Goal: Task Accomplishment & Management: Use online tool/utility

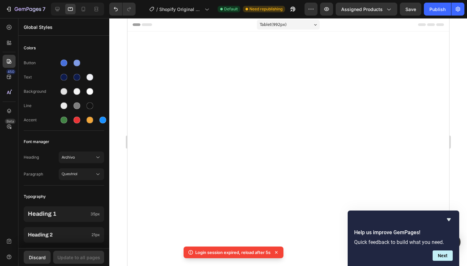
scroll to position [1937, 0]
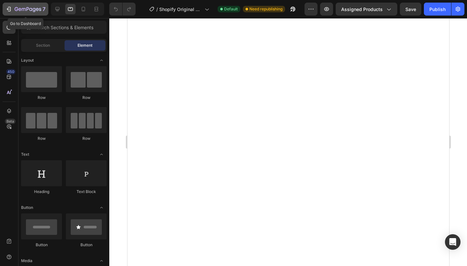
click at [37, 13] on button "7" at bounding box center [26, 9] width 46 height 13
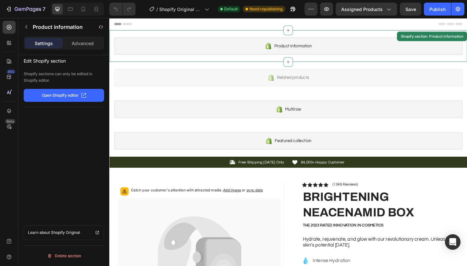
click at [309, 48] on span "Product information" at bounding box center [309, 49] width 41 height 8
click at [66, 93] on p "Open Shopify editor" at bounding box center [60, 95] width 37 height 6
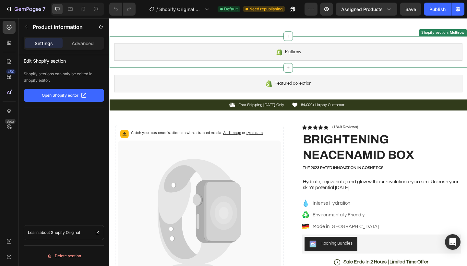
scroll to position [106, 0]
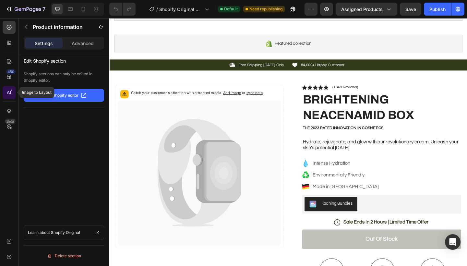
click at [10, 93] on icon at bounding box center [9, 92] width 6 height 6
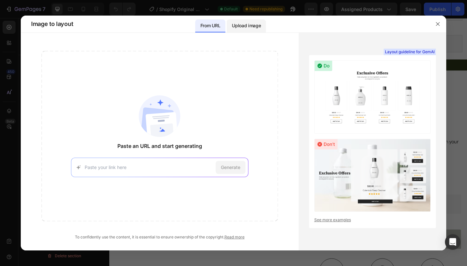
click at [235, 24] on p "Upload image" at bounding box center [246, 26] width 29 height 8
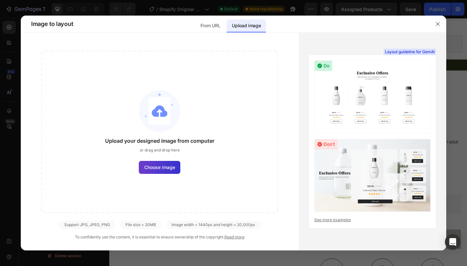
click at [153, 169] on span "Choose image" at bounding box center [159, 167] width 31 height 7
click at [0, 0] on input "Choose image" at bounding box center [0, 0] width 0 height 0
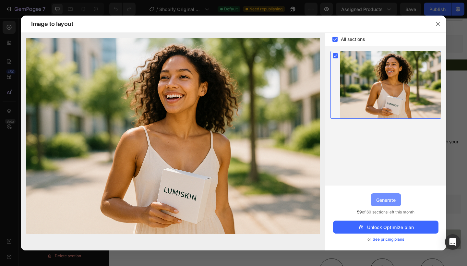
click at [393, 200] on div "Generate" at bounding box center [385, 200] width 19 height 7
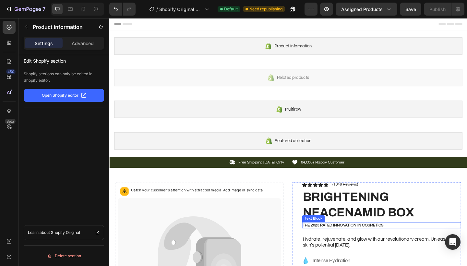
scroll to position [0, 0]
click at [83, 46] on p "Advanced" at bounding box center [83, 43] width 22 height 7
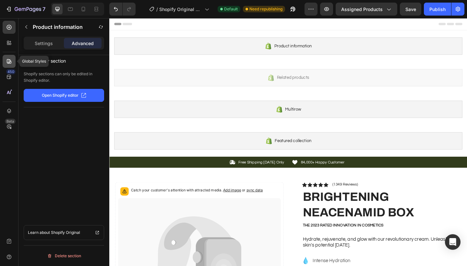
click at [8, 61] on icon at bounding box center [9, 61] width 6 height 6
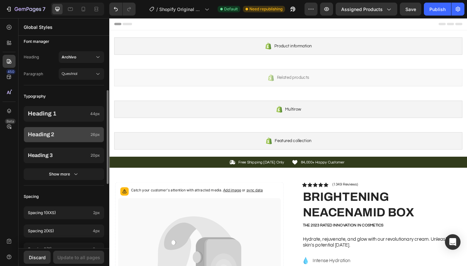
scroll to position [106, 0]
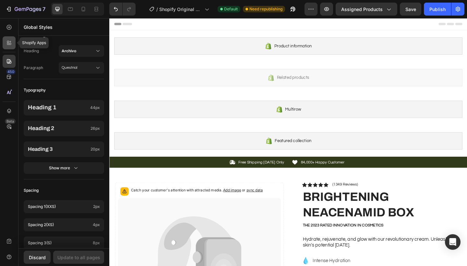
click at [8, 43] on icon at bounding box center [8, 44] width 2 height 2
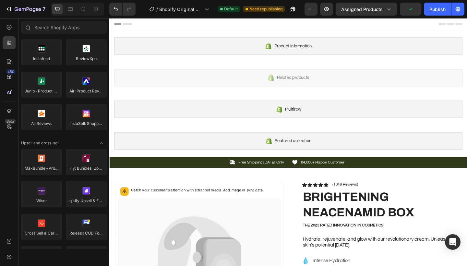
scroll to position [0, 0]
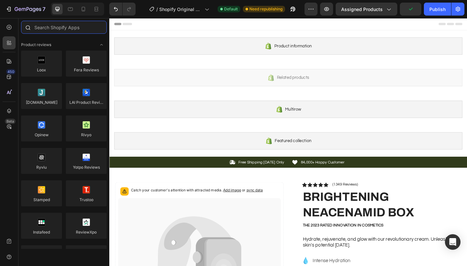
click at [58, 30] on input "text" at bounding box center [64, 27] width 86 height 13
click at [9, 25] on icon at bounding box center [9, 27] width 6 height 6
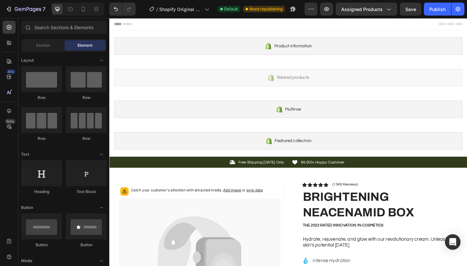
click at [88, 50] on div "Element" at bounding box center [85, 45] width 41 height 10
click at [55, 78] on div at bounding box center [41, 79] width 41 height 26
click at [82, 101] on div "Row Row Row Row" at bounding box center [64, 106] width 86 height 81
click at [85, 119] on div at bounding box center [86, 120] width 41 height 26
click at [85, 123] on div at bounding box center [86, 120] width 41 height 26
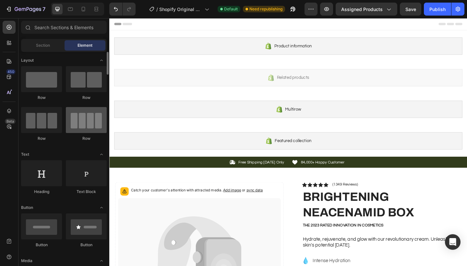
click at [85, 123] on div at bounding box center [86, 120] width 41 height 26
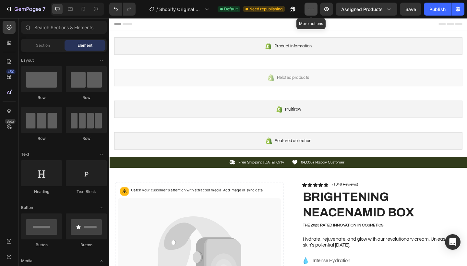
click at [313, 10] on icon "button" at bounding box center [311, 9] width 6 height 6
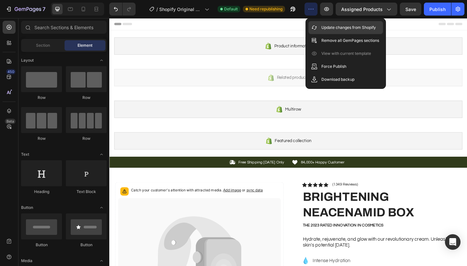
click at [324, 28] on p "Update changes from Shopify" at bounding box center [348, 27] width 54 height 6
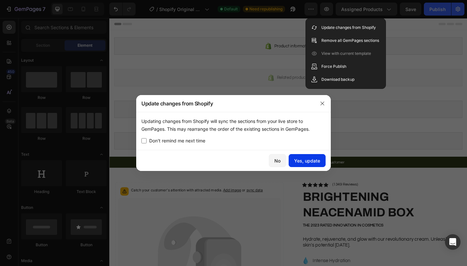
click at [314, 162] on div "Yes, update" at bounding box center [307, 160] width 26 height 7
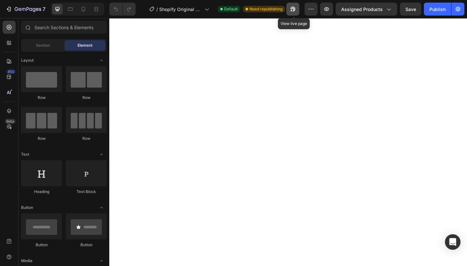
click at [291, 8] on icon "button" at bounding box center [293, 9] width 6 height 6
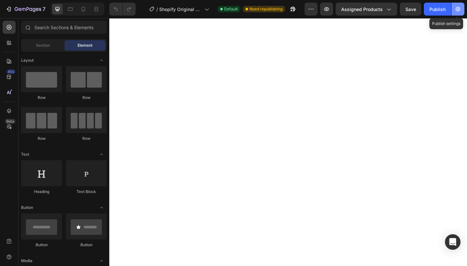
click at [460, 11] on icon "button" at bounding box center [458, 9] width 5 height 5
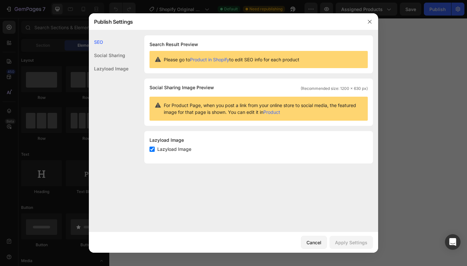
click at [109, 54] on div "Social Sharing" at bounding box center [109, 55] width 40 height 13
click at [372, 19] on icon "button" at bounding box center [369, 21] width 5 height 5
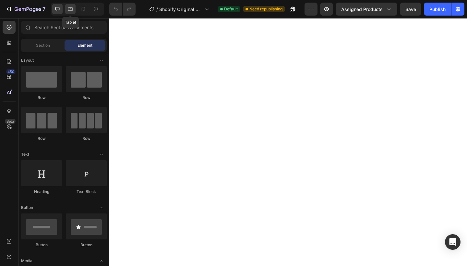
click at [72, 9] on icon at bounding box center [70, 9] width 6 height 6
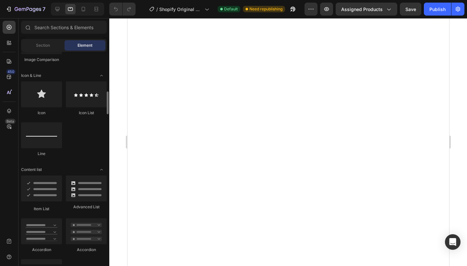
scroll to position [403, 0]
click at [48, 104] on div at bounding box center [41, 94] width 41 height 26
click at [82, 98] on div at bounding box center [86, 94] width 41 height 26
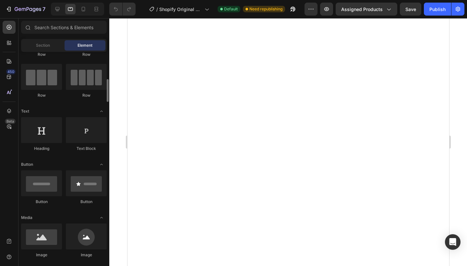
scroll to position [0, 0]
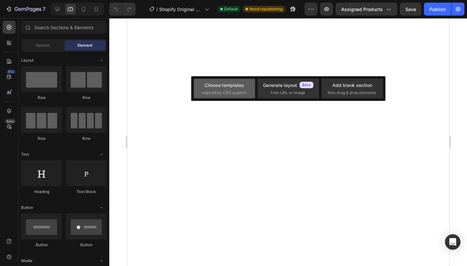
click at [220, 89] on div "Choose templates inspired by CRO experts" at bounding box center [224, 89] width 45 height 14
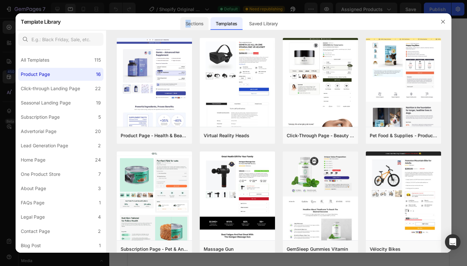
click at [191, 20] on div "Sections" at bounding box center [194, 23] width 28 height 13
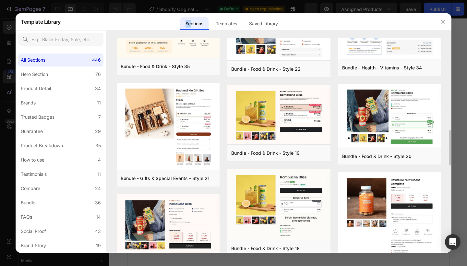
scroll to position [554, 0]
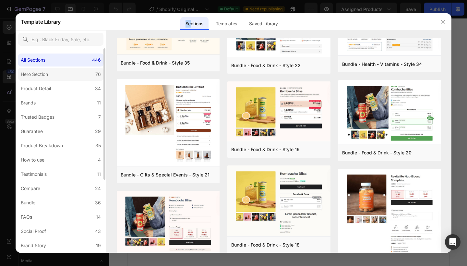
click at [58, 73] on label "Hero Section 76" at bounding box center [60, 74] width 85 height 13
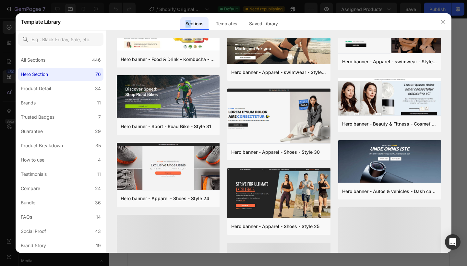
scroll to position [114, 0]
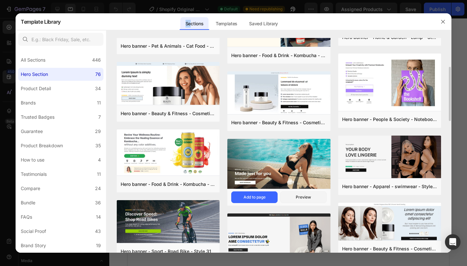
click at [285, 155] on img at bounding box center [278, 164] width 103 height 51
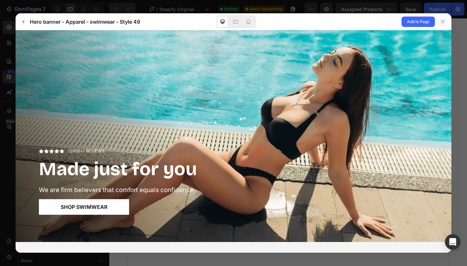
scroll to position [0, 0]
click at [81, 209] on span "Shop Swimwear" at bounding box center [84, 207] width 47 height 8
click at [23, 22] on icon "button" at bounding box center [23, 21] width 5 height 5
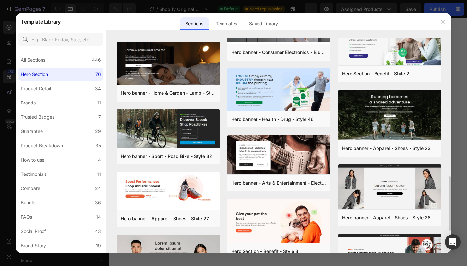
scroll to position [561, 0]
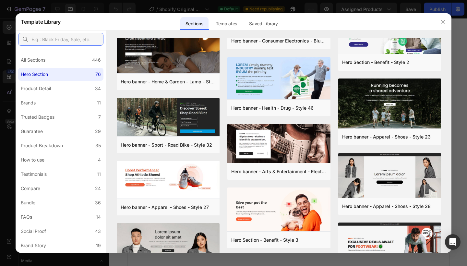
click at [45, 35] on input "text" at bounding box center [60, 39] width 85 height 13
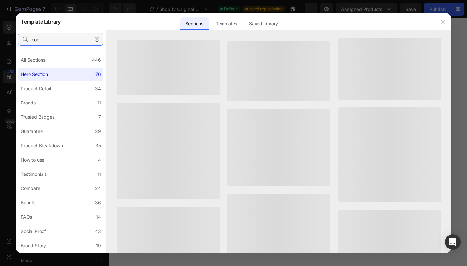
scroll to position [0, 0]
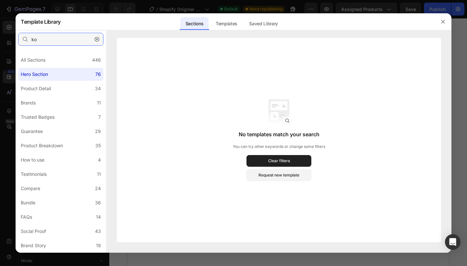
type input "k"
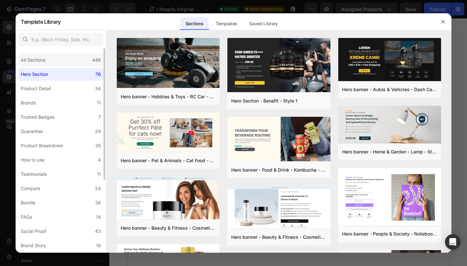
click at [53, 61] on div "All Sections 446" at bounding box center [60, 60] width 85 height 13
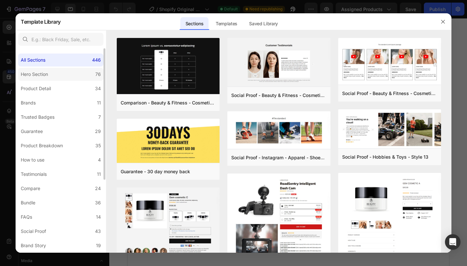
click at [53, 72] on label "Hero Section 76" at bounding box center [60, 74] width 85 height 13
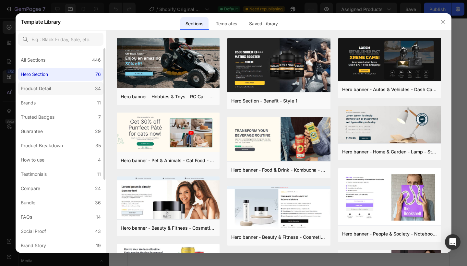
click at [51, 90] on div "Product Detail" at bounding box center [37, 89] width 33 height 8
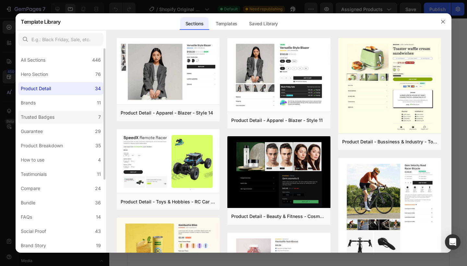
click at [47, 116] on div "Trusted Badges" at bounding box center [38, 117] width 34 height 8
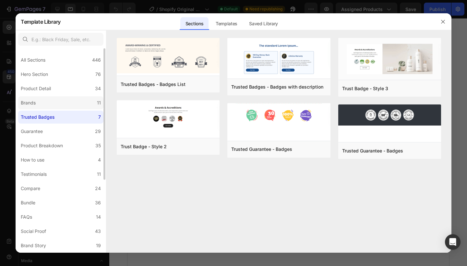
click at [47, 102] on label "Brands 11" at bounding box center [60, 102] width 85 height 13
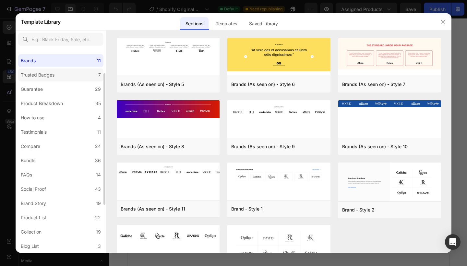
scroll to position [49, 0]
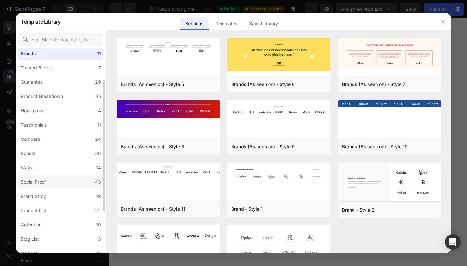
click at [36, 183] on div "Social Proof" at bounding box center [33, 182] width 25 height 8
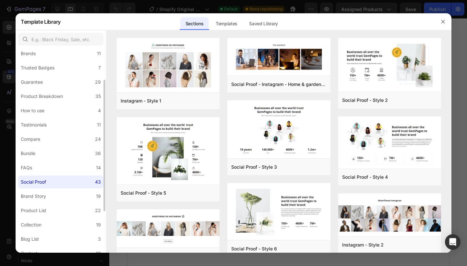
click at [36, 189] on div "All Sections 446 Hero Section 76 Product Detail 34 Brands 11 Trusted Badges 7 G…" at bounding box center [61, 158] width 90 height 318
click at [31, 229] on label "Collection 19" at bounding box center [60, 224] width 85 height 13
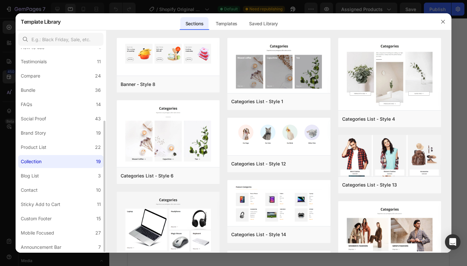
scroll to position [114, 0]
click at [42, 197] on label "Sticky Add to Cart 11" at bounding box center [60, 203] width 85 height 13
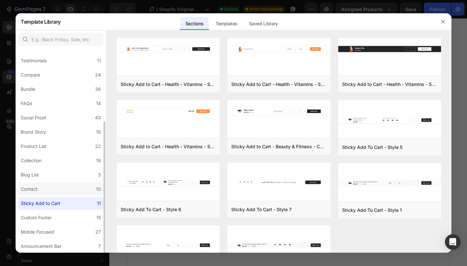
click at [42, 194] on label "Contact 10" at bounding box center [60, 189] width 85 height 13
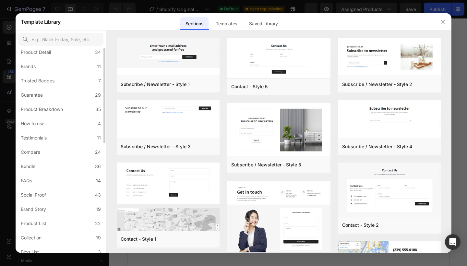
scroll to position [0, 0]
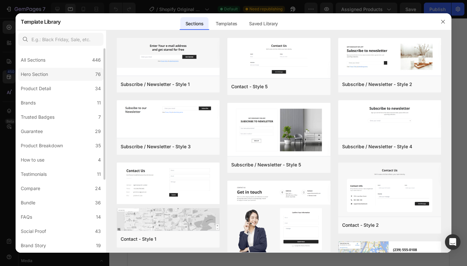
click at [56, 71] on label "Hero Section 76" at bounding box center [60, 74] width 85 height 13
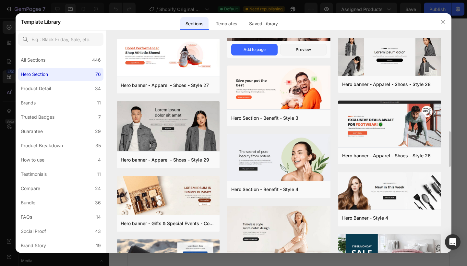
scroll to position [685, 0]
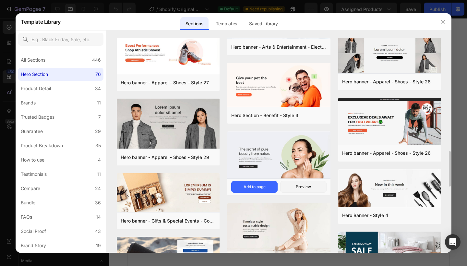
click at [299, 161] on img at bounding box center [278, 155] width 103 height 48
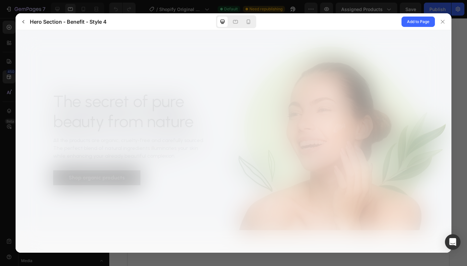
scroll to position [0, 0]
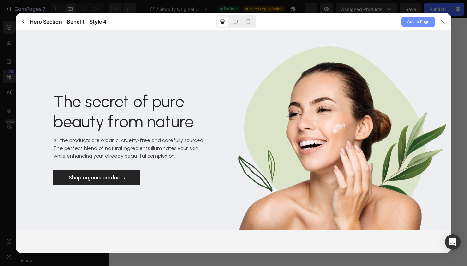
click at [408, 22] on span "Add to Page" at bounding box center [418, 22] width 22 height 8
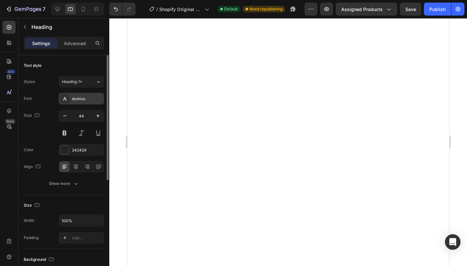
click at [90, 99] on div "Archivo" at bounding box center [87, 99] width 30 height 6
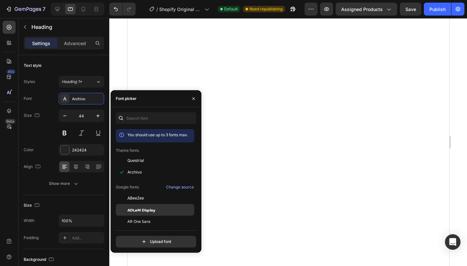
click at [135, 210] on span "ADLaM Display" at bounding box center [141, 210] width 28 height 6
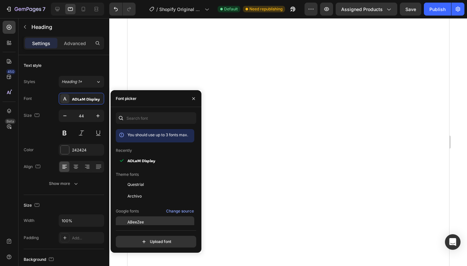
click at [138, 222] on span "ABeeZee" at bounding box center [135, 222] width 17 height 6
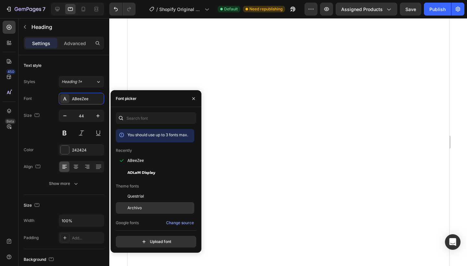
click at [137, 211] on div "Archivo" at bounding box center [155, 208] width 78 height 12
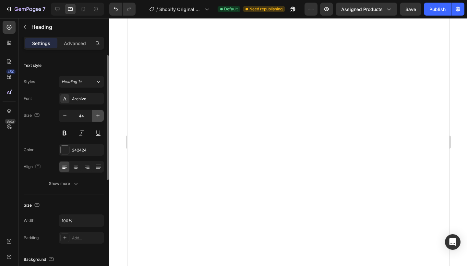
click at [95, 116] on icon "button" at bounding box center [98, 116] width 6 height 6
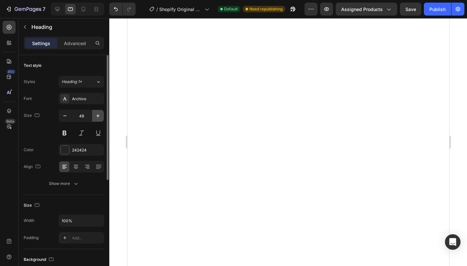
click at [95, 116] on icon "button" at bounding box center [98, 116] width 6 height 6
click at [68, 119] on button "button" at bounding box center [65, 116] width 12 height 12
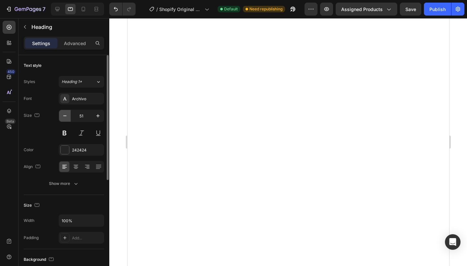
click at [68, 119] on button "button" at bounding box center [65, 116] width 12 height 12
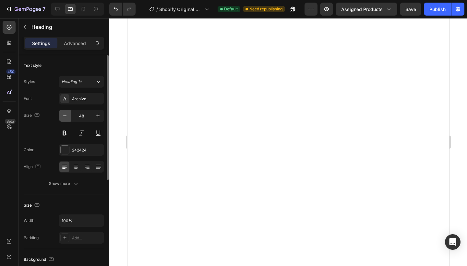
click at [68, 119] on button "button" at bounding box center [65, 116] width 12 height 12
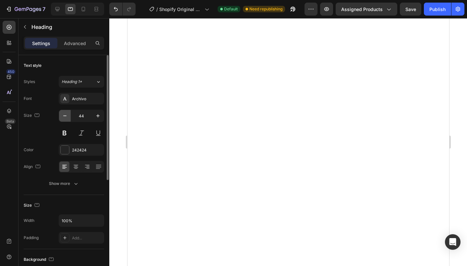
click at [68, 119] on button "button" at bounding box center [65, 116] width 12 height 12
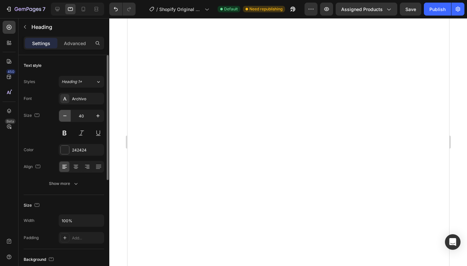
click at [68, 119] on button "button" at bounding box center [65, 116] width 12 height 12
type input "37"
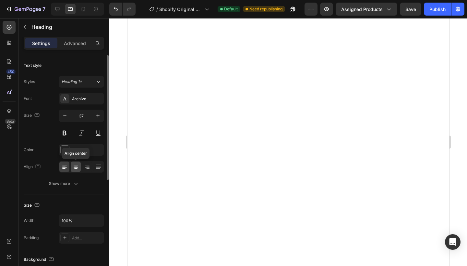
click at [75, 168] on icon at bounding box center [76, 166] width 6 height 6
click at [66, 165] on icon at bounding box center [64, 166] width 6 height 6
click at [77, 166] on icon at bounding box center [76, 166] width 6 height 6
click at [87, 166] on icon at bounding box center [87, 166] width 3 height 1
click at [95, 165] on icon at bounding box center [98, 166] width 6 height 6
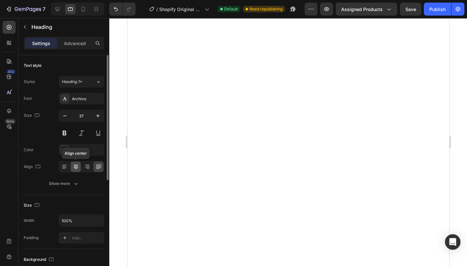
click at [78, 167] on icon at bounding box center [76, 166] width 6 height 6
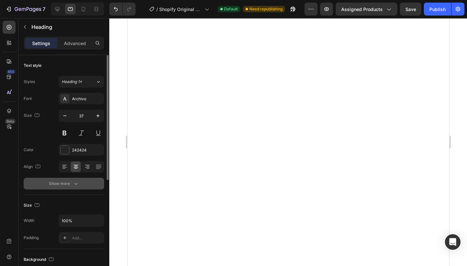
click at [73, 186] on icon "button" at bounding box center [76, 183] width 6 height 6
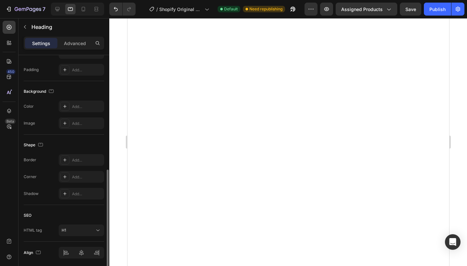
scroll to position [254, 0]
click at [67, 106] on icon at bounding box center [64, 106] width 5 height 5
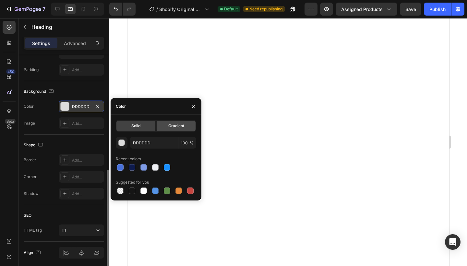
click at [180, 127] on span "Gradient" at bounding box center [176, 126] width 16 height 6
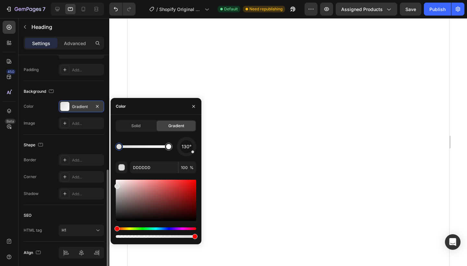
click at [129, 193] on div at bounding box center [156, 200] width 80 height 41
click at [74, 144] on div "Shape" at bounding box center [64, 145] width 80 height 10
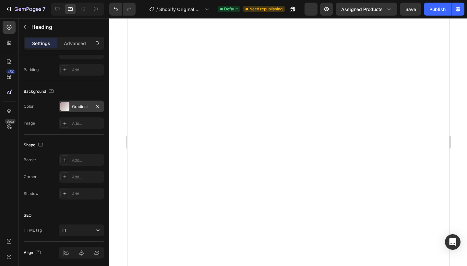
click at [89, 108] on div "Gradient" at bounding box center [81, 107] width 19 height 6
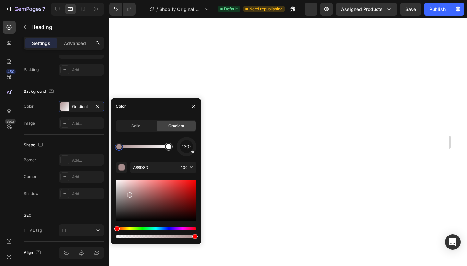
click at [122, 190] on div at bounding box center [156, 200] width 80 height 41
click at [120, 189] on div at bounding box center [156, 200] width 80 height 41
type input "C4BCBC"
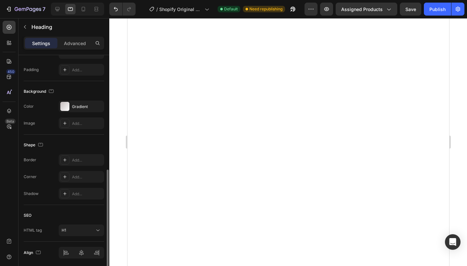
click at [89, 82] on div "Background The changes might be hidden by the video. Color Gradient Image Add..." at bounding box center [64, 108] width 80 height 54
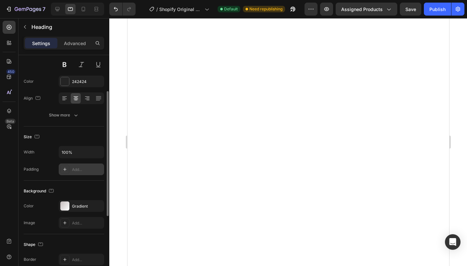
scroll to position [68, 0]
click at [71, 209] on div "Gradient" at bounding box center [81, 207] width 45 height 12
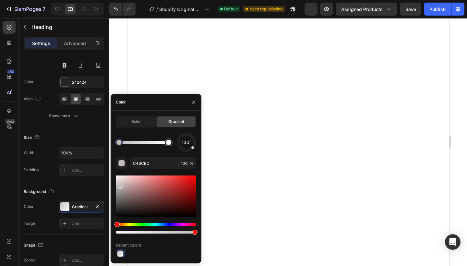
click at [122, 253] on div at bounding box center [120, 253] width 6 height 6
click at [122, 250] on div at bounding box center [120, 253] width 6 height 6
click at [124, 201] on div at bounding box center [156, 195] width 80 height 41
drag, startPoint x: 157, startPoint y: 144, endPoint x: 140, endPoint y: 144, distance: 16.9
click at [140, 144] on div at bounding box center [140, 142] width 5 height 5
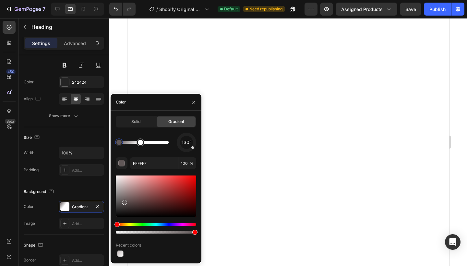
type input "605757"
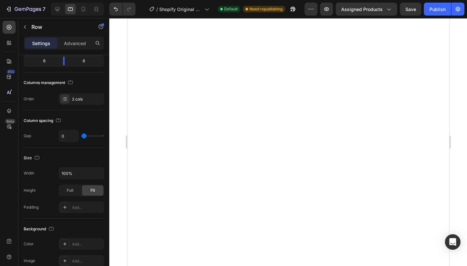
scroll to position [0, 0]
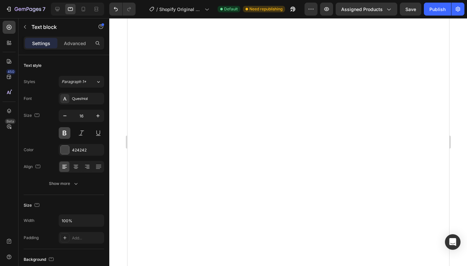
click at [62, 133] on button at bounding box center [65, 133] width 12 height 12
click at [66, 136] on button at bounding box center [65, 133] width 12 height 12
click at [82, 134] on button at bounding box center [82, 133] width 12 height 12
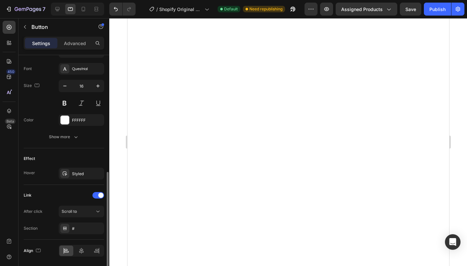
scroll to position [243, 0]
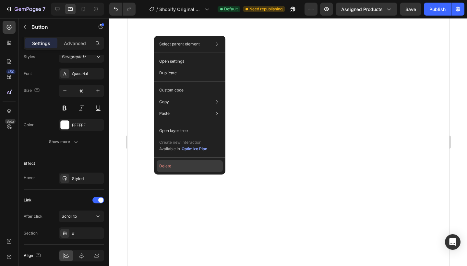
click at [164, 165] on button "Delete" at bounding box center [190, 166] width 66 height 12
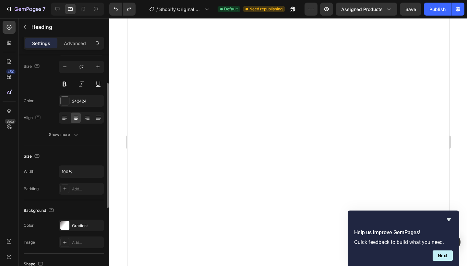
scroll to position [50, 0]
click at [67, 226] on div at bounding box center [64, 224] width 9 height 9
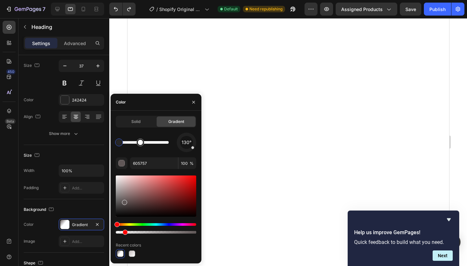
click at [124, 233] on div at bounding box center [156, 232] width 80 height 3
type input "10"
type input "FFFFFF"
type input "100"
type input "605757"
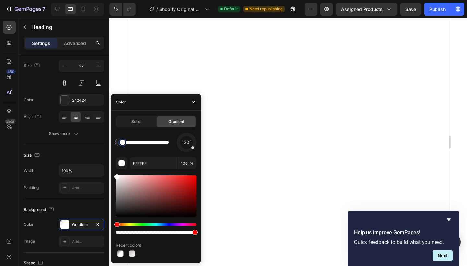
type input "10"
click at [194, 100] on icon "button" at bounding box center [193, 102] width 5 height 5
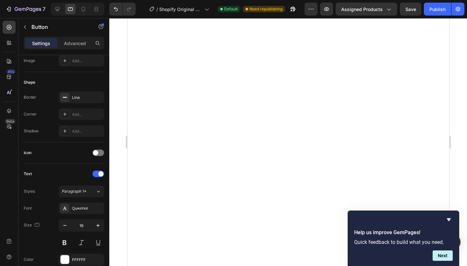
scroll to position [0, 0]
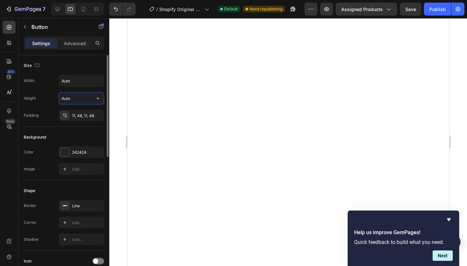
click at [78, 101] on input "Auto" at bounding box center [81, 98] width 45 height 12
click at [82, 82] on input "Auto" at bounding box center [81, 81] width 45 height 12
click at [75, 115] on div "11, 48, 11, 48" at bounding box center [81, 116] width 19 height 6
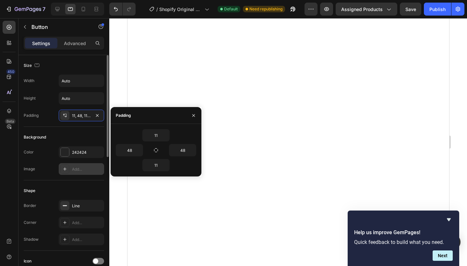
click at [77, 169] on div "Add..." at bounding box center [87, 169] width 30 height 6
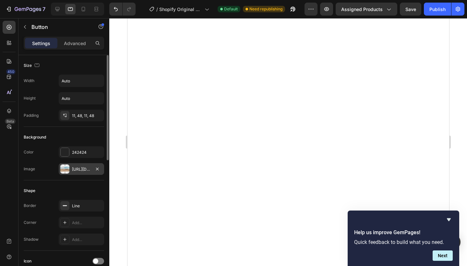
click at [71, 189] on div "Shape" at bounding box center [64, 191] width 80 height 10
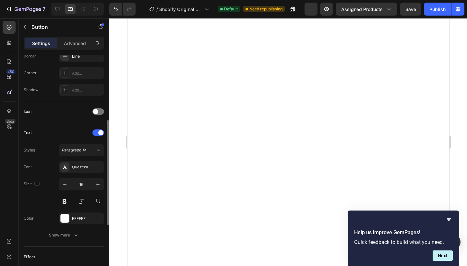
scroll to position [146, 0]
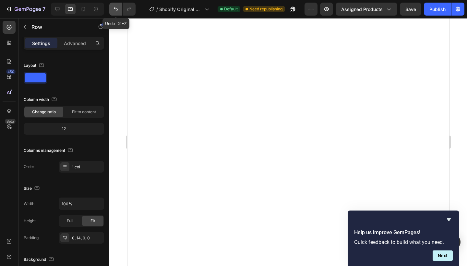
click at [117, 7] on icon "Undo/Redo" at bounding box center [116, 9] width 6 height 6
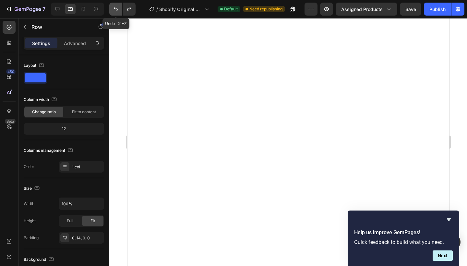
click at [117, 7] on icon "Undo/Redo" at bounding box center [116, 9] width 6 height 6
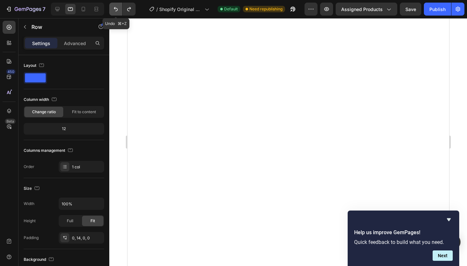
click at [117, 7] on icon "Undo/Redo" at bounding box center [116, 9] width 6 height 6
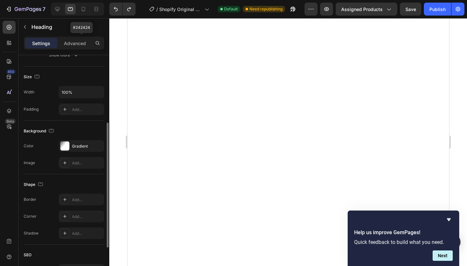
scroll to position [129, 0]
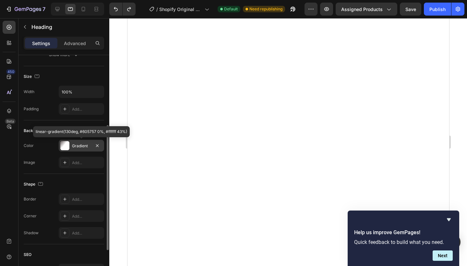
click at [65, 146] on div at bounding box center [64, 145] width 9 height 9
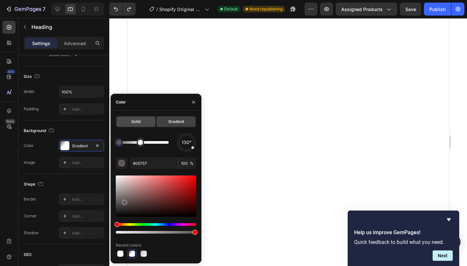
click at [132, 120] on span "Solid" at bounding box center [135, 122] width 9 height 6
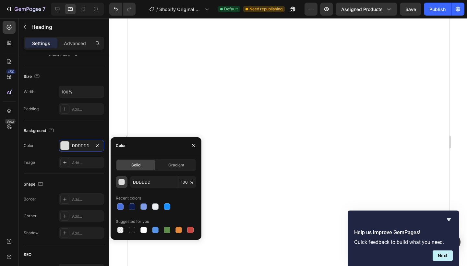
click at [124, 181] on div "button" at bounding box center [122, 182] width 6 height 6
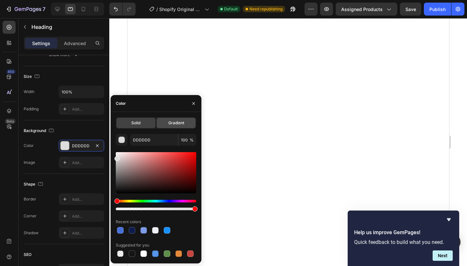
click at [184, 121] on span "Gradient" at bounding box center [176, 123] width 16 height 6
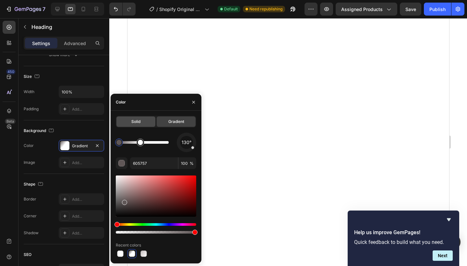
click at [143, 125] on div "Solid" at bounding box center [135, 121] width 39 height 10
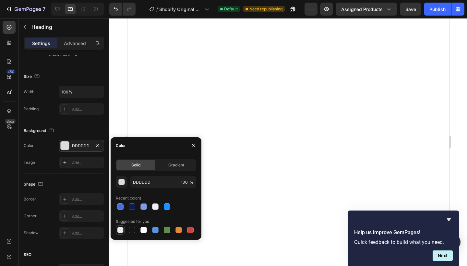
click at [119, 230] on div at bounding box center [120, 230] width 6 height 6
type input "000000"
type input "0"
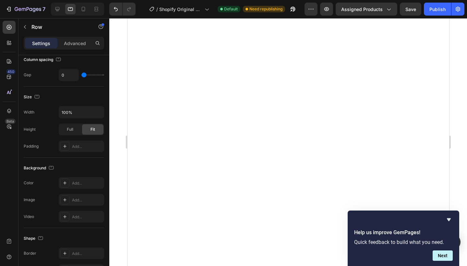
scroll to position [0, 0]
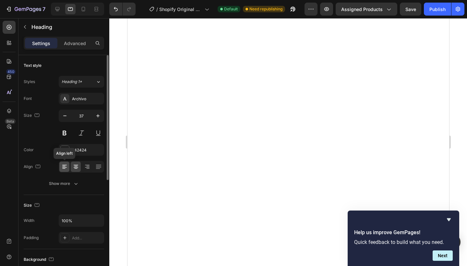
click at [62, 166] on icon at bounding box center [64, 166] width 6 height 6
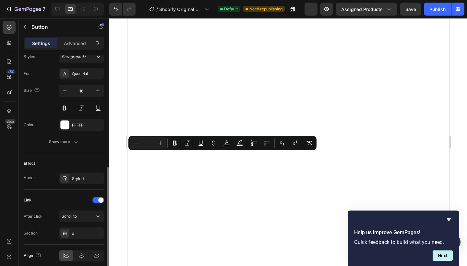
scroll to position [270, 0]
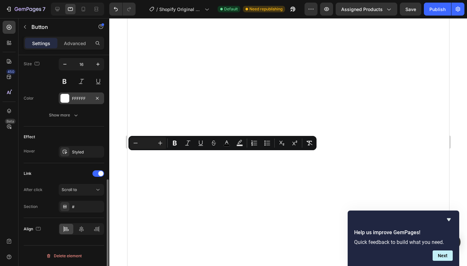
click at [64, 99] on div at bounding box center [65, 98] width 8 height 8
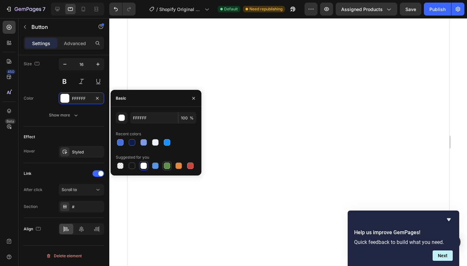
click at [167, 164] on div at bounding box center [167, 165] width 6 height 6
type input "5E8E49"
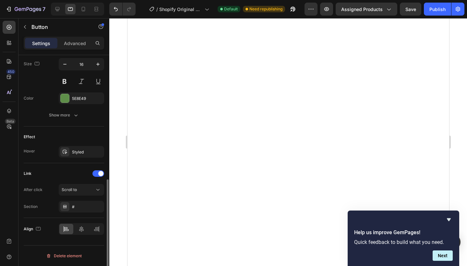
click at [78, 173] on div "Link" at bounding box center [64, 173] width 80 height 10
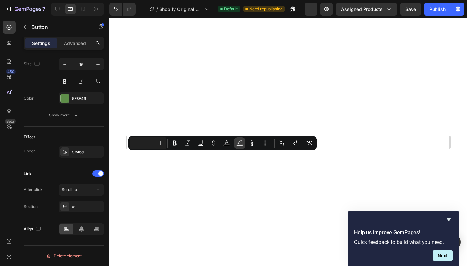
click at [240, 145] on rect "Editor contextual toolbar" at bounding box center [240, 146] width 6 height 2
type input "000000"
type input "77"
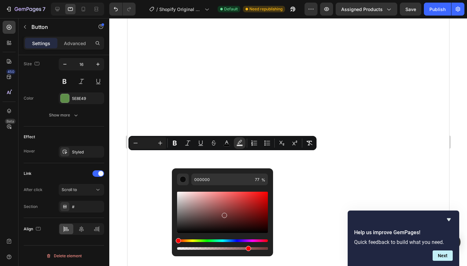
click at [224, 214] on div "Editor contextual toolbar" at bounding box center [222, 212] width 91 height 41
click at [197, 208] on div "Editor contextual toolbar" at bounding box center [222, 212] width 91 height 41
click at [185, 211] on div "Editor contextual toolbar" at bounding box center [222, 212] width 91 height 41
click at [180, 225] on div "Editor contextual toolbar" at bounding box center [222, 212] width 91 height 41
type input "302F2F"
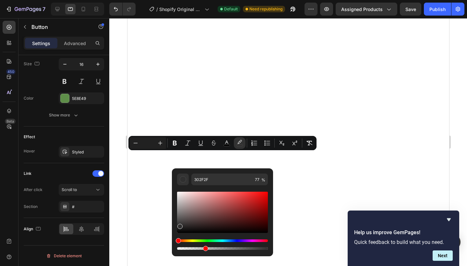
click at [204, 248] on div "Editor contextual toolbar" at bounding box center [222, 248] width 91 height 3
type input "30"
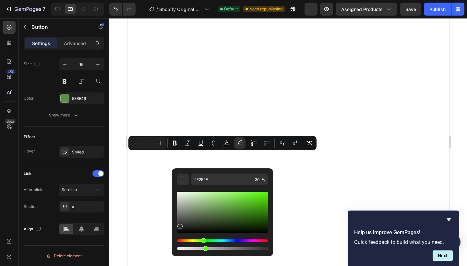
drag, startPoint x: 179, startPoint y: 242, endPoint x: 203, endPoint y: 240, distance: 24.1
click at [203, 240] on div "Hue" at bounding box center [203, 240] width 5 height 5
type input "2E2E2D"
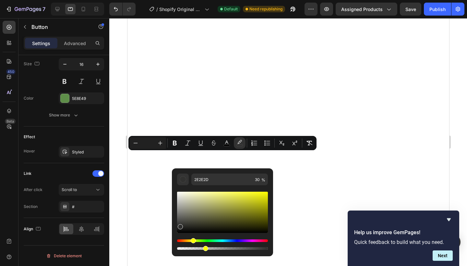
click at [196, 248] on div "Editor contextual toolbar" at bounding box center [222, 248] width 91 height 3
type input "20"
click at [184, 200] on div "Editor contextual toolbar" at bounding box center [222, 212] width 91 height 41
type input "C6C6B8"
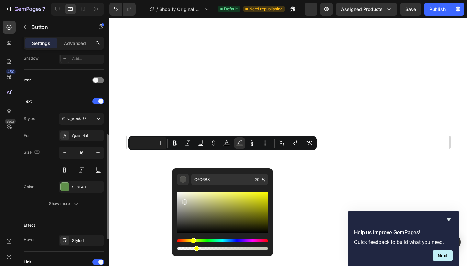
scroll to position [181, 0]
click at [67, 188] on div at bounding box center [65, 187] width 8 height 8
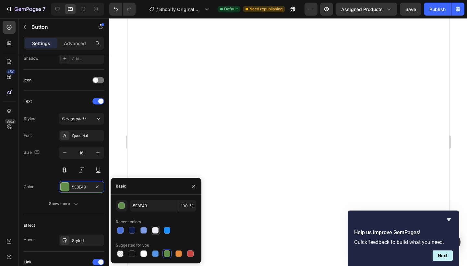
click at [156, 231] on div at bounding box center [155, 230] width 6 height 6
click at [146, 253] on div at bounding box center [143, 253] width 6 height 6
click at [168, 253] on div at bounding box center [167, 253] width 6 height 6
type input "5E8E49"
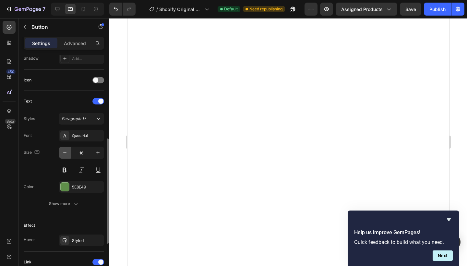
click at [67, 153] on icon "button" at bounding box center [65, 153] width 6 height 6
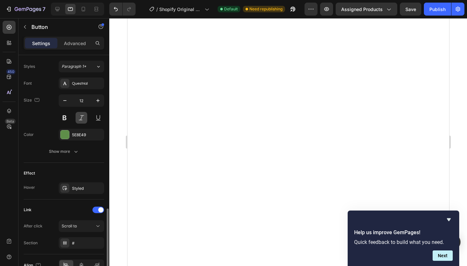
scroll to position [270, 0]
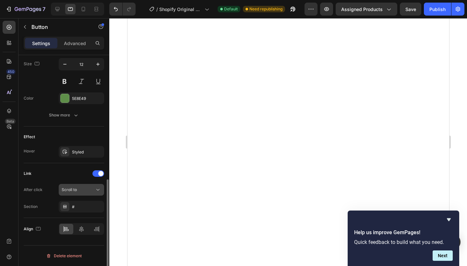
click at [77, 189] on div "Scroll to" at bounding box center [78, 190] width 33 height 6
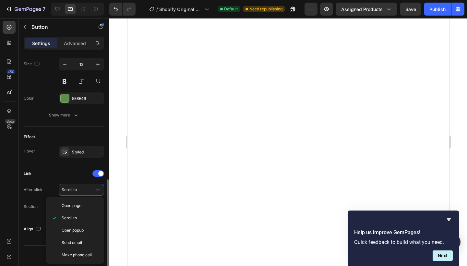
click at [56, 175] on div "Link" at bounding box center [64, 173] width 80 height 10
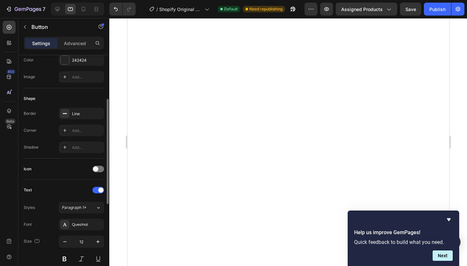
scroll to position [88, 0]
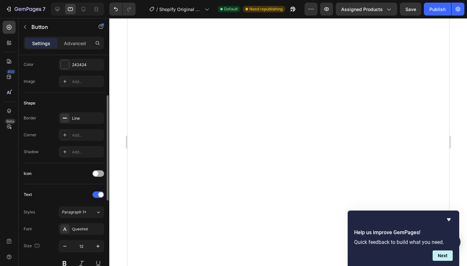
click at [100, 173] on div at bounding box center [98, 173] width 12 height 6
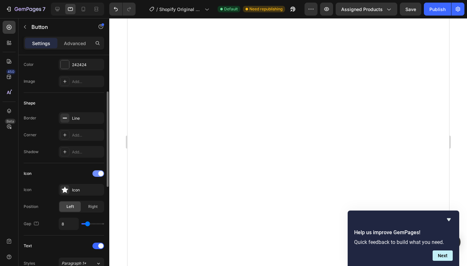
click at [100, 173] on span at bounding box center [100, 173] width 5 height 5
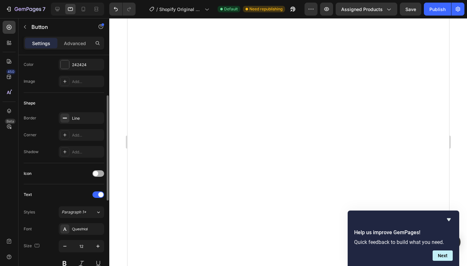
click at [100, 173] on div at bounding box center [98, 173] width 12 height 6
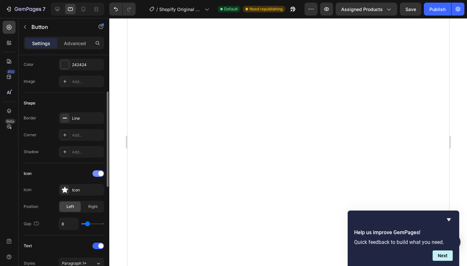
click at [100, 173] on span at bounding box center [100, 173] width 5 height 5
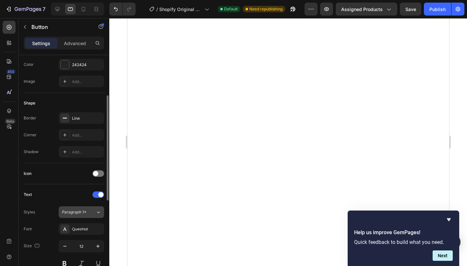
click at [84, 214] on span "Paragraph 1*" at bounding box center [74, 212] width 25 height 6
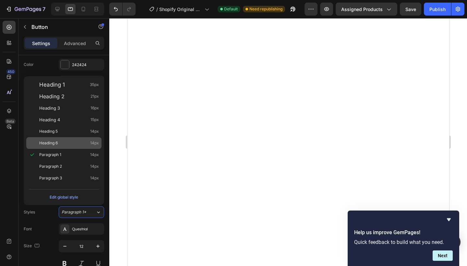
click at [52, 142] on span "Heading 6" at bounding box center [48, 143] width 18 height 6
type input "14"
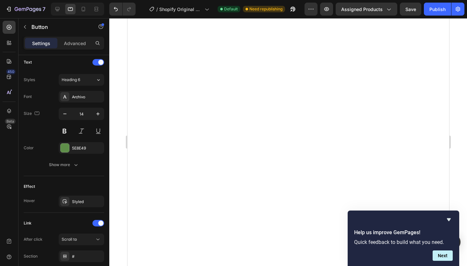
scroll to position [270, 0]
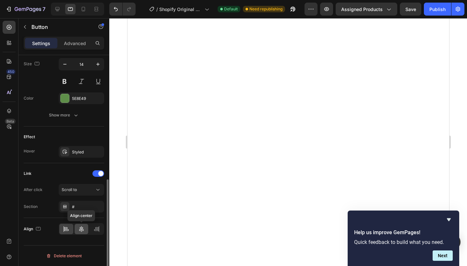
click at [80, 230] on icon at bounding box center [81, 229] width 6 height 6
click at [68, 230] on icon at bounding box center [66, 229] width 6 height 6
click at [79, 190] on div "Scroll to" at bounding box center [78, 190] width 33 height 6
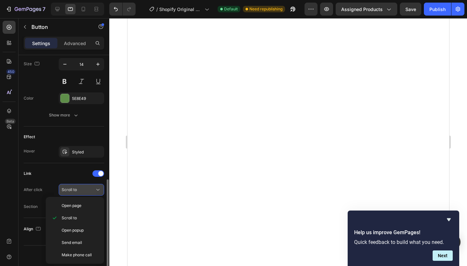
click at [79, 190] on div "Scroll to" at bounding box center [78, 190] width 33 height 6
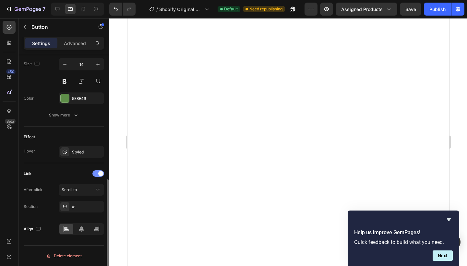
click at [101, 172] on span at bounding box center [100, 173] width 5 height 5
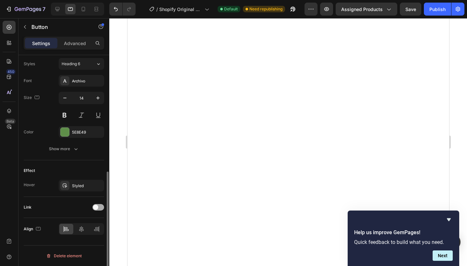
scroll to position [236, 0]
click at [101, 209] on div at bounding box center [98, 207] width 12 height 6
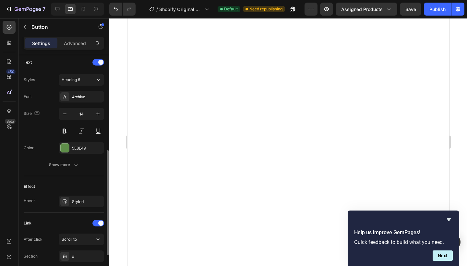
scroll to position [216, 0]
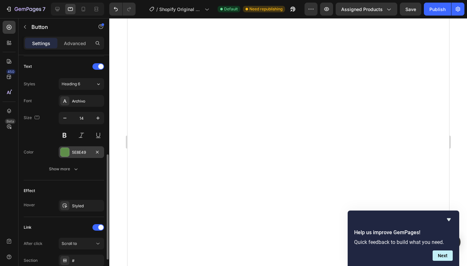
click at [62, 154] on div at bounding box center [65, 152] width 8 height 8
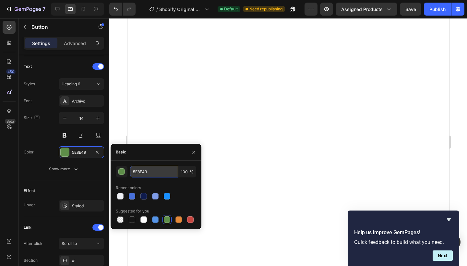
click at [166, 173] on input "5E8E49" at bounding box center [154, 172] width 48 height 12
click at [144, 219] on div at bounding box center [143, 219] width 6 height 6
type input "FFFFFF"
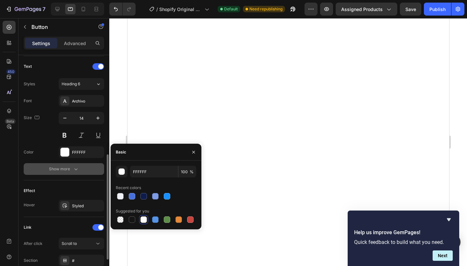
click at [74, 173] on button "Show more" at bounding box center [64, 169] width 80 height 12
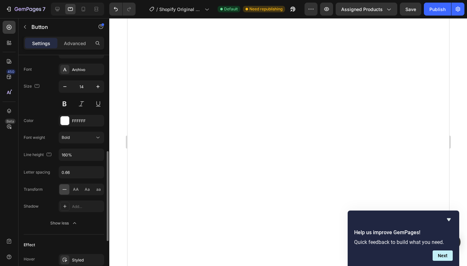
scroll to position [246, 0]
click at [77, 158] on input "160%" at bounding box center [81, 156] width 45 height 12
click at [76, 168] on input "0.66" at bounding box center [81, 173] width 45 height 12
click at [77, 193] on span "AA" at bounding box center [76, 190] width 6 height 6
click at [86, 190] on span "Aa" at bounding box center [87, 190] width 5 height 6
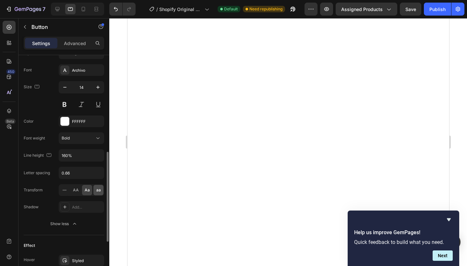
click at [98, 190] on span "aa" at bounding box center [98, 190] width 5 height 6
click at [65, 191] on icon at bounding box center [64, 190] width 6 height 6
click at [68, 208] on div at bounding box center [64, 206] width 9 height 9
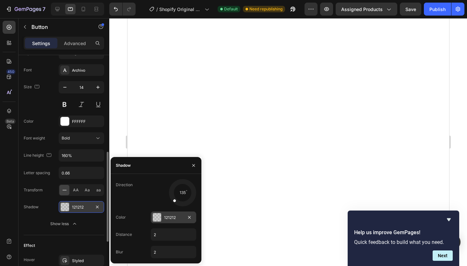
click at [163, 217] on div "121212" at bounding box center [173, 217] width 45 height 12
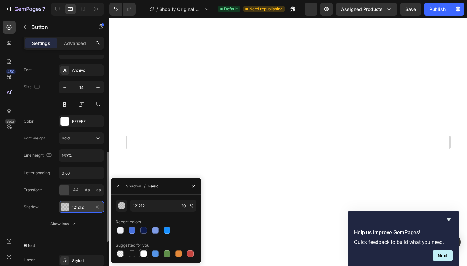
click at [145, 255] on div at bounding box center [143, 253] width 6 height 6
type input "FFFFFF"
type input "100"
click at [122, 255] on div at bounding box center [120, 253] width 6 height 6
type input "000000"
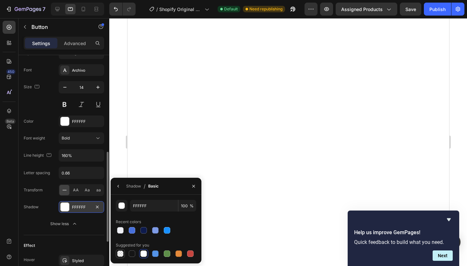
type input "0"
click at [191, 188] on icon "button" at bounding box center [193, 186] width 5 height 5
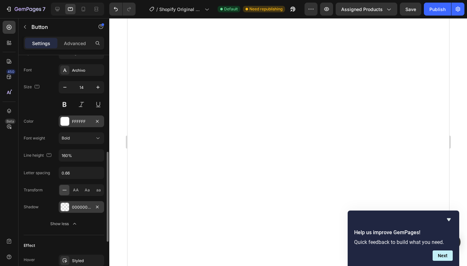
click at [66, 121] on div at bounding box center [65, 121] width 8 height 8
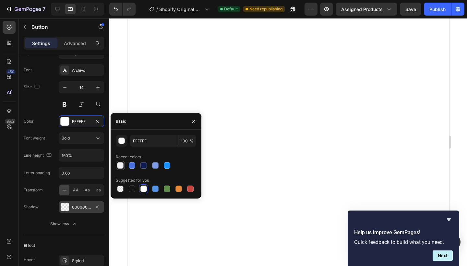
click at [121, 168] on div at bounding box center [120, 165] width 6 height 6
click at [120, 192] on div at bounding box center [120, 189] width 8 height 8
type input "000000"
type input "0"
click at [142, 190] on div at bounding box center [143, 189] width 6 height 6
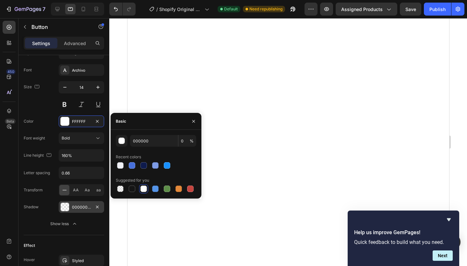
type input "FFFFFF"
type input "100"
click at [118, 191] on div at bounding box center [120, 189] width 6 height 6
type input "000000"
type input "0"
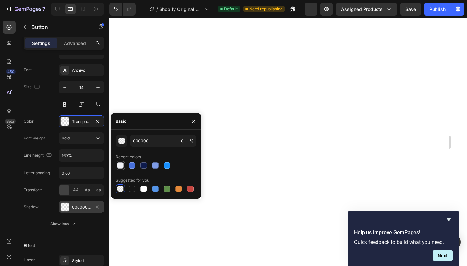
click at [122, 166] on div at bounding box center [120, 165] width 6 height 6
type input "EFF0F5"
type input "100"
click at [193, 121] on icon "button" at bounding box center [193, 121] width 3 height 3
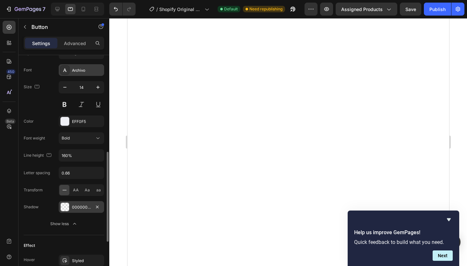
click at [82, 67] on div "Archivo" at bounding box center [81, 70] width 45 height 12
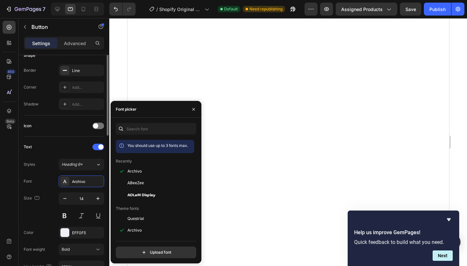
scroll to position [0, 0]
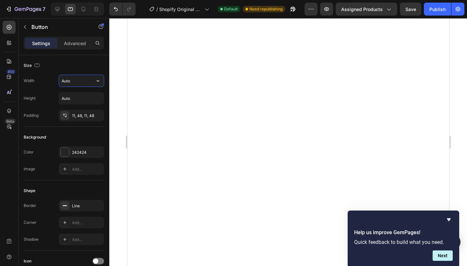
click at [84, 83] on input "Auto" at bounding box center [81, 81] width 45 height 12
click at [98, 81] on icon "button" at bounding box center [98, 81] width 3 height 2
click at [51, 67] on div "Size" at bounding box center [64, 65] width 80 height 10
click at [100, 101] on icon "button" at bounding box center [98, 98] width 6 height 6
click at [74, 117] on div "11, 48, 11, 48" at bounding box center [81, 116] width 19 height 6
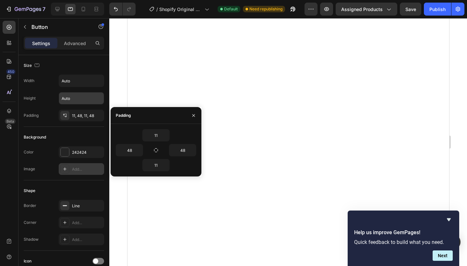
click at [82, 168] on div "Add..." at bounding box center [87, 169] width 30 height 6
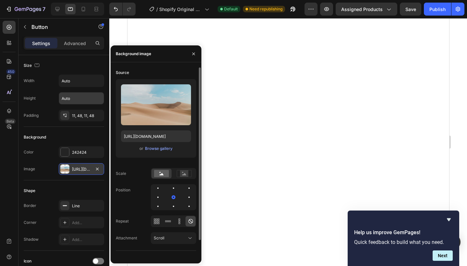
click at [161, 152] on div "or Browse gallery" at bounding box center [156, 149] width 70 height 8
click at [160, 149] on div "Browse gallery" at bounding box center [159, 149] width 28 height 6
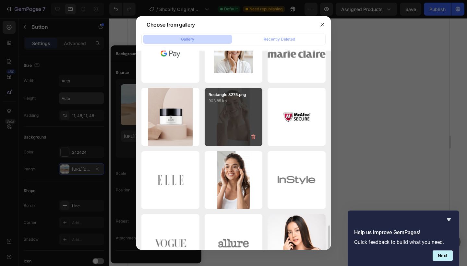
scroll to position [564, 0]
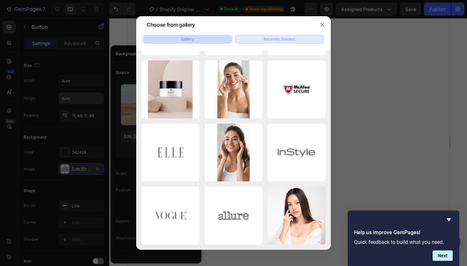
click at [295, 43] on button "Recently Deleted" at bounding box center [279, 39] width 89 height 9
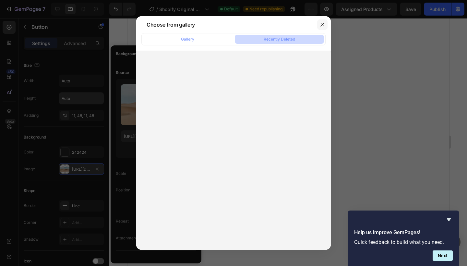
click at [322, 24] on icon "button" at bounding box center [322, 25] width 4 height 4
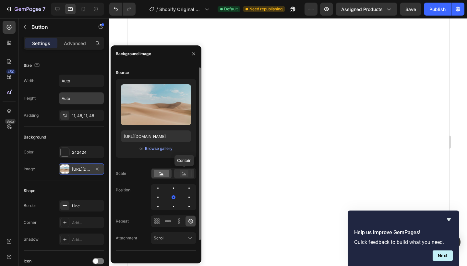
click at [183, 174] on rect at bounding box center [184, 173] width 8 height 6
click at [165, 176] on rect at bounding box center [161, 173] width 15 height 7
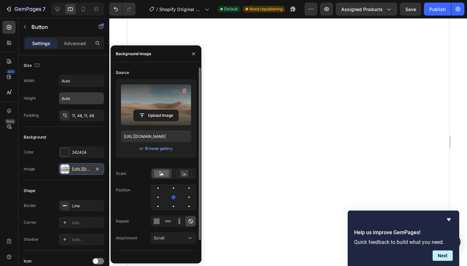
click at [156, 95] on label at bounding box center [156, 104] width 70 height 41
click at [156, 110] on input "file" at bounding box center [156, 115] width 45 height 11
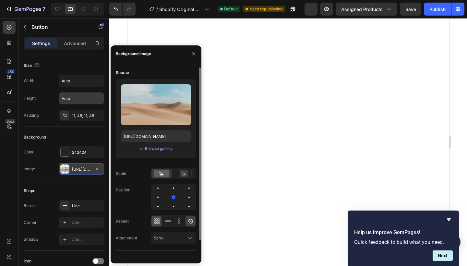
click at [157, 224] on icon at bounding box center [157, 223] width 2 height 2
click at [164, 222] on div at bounding box center [168, 221] width 10 height 10
click at [176, 220] on icon at bounding box center [179, 221] width 6 height 6
click at [192, 221] on icon at bounding box center [190, 221] width 6 height 6
click at [160, 223] on icon at bounding box center [156, 221] width 6 height 6
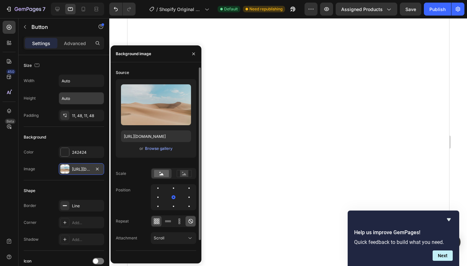
click at [192, 221] on icon at bounding box center [190, 221] width 6 height 6
click at [158, 190] on div at bounding box center [158, 188] width 8 height 8
click at [172, 186] on div at bounding box center [174, 188] width 8 height 8
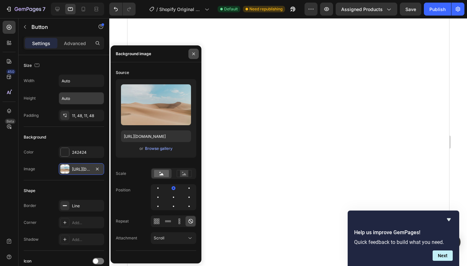
click at [194, 53] on icon "button" at bounding box center [193, 53] width 3 height 3
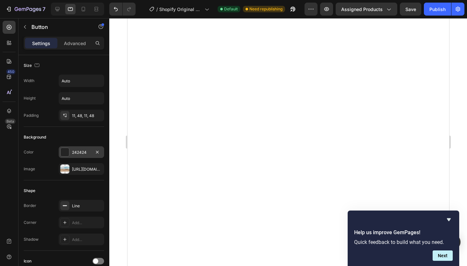
click at [77, 151] on div "242424" at bounding box center [81, 153] width 19 height 6
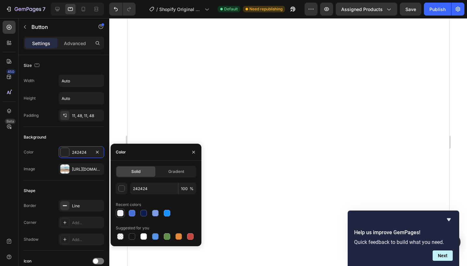
click at [121, 213] on div at bounding box center [120, 213] width 6 height 6
click at [132, 212] on div at bounding box center [132, 213] width 6 height 6
click at [145, 235] on div at bounding box center [143, 236] width 6 height 6
type input "FFFFFF"
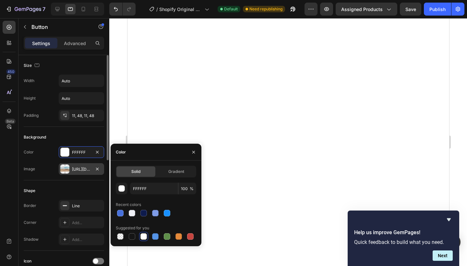
click at [90, 168] on div "https://cdn.shopify.com/s/files/1/2005/9307/files/background_settings.jpg" at bounding box center [81, 169] width 19 height 6
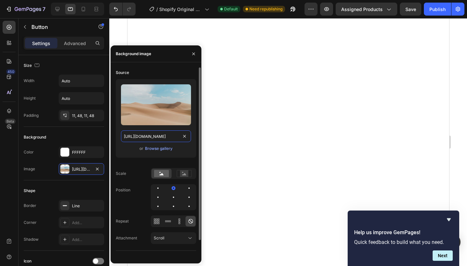
click at [160, 138] on input "https://cdn.shopify.com/s/files/1/2005/9307/files/background_settings.jpg" at bounding box center [156, 136] width 70 height 12
click at [190, 237] on icon at bounding box center [190, 238] width 6 height 6
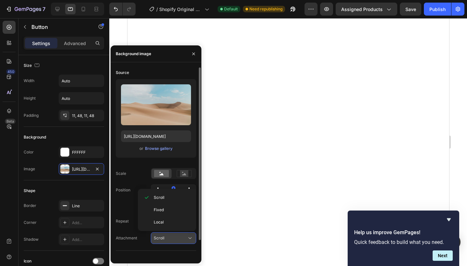
click at [190, 237] on icon at bounding box center [190, 238] width 6 height 6
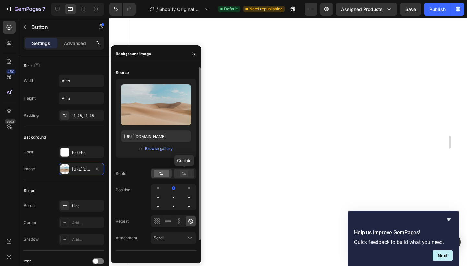
click at [184, 175] on rect at bounding box center [184, 173] width 8 height 6
click at [161, 176] on rect at bounding box center [161, 173] width 15 height 7
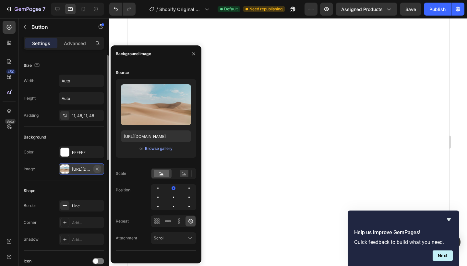
click at [99, 168] on icon "button" at bounding box center [97, 168] width 5 height 5
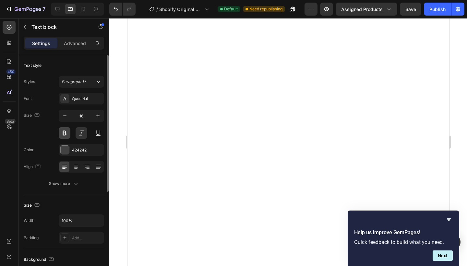
click at [64, 132] on button at bounding box center [65, 133] width 12 height 12
click at [79, 135] on button at bounding box center [82, 133] width 12 height 12
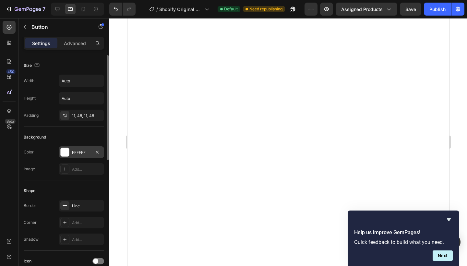
click at [63, 150] on div at bounding box center [65, 152] width 8 height 8
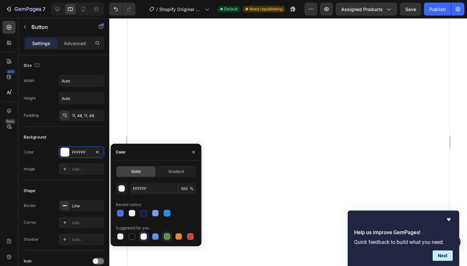
click at [167, 237] on div at bounding box center [167, 236] width 6 height 6
click at [152, 236] on div at bounding box center [155, 236] width 6 height 6
click at [145, 235] on div at bounding box center [143, 236] width 6 height 6
click at [155, 213] on div at bounding box center [155, 213] width 6 height 6
click at [170, 211] on div at bounding box center [156, 213] width 80 height 9
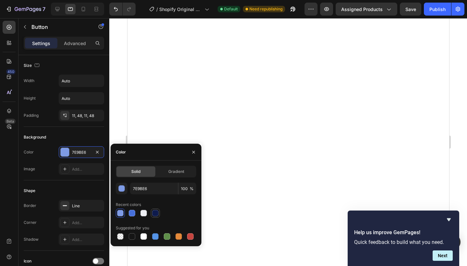
click at [157, 211] on div at bounding box center [155, 213] width 6 height 6
click at [141, 213] on div at bounding box center [143, 213] width 6 height 6
click at [121, 191] on div "button" at bounding box center [122, 189] width 6 height 6
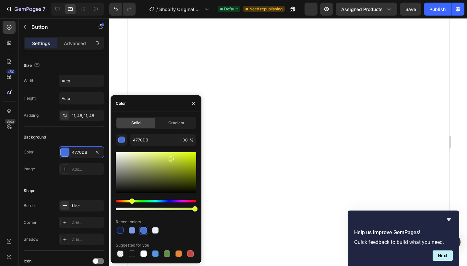
click at [131, 201] on div "Hue" at bounding box center [156, 201] width 80 height 3
click at [140, 199] on div at bounding box center [156, 181] width 80 height 61
click at [144, 200] on div "Hue" at bounding box center [156, 201] width 80 height 3
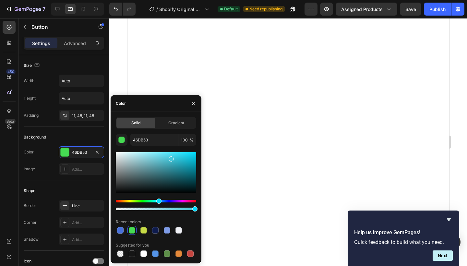
click at [158, 200] on div "Hue" at bounding box center [156, 201] width 80 height 3
type input "46C7DB"
click at [149, 210] on div at bounding box center [156, 209] width 80 height 3
click at [138, 208] on div at bounding box center [156, 209] width 80 height 3
click at [126, 209] on div at bounding box center [156, 209] width 80 height 3
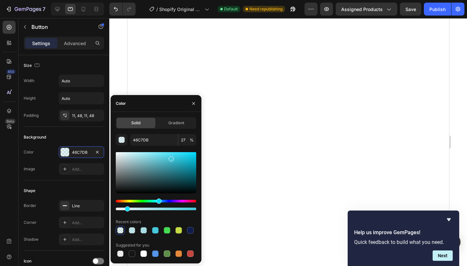
type input "13"
click at [182, 251] on div at bounding box center [179, 254] width 8 height 8
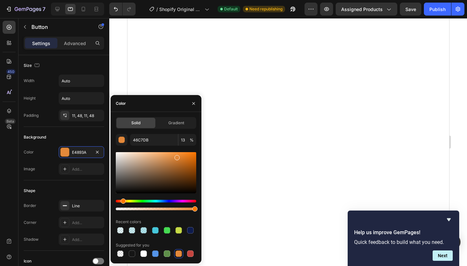
type input "E4893A"
type input "100"
click at [147, 157] on div at bounding box center [156, 172] width 80 height 41
click at [161, 174] on div at bounding box center [156, 172] width 80 height 41
click at [134, 171] on div at bounding box center [156, 172] width 80 height 41
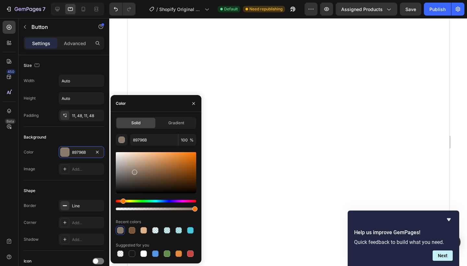
click at [129, 156] on div at bounding box center [156, 172] width 80 height 41
click at [122, 139] on div "button" at bounding box center [122, 140] width 6 height 6
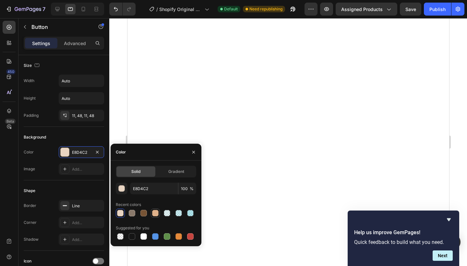
click at [155, 212] on div at bounding box center [155, 213] width 6 height 6
click at [168, 214] on div at bounding box center [167, 213] width 6 height 6
type input "46C7DB"
type input "13"
click at [142, 234] on div at bounding box center [143, 236] width 6 height 6
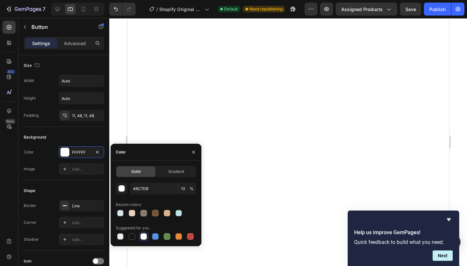
type input "FFFFFF"
type input "100"
click at [193, 153] on icon "button" at bounding box center [193, 152] width 5 height 5
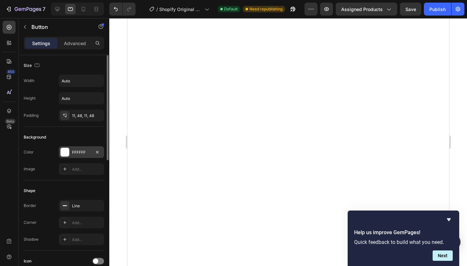
click at [82, 153] on div "FFFFFF" at bounding box center [81, 153] width 19 height 6
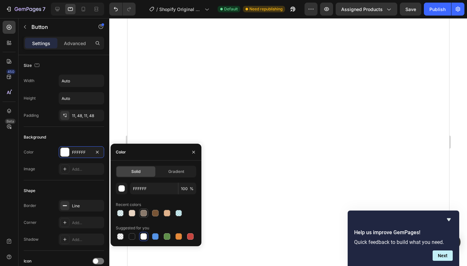
click at [143, 214] on div at bounding box center [143, 213] width 6 height 6
click at [131, 214] on div at bounding box center [132, 213] width 6 height 6
click at [188, 238] on div at bounding box center [190, 236] width 6 height 6
click at [181, 238] on div at bounding box center [178, 236] width 6 height 6
click at [168, 238] on div at bounding box center [167, 236] width 6 height 6
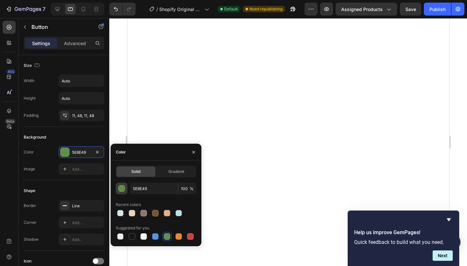
click at [122, 189] on div "button" at bounding box center [122, 189] width 6 height 6
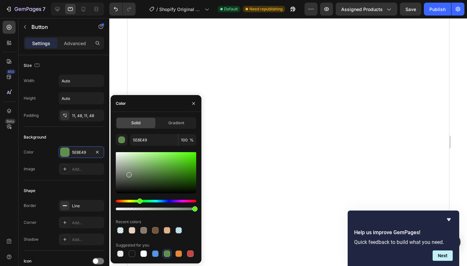
drag, startPoint x: 145, startPoint y: 175, endPoint x: 125, endPoint y: 174, distance: 19.5
click at [125, 174] on div at bounding box center [156, 172] width 80 height 41
click at [125, 174] on div at bounding box center [125, 175] width 5 height 5
click at [120, 164] on div at bounding box center [156, 172] width 80 height 41
click at [175, 169] on div at bounding box center [156, 172] width 80 height 41
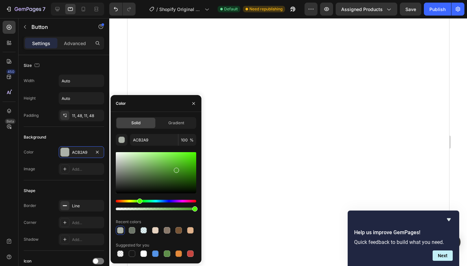
type input "489627"
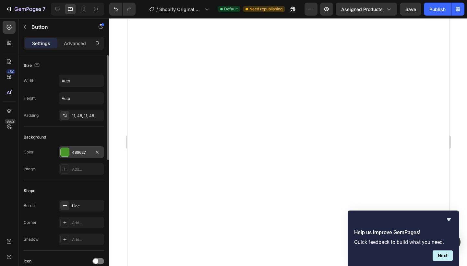
click at [62, 152] on div at bounding box center [65, 152] width 8 height 8
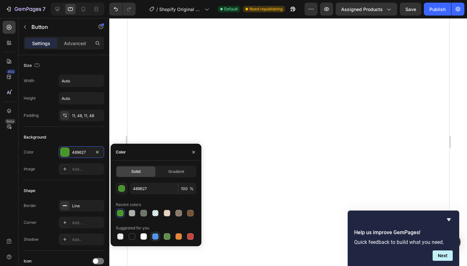
click at [156, 237] on div at bounding box center [155, 236] width 6 height 6
click at [121, 189] on div "button" at bounding box center [122, 189] width 6 height 6
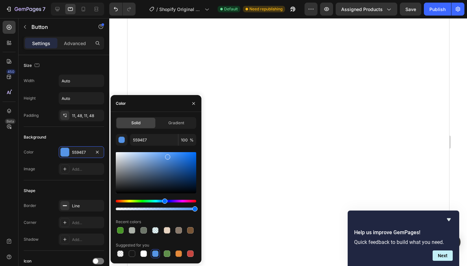
click at [127, 181] on div at bounding box center [156, 172] width 80 height 41
click at [131, 165] on div at bounding box center [156, 172] width 80 height 41
click at [157, 159] on div at bounding box center [156, 172] width 80 height 41
click at [161, 171] on div at bounding box center [156, 172] width 80 height 41
click at [162, 180] on div at bounding box center [156, 172] width 80 height 41
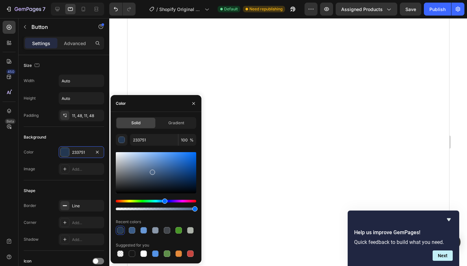
click at [152, 171] on div at bounding box center [156, 172] width 80 height 41
click at [142, 160] on div at bounding box center [156, 172] width 80 height 41
click at [167, 250] on div at bounding box center [167, 253] width 6 height 6
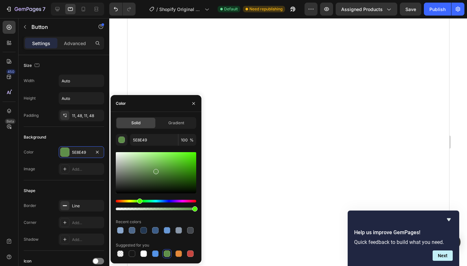
click at [136, 172] on div at bounding box center [156, 172] width 80 height 41
click at [150, 182] on div at bounding box center [156, 172] width 80 height 41
click at [191, 165] on div at bounding box center [156, 172] width 80 height 41
click at [192, 186] on div at bounding box center [156, 172] width 80 height 41
click at [175, 184] on div at bounding box center [156, 172] width 80 height 41
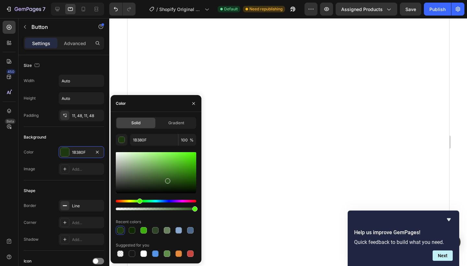
click at [167, 179] on div at bounding box center [156, 172] width 80 height 41
click at [163, 183] on div at bounding box center [156, 172] width 80 height 41
click at [162, 174] on div at bounding box center [156, 172] width 80 height 41
type input "487733"
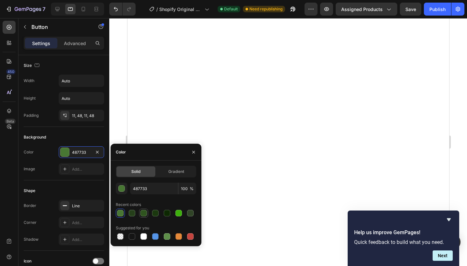
click at [144, 212] on div at bounding box center [143, 213] width 6 height 6
click at [123, 189] on div "button" at bounding box center [122, 189] width 6 height 6
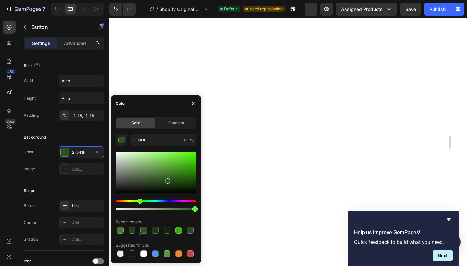
click at [132, 178] on div at bounding box center [156, 172] width 80 height 41
click at [134, 165] on div at bounding box center [156, 172] width 80 height 41
click at [151, 183] on div at bounding box center [156, 172] width 80 height 41
click at [140, 185] on div at bounding box center [156, 172] width 80 height 41
click at [124, 167] on div at bounding box center [156, 172] width 80 height 41
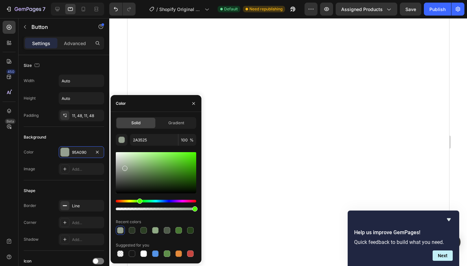
type input "95A090"
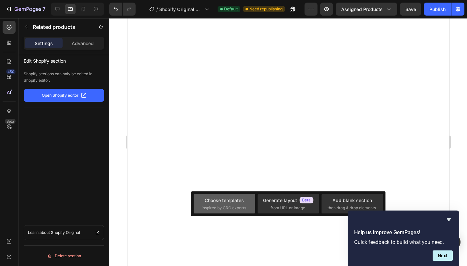
click at [230, 205] on span "inspired by CRO experts" at bounding box center [224, 208] width 44 height 6
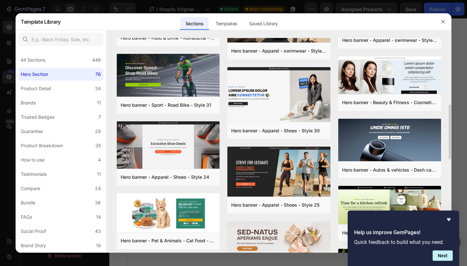
scroll to position [262, 0]
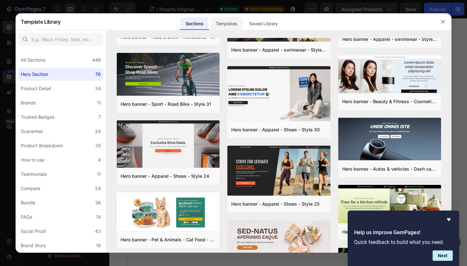
click at [228, 25] on div "Templates" at bounding box center [226, 23] width 32 height 13
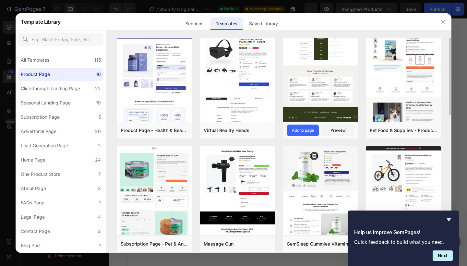
scroll to position [0, 0]
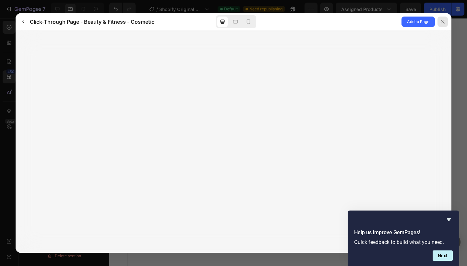
click at [445, 21] on icon at bounding box center [442, 21] width 5 height 5
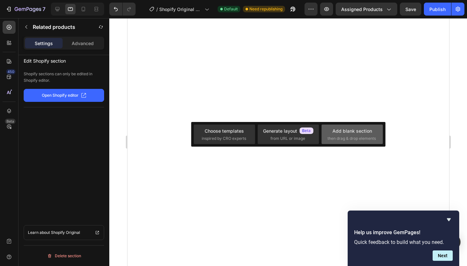
click at [342, 131] on div "Add blank section" at bounding box center [352, 130] width 40 height 7
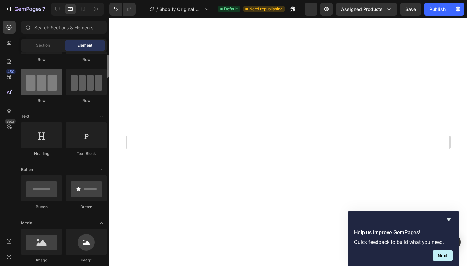
scroll to position [36, 0]
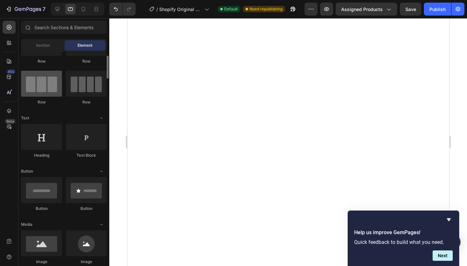
click at [46, 90] on div at bounding box center [41, 84] width 41 height 26
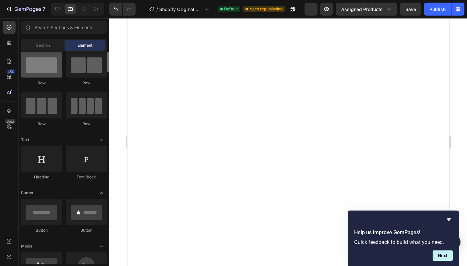
scroll to position [15, 0]
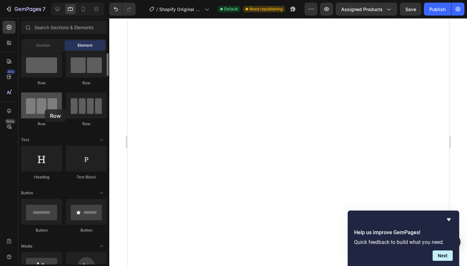
click at [45, 109] on div at bounding box center [41, 105] width 41 height 26
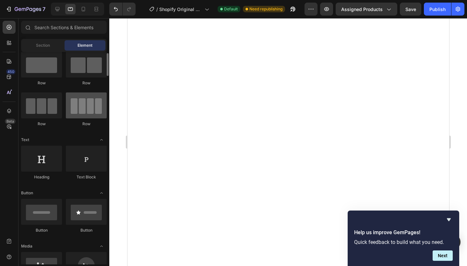
click at [76, 109] on div at bounding box center [86, 105] width 41 height 26
click at [87, 109] on div at bounding box center [86, 105] width 41 height 26
click at [88, 115] on div at bounding box center [86, 105] width 41 height 26
click at [85, 126] on div "Row" at bounding box center [86, 124] width 41 height 6
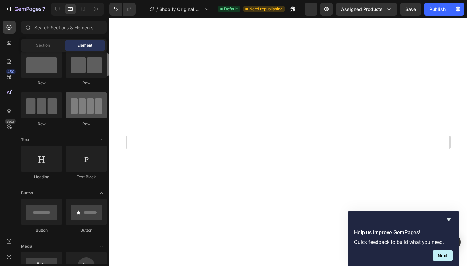
click at [86, 110] on div at bounding box center [86, 105] width 41 height 26
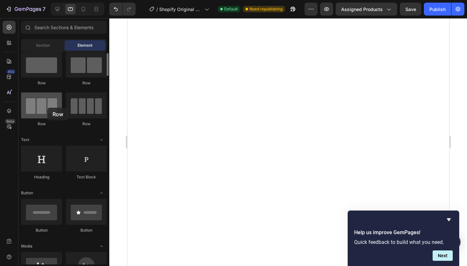
click at [47, 108] on div at bounding box center [41, 105] width 41 height 26
click at [38, 108] on div at bounding box center [41, 105] width 41 height 26
click at [7, 80] on icon at bounding box center [9, 77] width 6 height 6
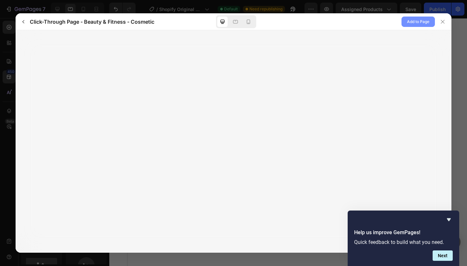
click at [410, 23] on span "Add to Page" at bounding box center [418, 22] width 22 height 8
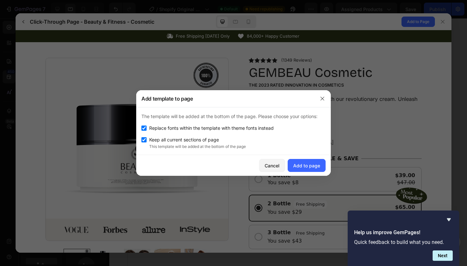
scroll to position [0, 0]
click at [272, 166] on div "Cancel" at bounding box center [272, 165] width 15 height 7
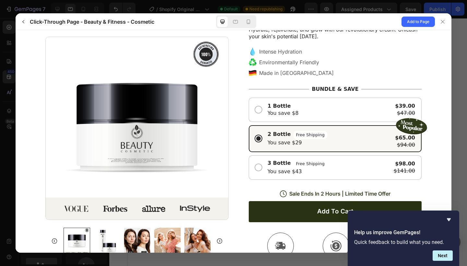
scroll to position [64, 0]
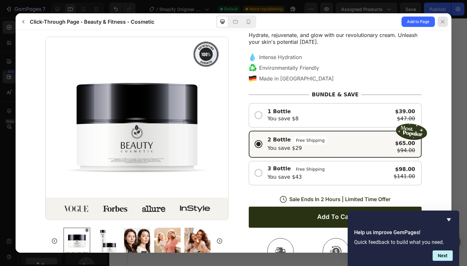
click at [439, 21] on div at bounding box center [443, 22] width 10 height 10
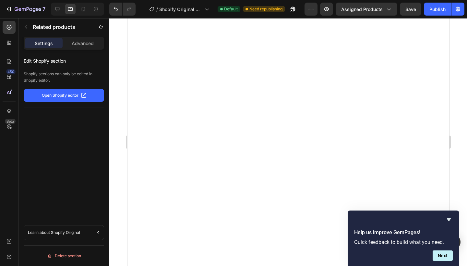
click at [77, 94] on p "Open Shopify editor" at bounding box center [60, 95] width 37 height 6
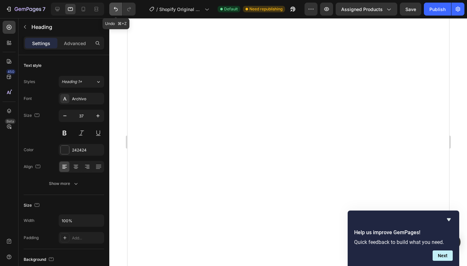
click at [117, 7] on icon "Undo/Redo" at bounding box center [116, 9] width 6 height 6
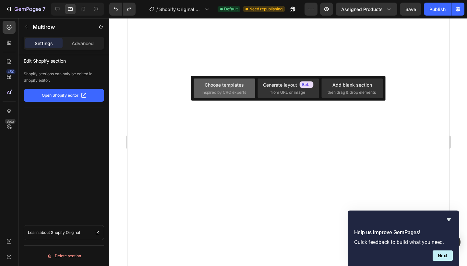
click at [234, 90] on span "inspired by CRO experts" at bounding box center [224, 93] width 44 height 6
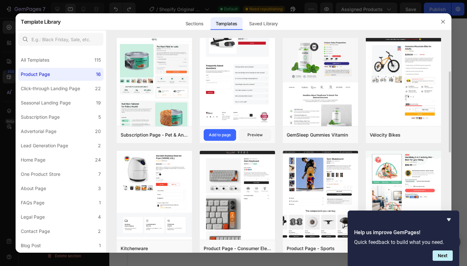
scroll to position [0, 0]
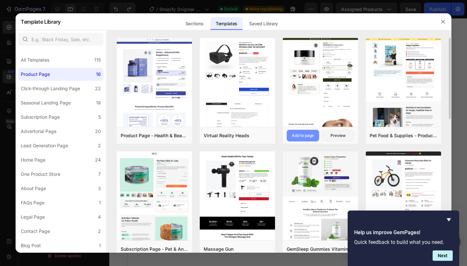
click at [306, 133] on div "Add to page" at bounding box center [303, 136] width 22 height 6
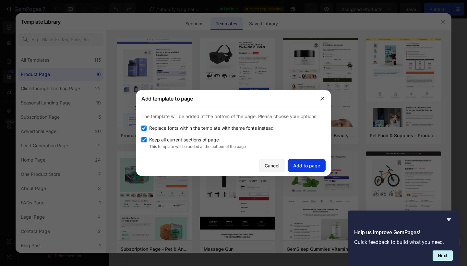
click at [303, 167] on div "Add to page" at bounding box center [306, 165] width 27 height 7
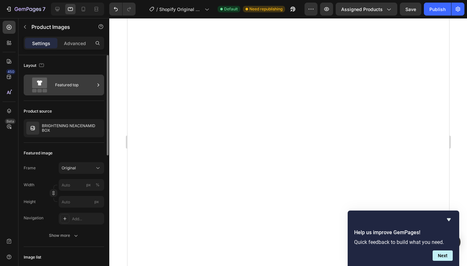
click at [39, 84] on icon at bounding box center [40, 82] width 6 height 5
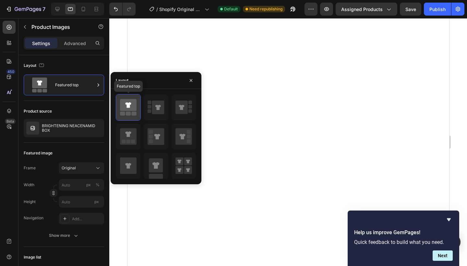
click at [125, 110] on icon at bounding box center [128, 105] width 17 height 12
click at [131, 115] on icon at bounding box center [128, 107] width 17 height 18
click at [131, 106] on icon at bounding box center [128, 105] width 17 height 12
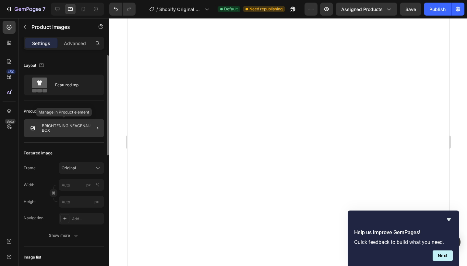
click at [67, 132] on p "BRIGHTENING NEACENAMID BOX" at bounding box center [72, 128] width 60 height 9
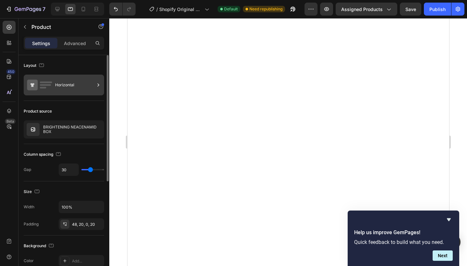
click at [72, 86] on div "Horizontal" at bounding box center [75, 85] width 40 height 15
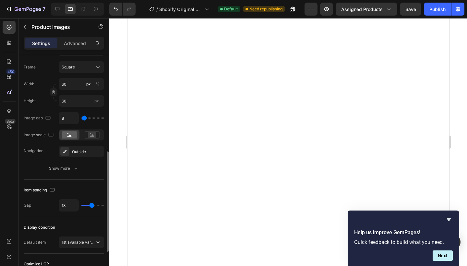
scroll to position [221, 0]
click at [68, 138] on rect at bounding box center [69, 135] width 15 height 7
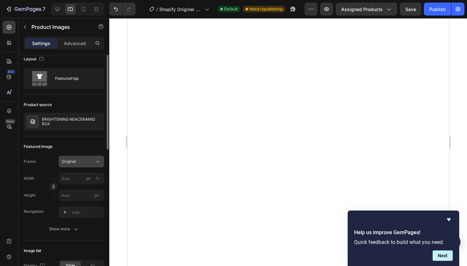
scroll to position [0, 0]
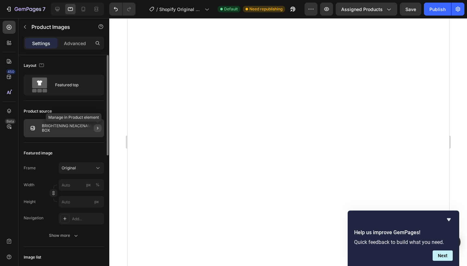
click at [96, 129] on icon "button" at bounding box center [97, 128] width 5 height 5
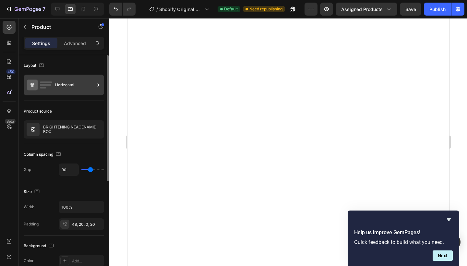
click at [74, 85] on div "Horizontal" at bounding box center [75, 85] width 40 height 15
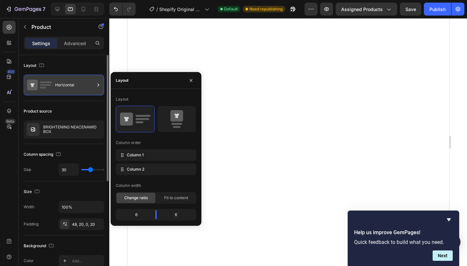
click at [69, 82] on div "Horizontal" at bounding box center [75, 85] width 40 height 15
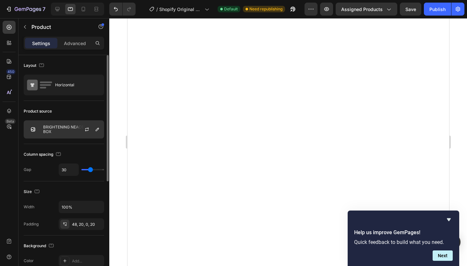
click at [53, 126] on p "BRIGHTENING NEACENAMID BOX" at bounding box center [72, 129] width 58 height 9
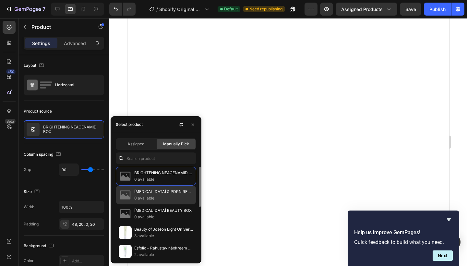
scroll to position [14, 0]
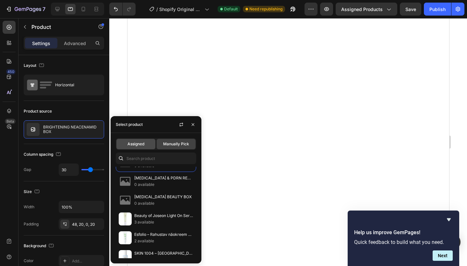
click at [136, 145] on span "Assigned" at bounding box center [135, 144] width 17 height 6
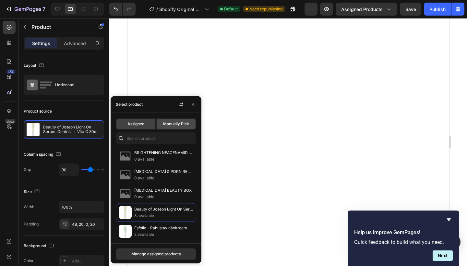
click at [177, 124] on span "Manually Pick" at bounding box center [176, 124] width 26 height 6
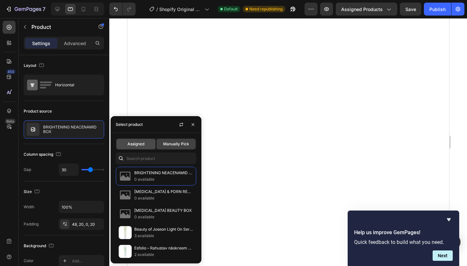
click at [143, 146] on span "Assigned" at bounding box center [135, 144] width 17 height 6
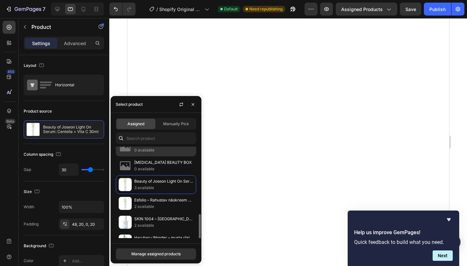
scroll to position [115, 0]
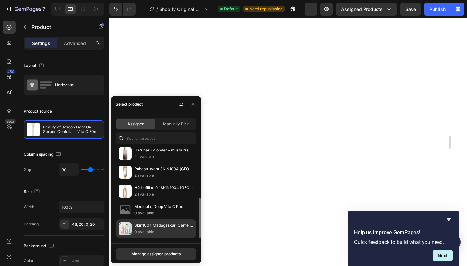
click at [148, 228] on p "Skin1004 Madagaskari Centella poore vähendav nahahoolduskomplekt" at bounding box center [163, 225] width 59 height 6
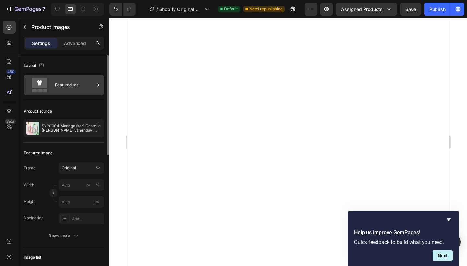
click at [73, 87] on div "Featured top" at bounding box center [75, 85] width 40 height 15
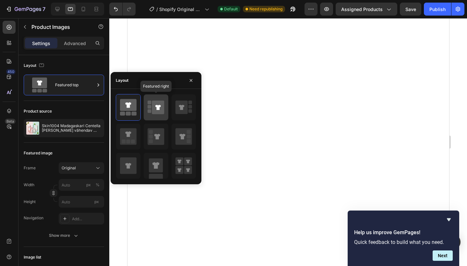
click at [153, 110] on icon at bounding box center [158, 108] width 12 height 14
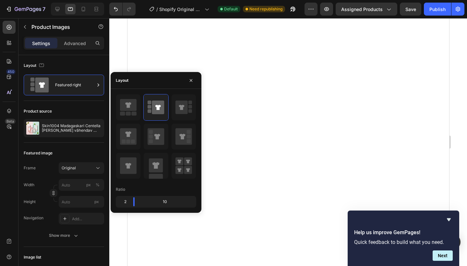
click at [167, 200] on div "10" at bounding box center [167, 201] width 55 height 9
click at [124, 113] on rect at bounding box center [122, 114] width 5 height 4
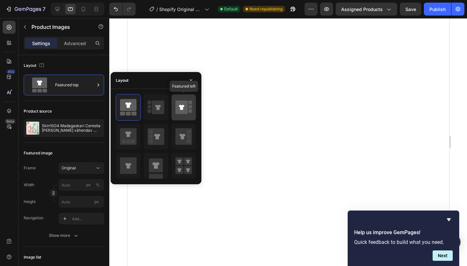
click at [189, 111] on rect at bounding box center [190, 111] width 4 height 4
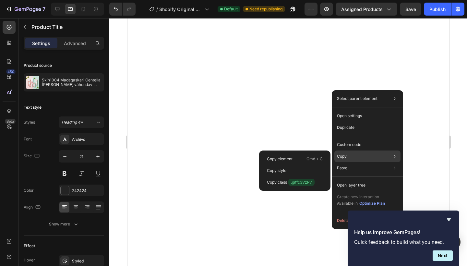
click at [345, 158] on p "Copy" at bounding box center [342, 156] width 10 height 6
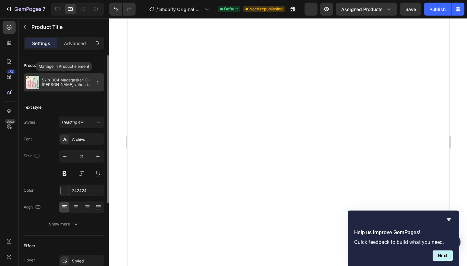
click at [76, 84] on p "Skin1004 Madagaskari Centella poore vähendav nahahoolduskomplekt" at bounding box center [72, 82] width 60 height 9
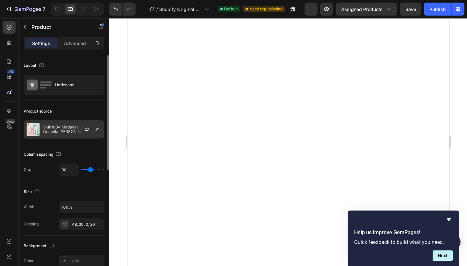
click at [73, 135] on div "Skin1004 Madagaskari Centella poore vähendav nahahoolduskomplekt" at bounding box center [64, 129] width 80 height 18
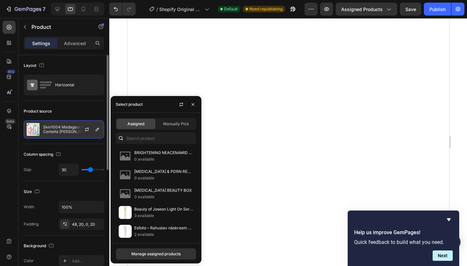
click at [76, 131] on div at bounding box center [89, 130] width 29 height 18
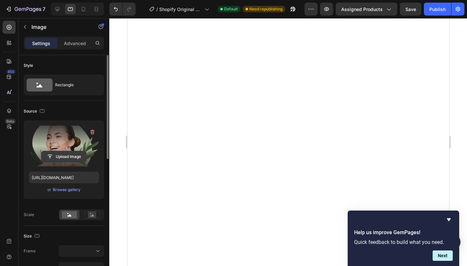
click at [66, 156] on input "file" at bounding box center [64, 156] width 45 height 11
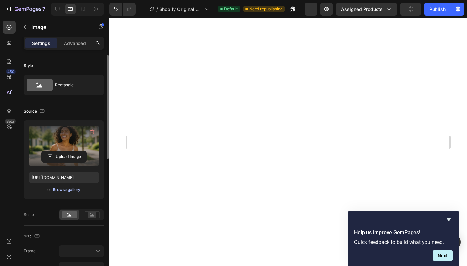
click at [59, 188] on div "Browse gallery" at bounding box center [67, 190] width 28 height 6
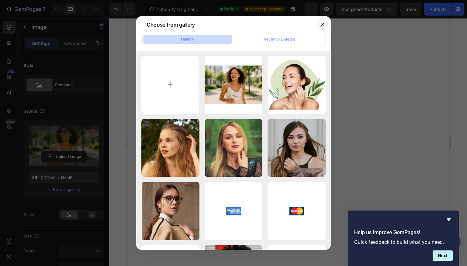
click at [322, 24] on icon "button" at bounding box center [322, 24] width 5 height 5
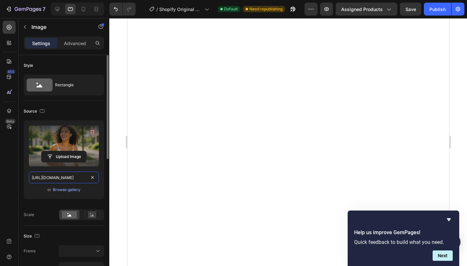
click at [70, 176] on input "https://cdn.shopify.com/s/files/1/0990/1853/9347/files/gempages_586180354092565…" at bounding box center [64, 178] width 70 height 12
click at [42, 112] on icon "button" at bounding box center [42, 111] width 6 height 6
click at [61, 191] on div "Browse gallery" at bounding box center [67, 190] width 28 height 6
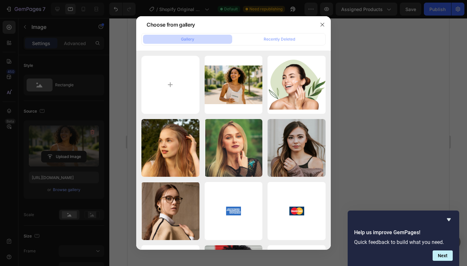
click at [61, 177] on div at bounding box center [233, 133] width 467 height 266
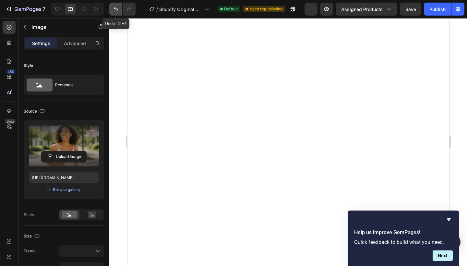
click at [116, 9] on icon "Undo/Redo" at bounding box center [116, 9] width 6 height 6
type input "https://ucarecdn.com/9c821f96-5a07-47b4-a600-f0bdb9cf82c1/-/format/auto/"
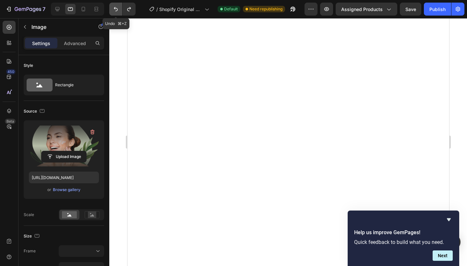
click at [116, 9] on icon "Undo/Redo" at bounding box center [116, 9] width 6 height 6
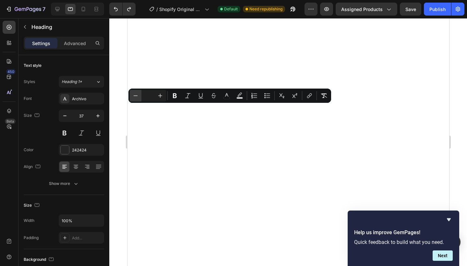
type input "37"
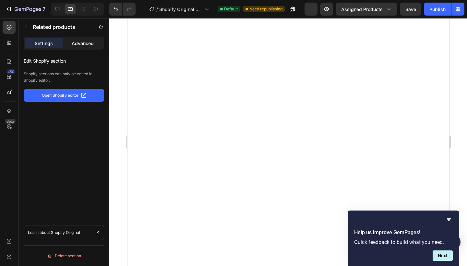
click at [89, 42] on p "Advanced" at bounding box center [83, 43] width 22 height 7
click at [44, 42] on p "Settings" at bounding box center [44, 43] width 18 height 7
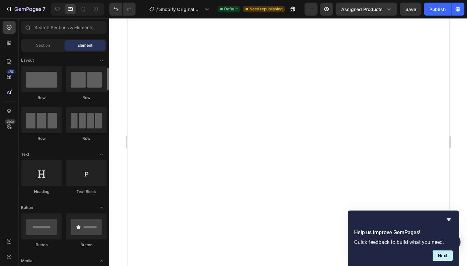
scroll to position [15, 0]
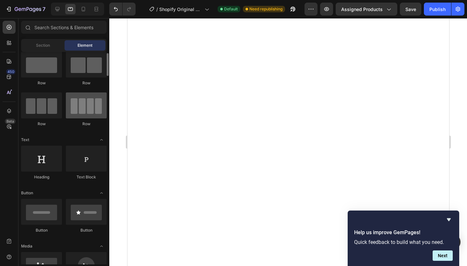
click at [88, 111] on div at bounding box center [86, 105] width 41 height 26
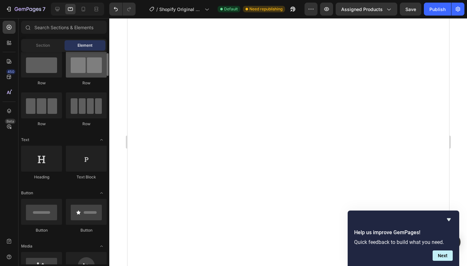
click at [77, 70] on div at bounding box center [86, 65] width 41 height 26
click at [90, 48] on span "Element" at bounding box center [85, 45] width 15 height 6
click at [85, 69] on div at bounding box center [86, 65] width 41 height 26
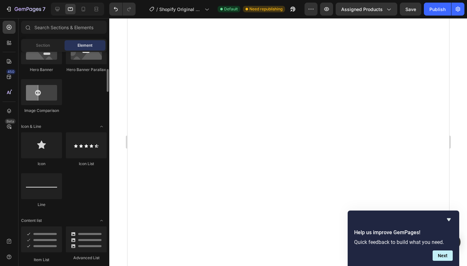
scroll to position [353, 0]
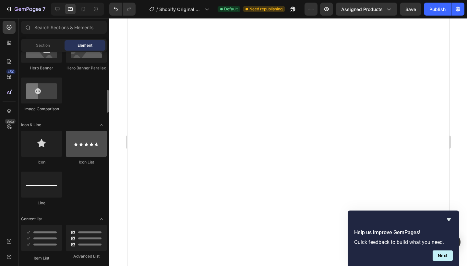
click at [78, 151] on div at bounding box center [86, 144] width 41 height 26
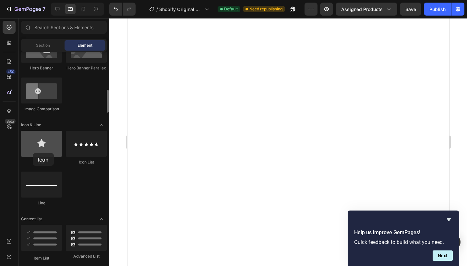
click at [33, 153] on div at bounding box center [41, 144] width 41 height 26
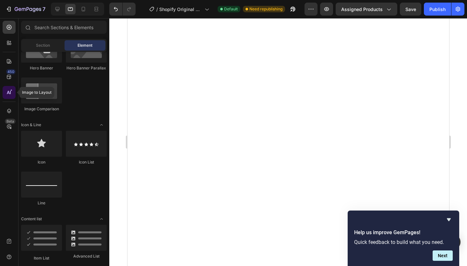
click at [12, 94] on icon at bounding box center [9, 92] width 6 height 6
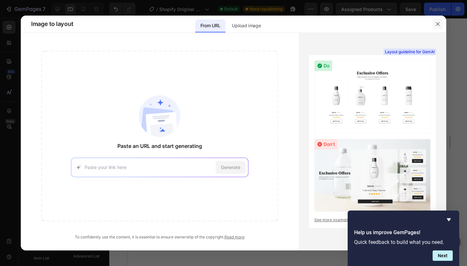
click at [439, 23] on icon "button" at bounding box center [438, 24] width 4 height 4
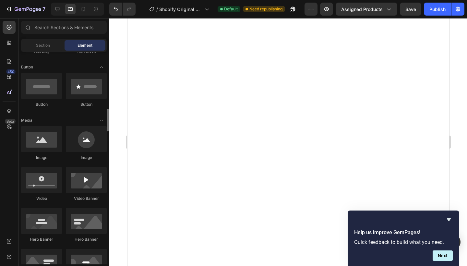
scroll to position [0, 0]
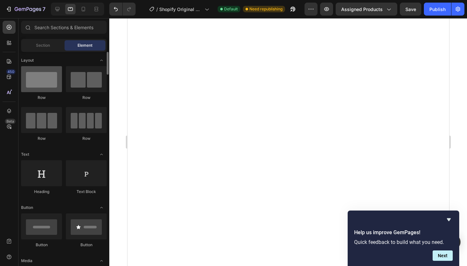
click at [48, 83] on div at bounding box center [41, 79] width 41 height 26
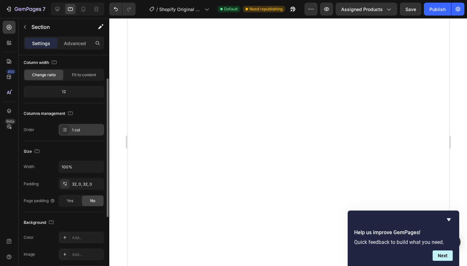
scroll to position [36, 0]
click at [69, 115] on icon "button" at bounding box center [70, 114] width 6 height 6
click at [90, 128] on div "1 col" at bounding box center [87, 131] width 30 height 6
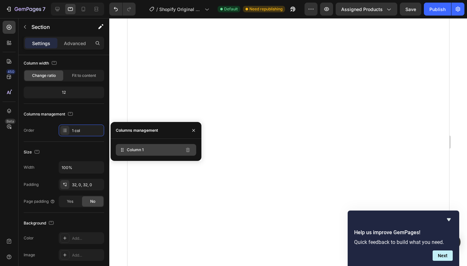
click at [129, 153] on div "Column 1" at bounding box center [156, 150] width 80 height 12
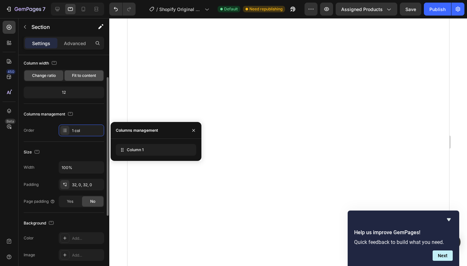
click at [84, 78] on div "Fit to content" at bounding box center [84, 75] width 39 height 10
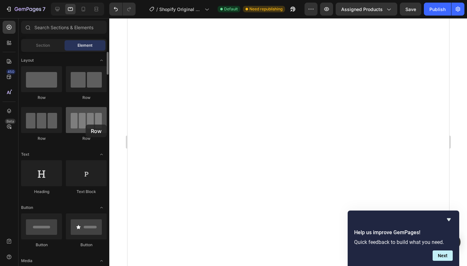
click at [86, 125] on div at bounding box center [86, 120] width 41 height 26
click at [94, 125] on div at bounding box center [86, 120] width 41 height 26
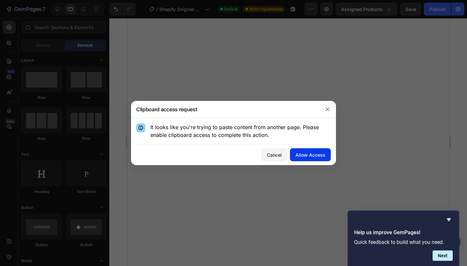
click at [313, 156] on div "Allow Access" at bounding box center [310, 154] width 30 height 7
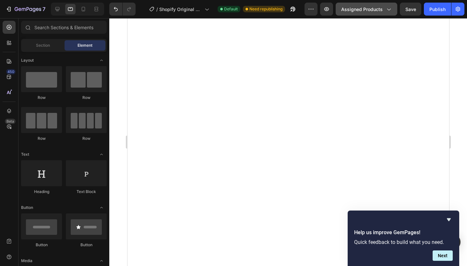
click at [360, 9] on span "Assigned Products" at bounding box center [362, 9] width 42 height 7
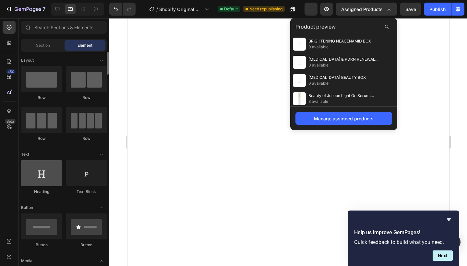
click at [40, 183] on div at bounding box center [41, 173] width 41 height 26
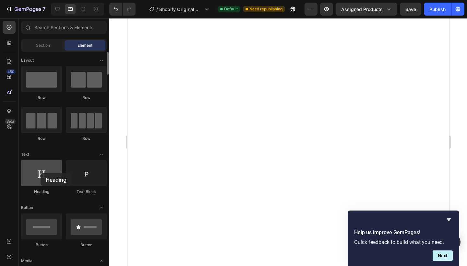
click at [41, 173] on div at bounding box center [41, 173] width 41 height 26
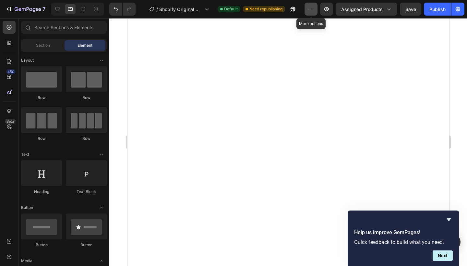
click at [310, 11] on icon "button" at bounding box center [311, 9] width 6 height 6
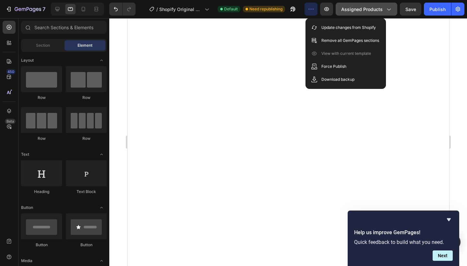
click at [391, 11] on icon "button" at bounding box center [388, 9] width 6 height 6
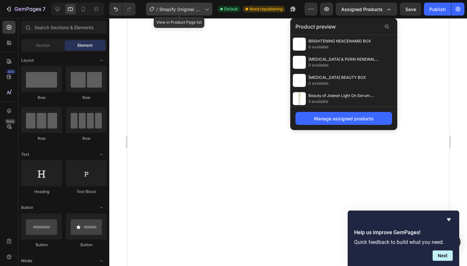
click at [195, 13] on div "/ Shopify Original Product Template" at bounding box center [179, 9] width 66 height 13
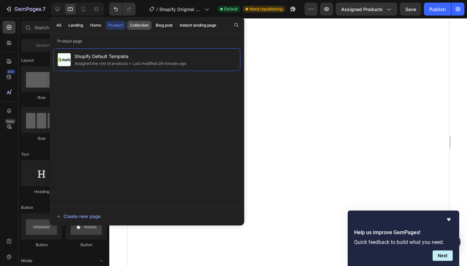
click at [138, 25] on div "Collection" at bounding box center [139, 25] width 18 height 6
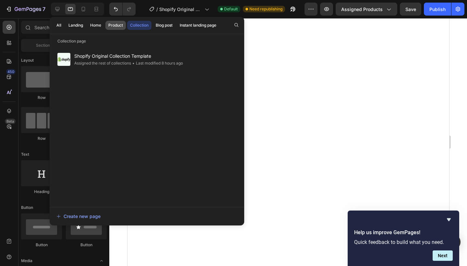
click at [118, 24] on div "Product" at bounding box center [115, 25] width 15 height 6
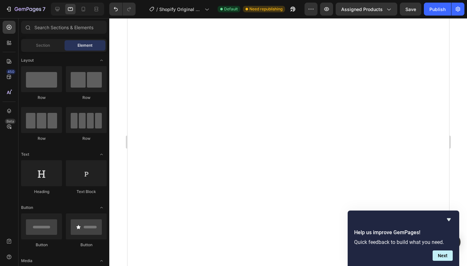
click at [463, 135] on div at bounding box center [288, 142] width 358 height 248
click at [50, 89] on div at bounding box center [41, 79] width 41 height 26
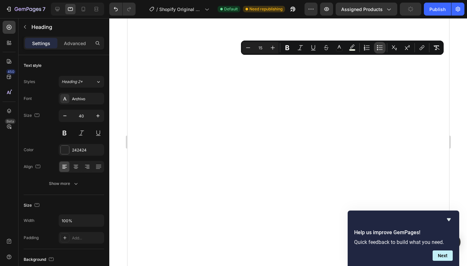
click at [376, 51] on button "Bulleted List" at bounding box center [380, 48] width 12 height 12
click at [248, 49] on icon "Editor contextual toolbar" at bounding box center [248, 47] width 6 height 6
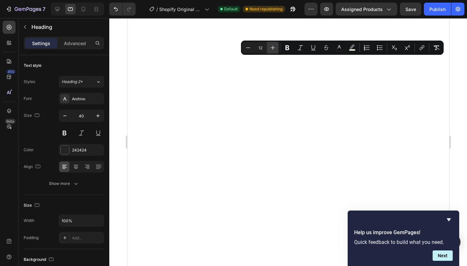
click at [272, 48] on icon "Editor contextual toolbar" at bounding box center [273, 48] width 4 height 4
type input "14"
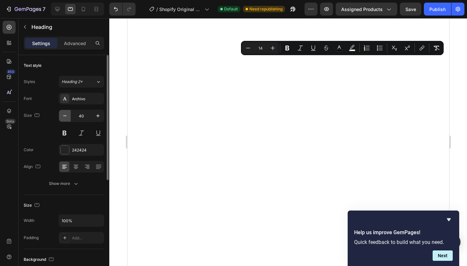
click at [69, 119] on button "button" at bounding box center [65, 116] width 12 height 12
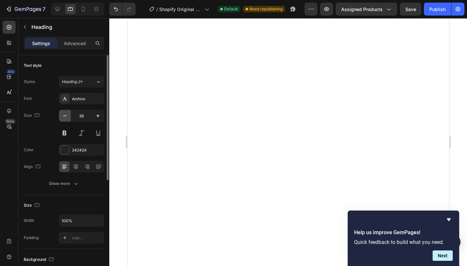
click at [69, 119] on button "button" at bounding box center [65, 116] width 12 height 12
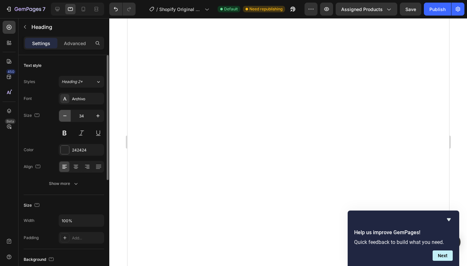
click at [69, 119] on button "button" at bounding box center [65, 116] width 12 height 12
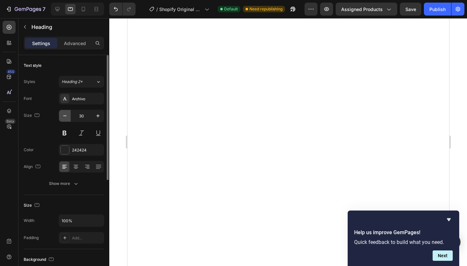
click at [69, 119] on button "button" at bounding box center [65, 116] width 12 height 12
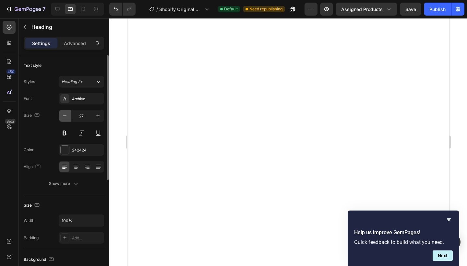
click at [69, 119] on button "button" at bounding box center [65, 116] width 12 height 12
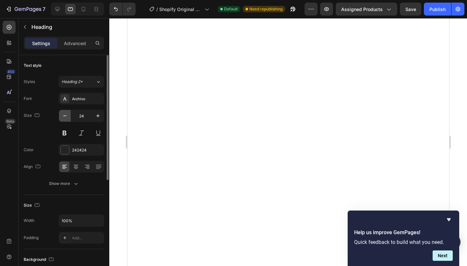
click at [69, 119] on button "button" at bounding box center [65, 116] width 12 height 12
type input "21"
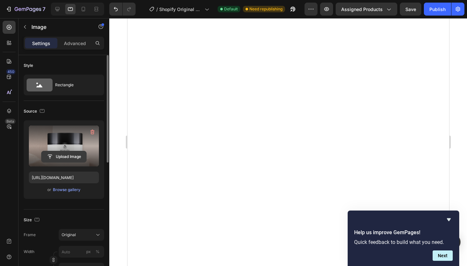
click at [65, 157] on input "file" at bounding box center [64, 156] width 45 height 11
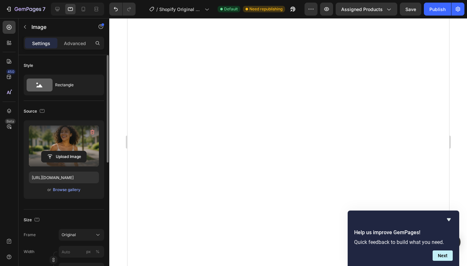
type input "https://cdn.shopify.com/s/files/1/0990/1853/9347/files/gempages_586180354092565…"
click at [77, 159] on input "file" at bounding box center [64, 156] width 45 height 11
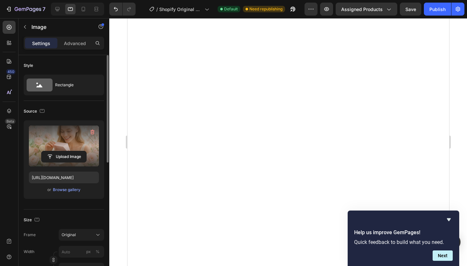
type input "https://cdn.shopify.com/s/files/1/0990/1853/9347/files/gempages_586180354092565…"
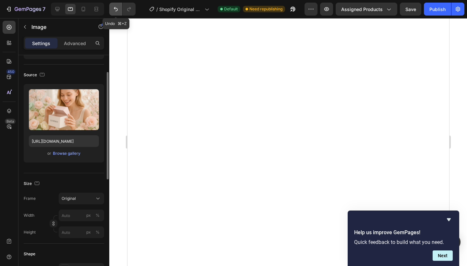
click at [116, 9] on icon "Undo/Redo" at bounding box center [116, 9] width 6 height 6
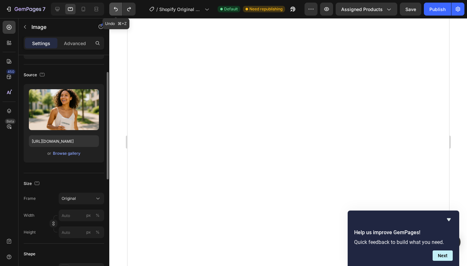
click at [116, 9] on icon "Undo/Redo" at bounding box center [116, 9] width 6 height 6
type input "https://cdn.shopify.com/s/files/1/0990/1853/9347/files/gempages_586180354092565…"
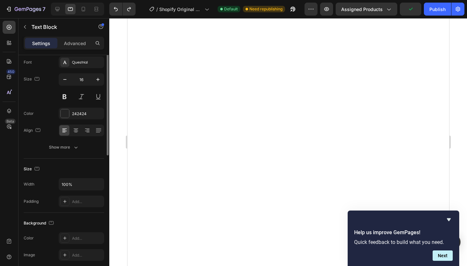
scroll to position [0, 0]
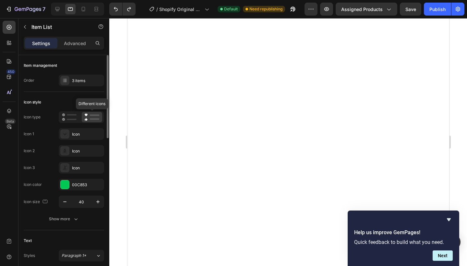
click at [86, 114] on icon at bounding box center [86, 115] width 3 height 3
click at [89, 118] on icon at bounding box center [91, 117] width 15 height 8
click at [93, 106] on div "Icon style" at bounding box center [64, 102] width 80 height 10
click at [90, 123] on div "Icon type Icon 1 Icon Icon 2 Icon Icon 3 Icon Icon color 00C853 Icon size 40" at bounding box center [64, 159] width 80 height 97
click at [90, 120] on icon at bounding box center [91, 117] width 15 height 8
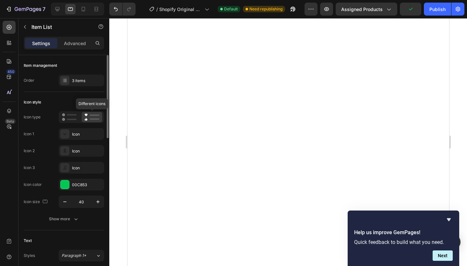
click at [89, 116] on icon at bounding box center [91, 117] width 15 height 8
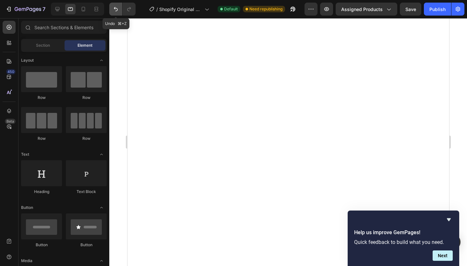
click at [114, 12] on icon "Undo/Redo" at bounding box center [116, 9] width 6 height 6
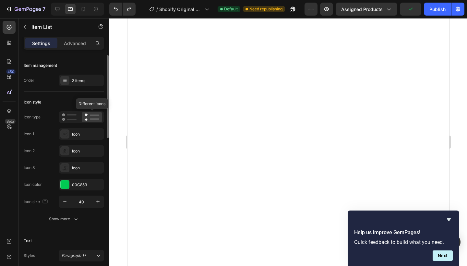
click at [93, 119] on rect at bounding box center [95, 118] width 10 height 1
click at [70, 116] on icon at bounding box center [69, 117] width 15 height 8
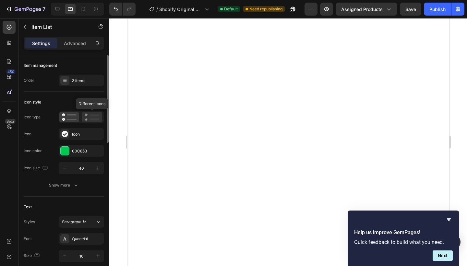
click at [84, 115] on icon at bounding box center [91, 117] width 15 height 8
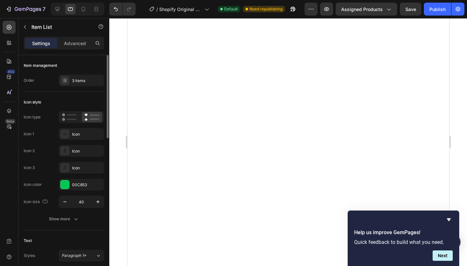
click at [89, 112] on div at bounding box center [81, 117] width 45 height 12
click at [88, 120] on icon at bounding box center [91, 117] width 15 height 8
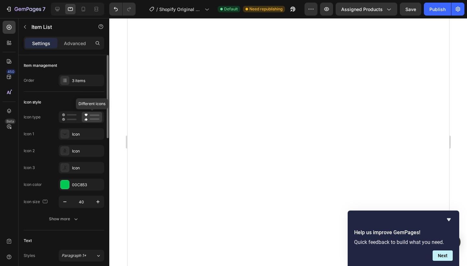
click at [88, 120] on icon at bounding box center [91, 117] width 15 height 8
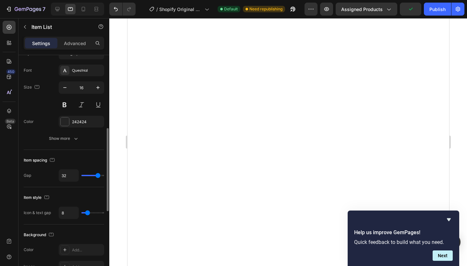
scroll to position [197, 0]
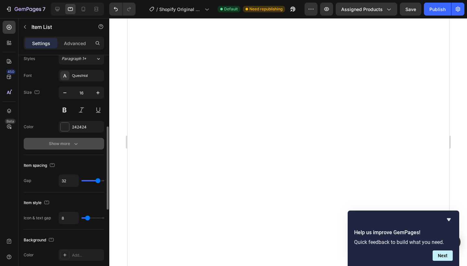
click at [73, 145] on icon "button" at bounding box center [76, 143] width 6 height 6
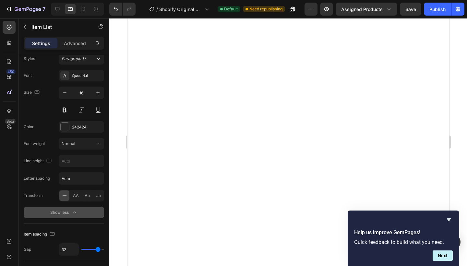
scroll to position [0, 0]
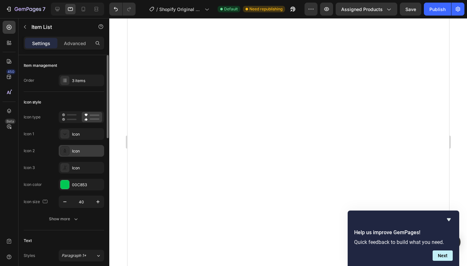
click at [91, 150] on div "Icon" at bounding box center [87, 151] width 30 height 6
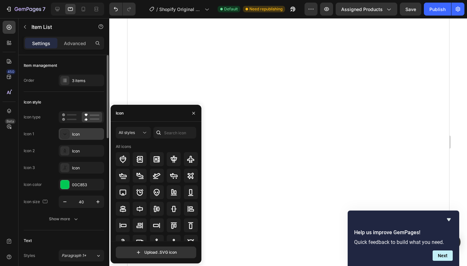
click at [88, 137] on div "Icon" at bounding box center [87, 134] width 30 height 6
click at [123, 164] on div at bounding box center [123, 159] width 14 height 14
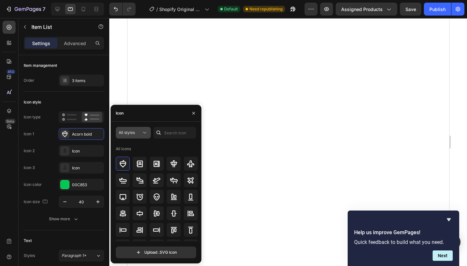
click at [137, 138] on button "All styles" at bounding box center [133, 133] width 35 height 12
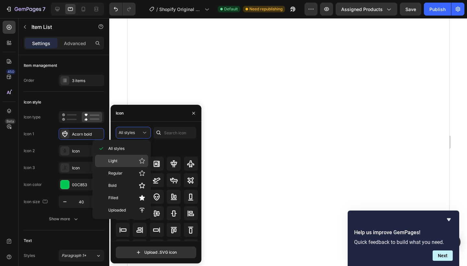
click at [124, 160] on p "Light" at bounding box center [126, 161] width 37 height 6
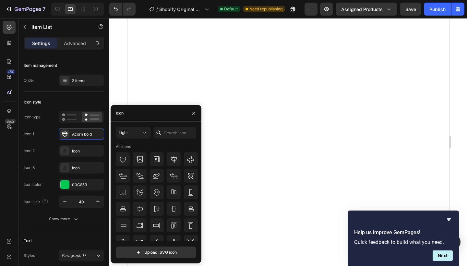
click at [127, 147] on div "All icons" at bounding box center [123, 147] width 15 height 6
click at [138, 140] on div "Light All icons" at bounding box center [156, 184] width 80 height 114
click at [140, 137] on button "Light" at bounding box center [133, 133] width 35 height 12
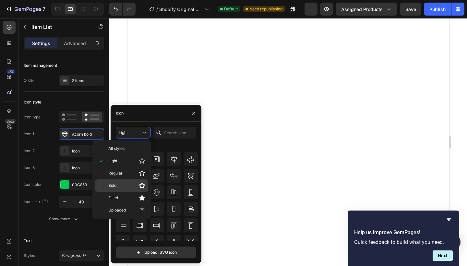
click at [117, 188] on p "Bold" at bounding box center [126, 185] width 37 height 6
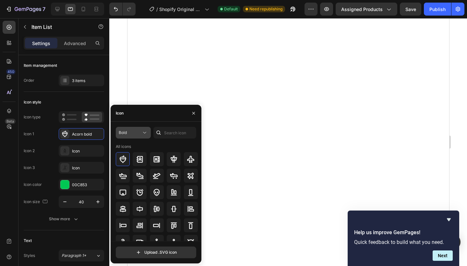
click at [139, 136] on button "Bold" at bounding box center [133, 133] width 35 height 12
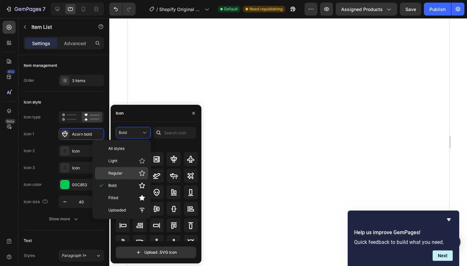
click at [126, 175] on p "Regular" at bounding box center [126, 173] width 37 height 6
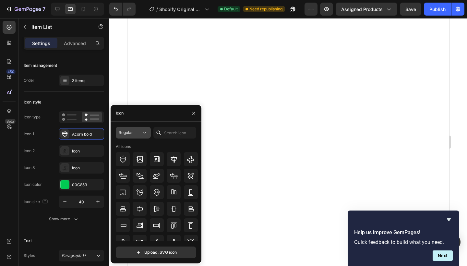
click at [139, 133] on div "Regular" at bounding box center [130, 133] width 23 height 6
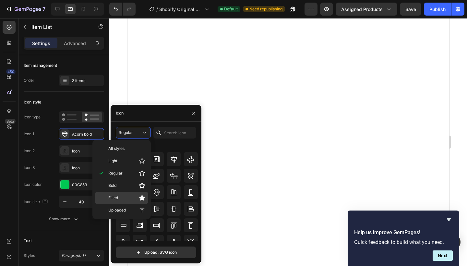
click at [118, 198] on span "Filled" at bounding box center [113, 198] width 10 height 6
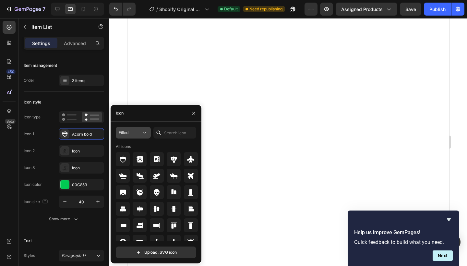
click at [136, 133] on div "Filled" at bounding box center [130, 133] width 23 height 6
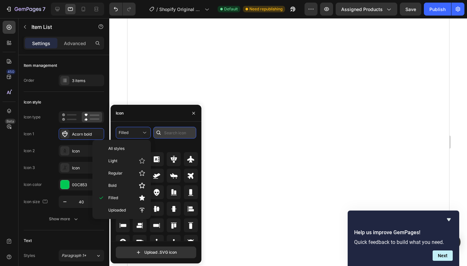
click at [183, 135] on input "text" at bounding box center [174, 133] width 43 height 12
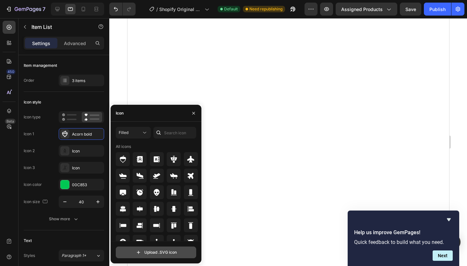
click at [149, 253] on input "file" at bounding box center [156, 252] width 80 height 11
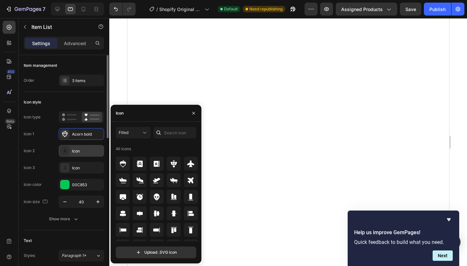
click at [79, 150] on div "Icon" at bounding box center [87, 151] width 30 height 6
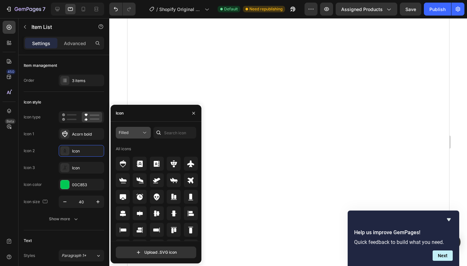
click at [134, 130] on div "Filled" at bounding box center [130, 133] width 23 height 6
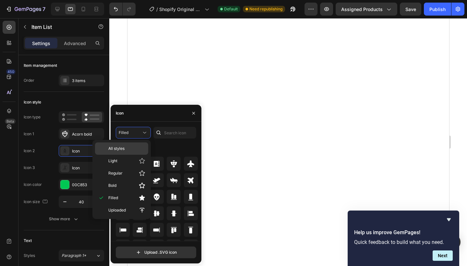
click at [128, 147] on p "All styles" at bounding box center [126, 149] width 37 height 6
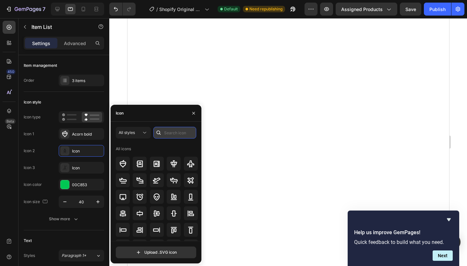
click at [174, 133] on input "text" at bounding box center [174, 133] width 43 height 12
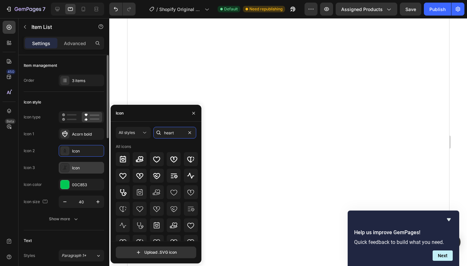
type input "heart"
click at [80, 163] on div "Icon" at bounding box center [81, 168] width 45 height 12
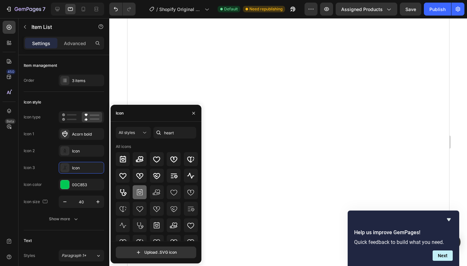
click at [138, 195] on icon at bounding box center [140, 192] width 8 height 8
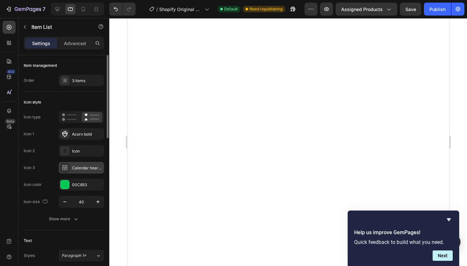
click at [75, 168] on div "Calendar heart light" at bounding box center [87, 168] width 30 height 6
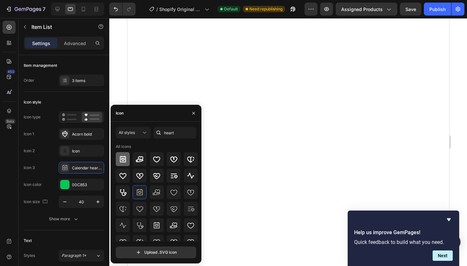
click at [121, 158] on icon at bounding box center [123, 159] width 8 height 8
click at [174, 176] on icon at bounding box center [174, 175] width 7 height 5
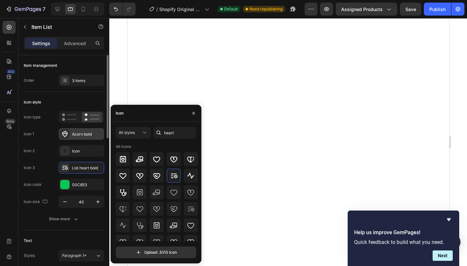
click at [92, 138] on div "Acorn bold" at bounding box center [81, 134] width 45 height 12
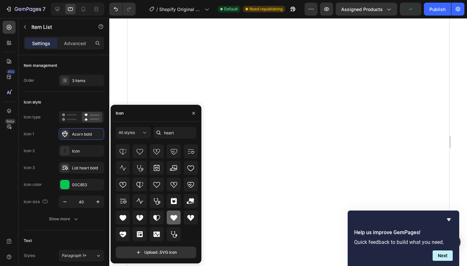
scroll to position [57, 0]
click at [174, 220] on icon at bounding box center [174, 218] width 8 height 8
click at [153, 216] on icon at bounding box center [157, 218] width 8 height 8
click at [165, 217] on div at bounding box center [157, 217] width 82 height 14
click at [172, 216] on icon at bounding box center [173, 218] width 7 height 6
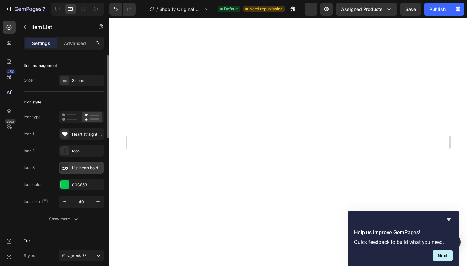
click at [91, 167] on div "List heart bold" at bounding box center [87, 168] width 30 height 6
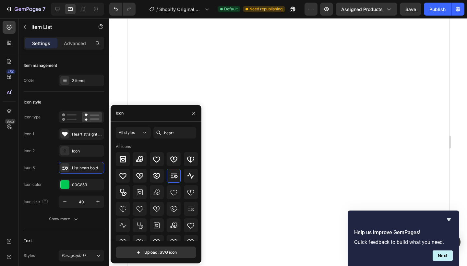
click at [190, 183] on div "All icons" at bounding box center [157, 207] width 82 height 126
click at [190, 192] on icon at bounding box center [190, 192] width 7 height 6
click at [133, 189] on div at bounding box center [140, 192] width 14 height 14
click at [123, 191] on icon at bounding box center [123, 192] width 8 height 8
click at [141, 189] on icon at bounding box center [140, 192] width 6 height 6
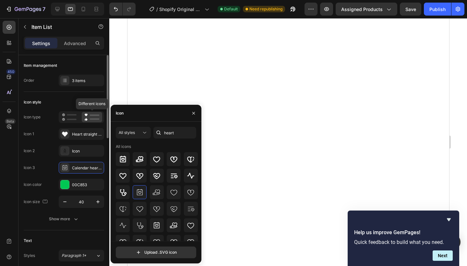
click at [94, 119] on rect at bounding box center [95, 118] width 10 height 1
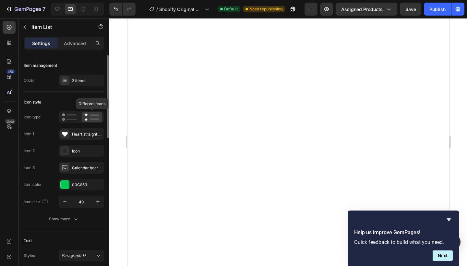
click at [90, 118] on icon at bounding box center [91, 117] width 15 height 8
click at [85, 134] on div "Heart straight filled" at bounding box center [87, 134] width 30 height 6
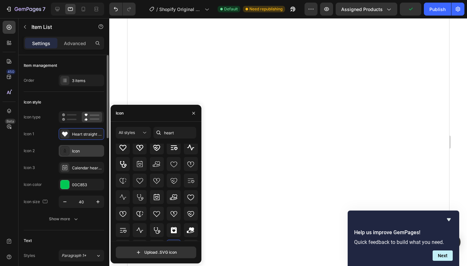
click at [80, 150] on div "Icon" at bounding box center [87, 151] width 30 height 6
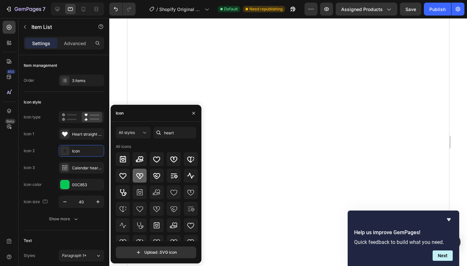
click at [139, 172] on icon at bounding box center [140, 176] width 8 height 8
click at [126, 173] on icon at bounding box center [123, 176] width 8 height 8
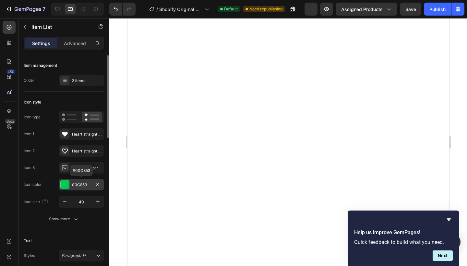
click at [82, 182] on div "00C853" at bounding box center [81, 185] width 19 height 6
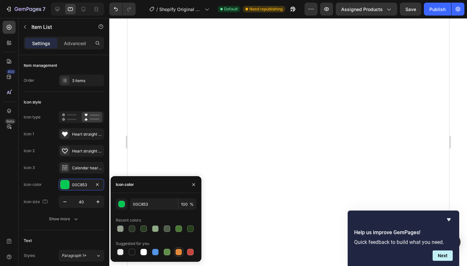
click at [174, 252] on div at bounding box center [178, 251] width 9 height 9
type input "E4893A"
click at [91, 121] on div at bounding box center [92, 117] width 20 height 10
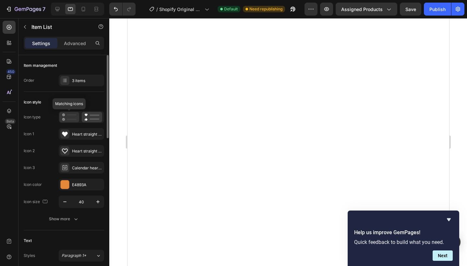
click at [70, 115] on rect at bounding box center [72, 114] width 10 height 1
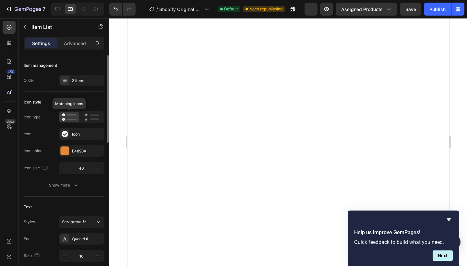
click at [70, 115] on rect at bounding box center [72, 114] width 10 height 1
click at [90, 115] on rect at bounding box center [95, 114] width 10 height 1
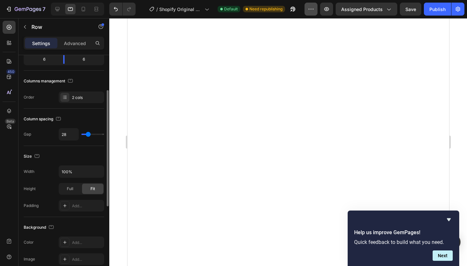
scroll to position [0, 0]
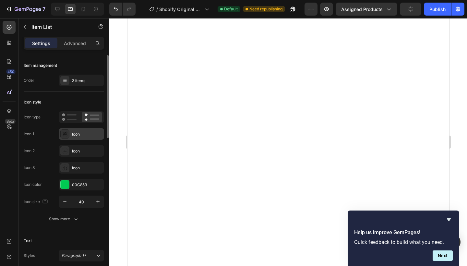
click at [82, 134] on div "Icon" at bounding box center [87, 134] width 30 height 6
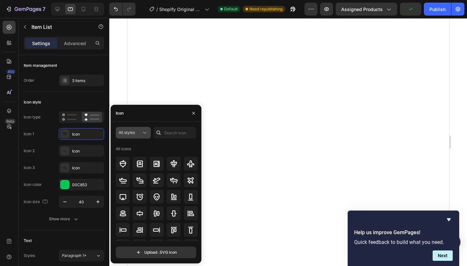
click at [142, 136] on icon at bounding box center [144, 132] width 6 height 6
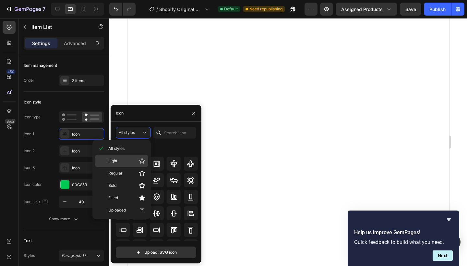
click at [128, 161] on p "Light" at bounding box center [126, 161] width 37 height 6
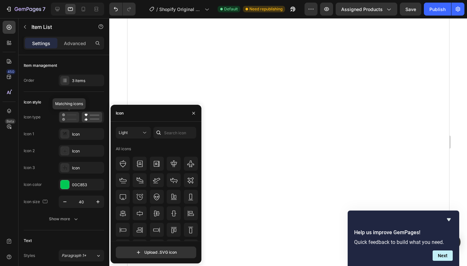
click at [71, 115] on rect at bounding box center [72, 114] width 10 height 1
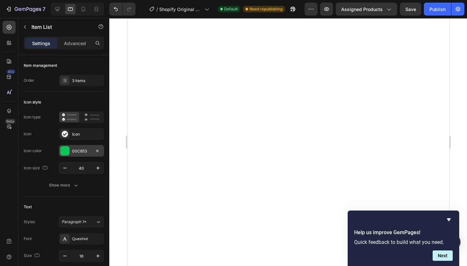
click at [65, 153] on div at bounding box center [65, 151] width 8 height 8
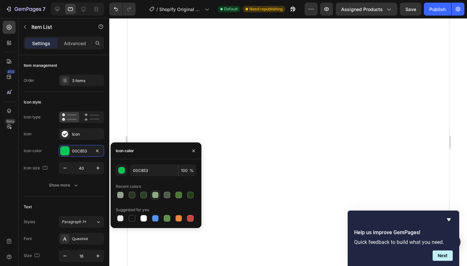
click at [155, 194] on div at bounding box center [155, 195] width 6 height 6
type input "90AA85"
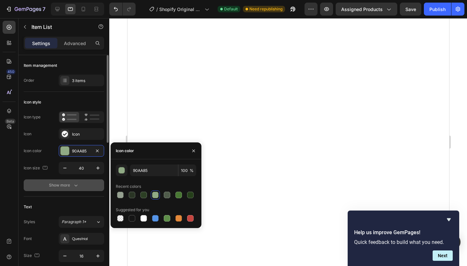
click at [74, 186] on icon "button" at bounding box center [76, 185] width 6 height 6
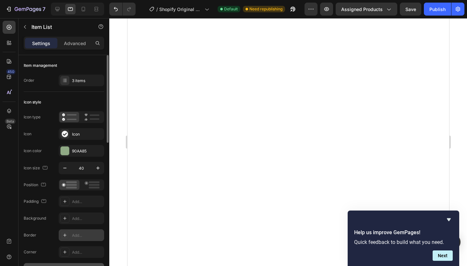
click at [73, 231] on div "Add..." at bounding box center [81, 235] width 45 height 12
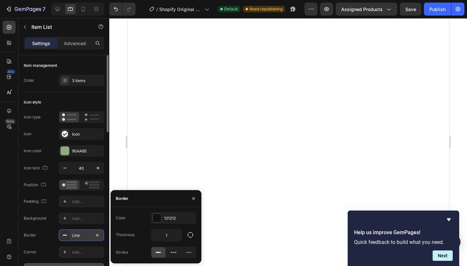
click at [73, 230] on div "Line" at bounding box center [81, 235] width 45 height 12
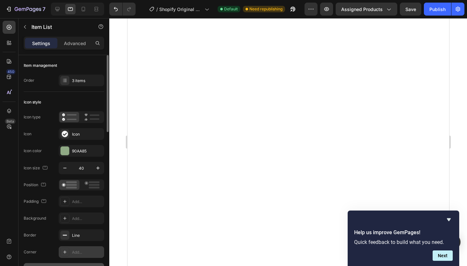
click at [66, 250] on icon at bounding box center [64, 251] width 5 height 5
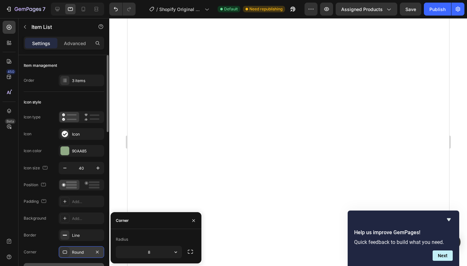
click at [66, 250] on icon at bounding box center [64, 251] width 5 height 5
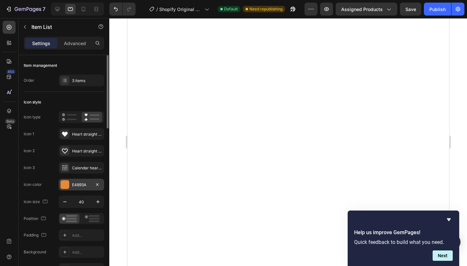
click at [70, 183] on div "E4893A" at bounding box center [81, 185] width 45 height 12
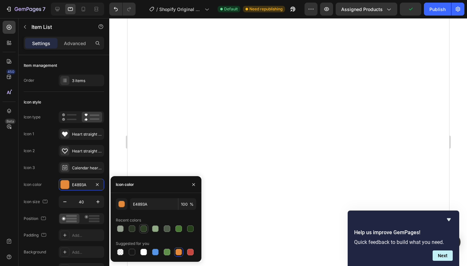
click at [146, 231] on div at bounding box center [143, 228] width 6 height 6
click at [155, 230] on div at bounding box center [155, 228] width 6 height 6
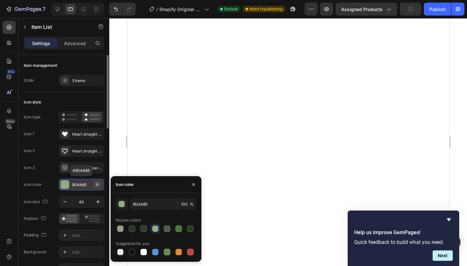
click at [97, 187] on icon "button" at bounding box center [97, 184] width 5 height 5
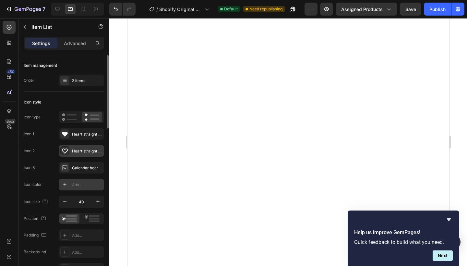
click at [94, 148] on div "Heart straight bold" at bounding box center [87, 151] width 30 height 6
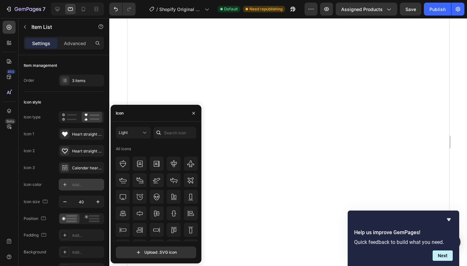
click at [66, 183] on icon at bounding box center [64, 184] width 5 height 5
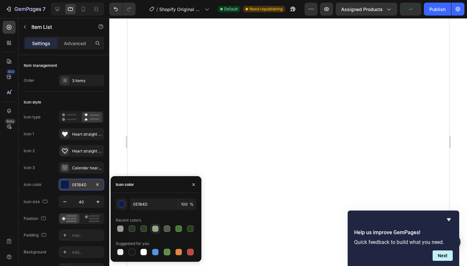
click at [155, 226] on div at bounding box center [155, 228] width 6 height 6
type input "90AA85"
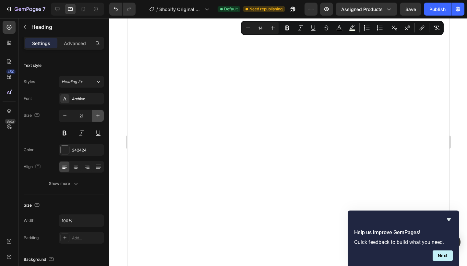
click at [97, 116] on icon "button" at bounding box center [98, 116] width 6 height 6
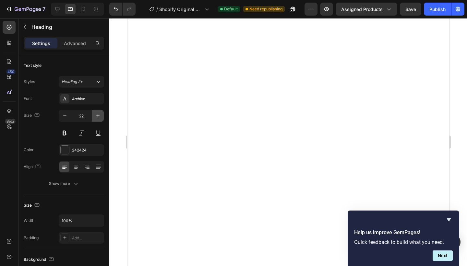
click at [97, 116] on icon "button" at bounding box center [98, 116] width 6 height 6
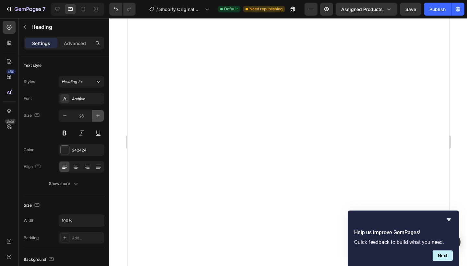
click at [97, 116] on icon "button" at bounding box center [98, 116] width 6 height 6
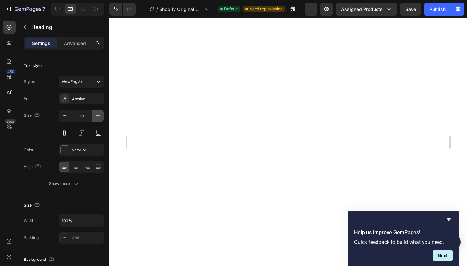
click at [97, 116] on icon "button" at bounding box center [98, 116] width 6 height 6
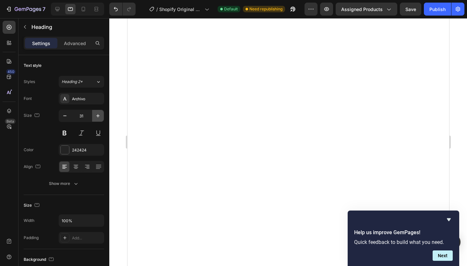
click at [97, 116] on icon "button" at bounding box center [98, 116] width 6 height 6
type input "33"
click at [82, 101] on div "Archivo" at bounding box center [87, 99] width 30 height 6
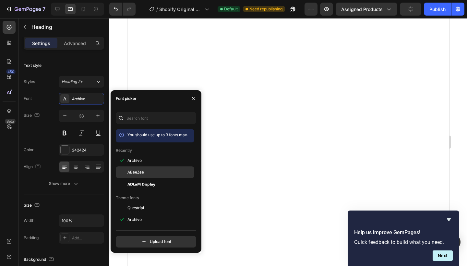
click at [134, 174] on span "ABeeZee" at bounding box center [135, 172] width 17 height 6
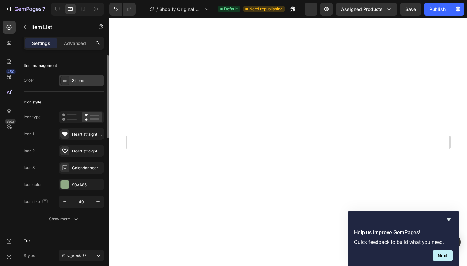
click at [66, 83] on div at bounding box center [64, 80] width 9 height 9
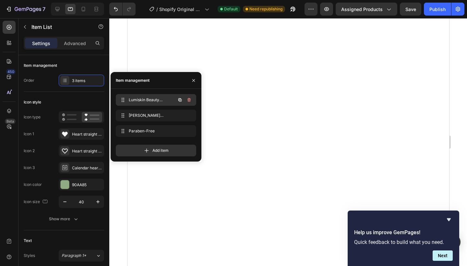
click at [155, 100] on span "Lumiskin Beauty Box – kogu Korea kosmeetika komplekt soodsa hinnaga!" at bounding box center [147, 100] width 37 height 6
click at [151, 117] on span "Ainult kontrollitud ja tõhusad tooted – säästab sinu aega ja energiat." at bounding box center [147, 116] width 37 height 6
click at [149, 131] on span "Paraben-Free" at bounding box center [147, 131] width 37 height 6
click at [166, 101] on div "Lumiskin Beauty Box – kogu Korea kosmeetika komplekt soodsa hinnaga! Lumiskin B…" at bounding box center [146, 99] width 57 height 9
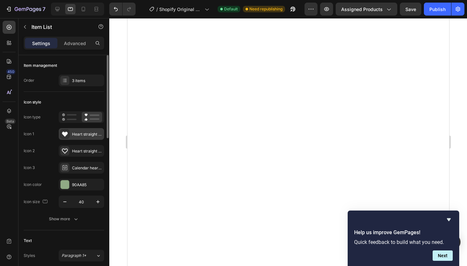
click at [74, 139] on div "Heart straight filled" at bounding box center [81, 134] width 45 height 12
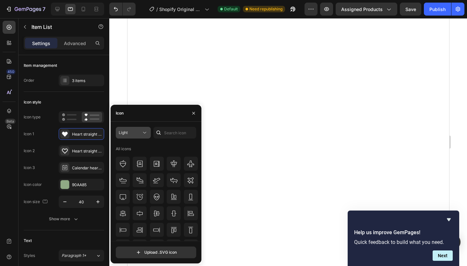
click at [132, 130] on div "Light" at bounding box center [130, 133] width 23 height 6
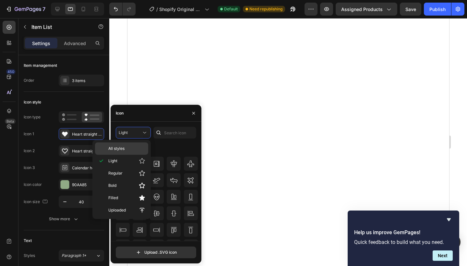
click at [128, 149] on p "All styles" at bounding box center [126, 149] width 37 height 6
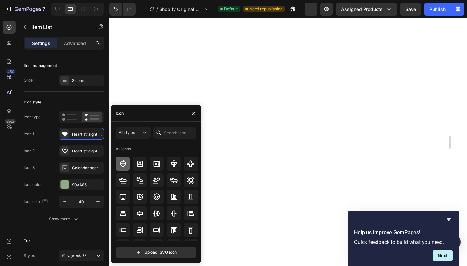
click at [123, 162] on icon at bounding box center [123, 164] width 8 height 8
click at [127, 166] on div at bounding box center [123, 164] width 14 height 14
click at [96, 136] on div "Acorn bold" at bounding box center [87, 134] width 30 height 6
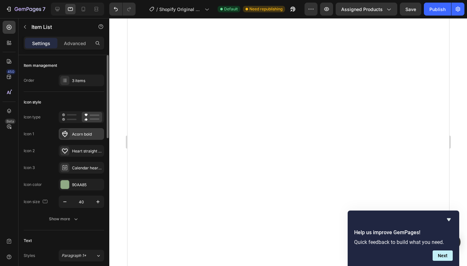
click at [86, 134] on div "Acorn bold" at bounding box center [87, 134] width 30 height 6
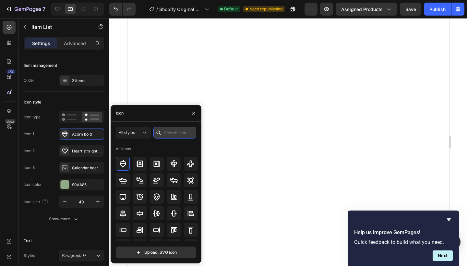
click at [173, 134] on input "text" at bounding box center [174, 133] width 43 height 12
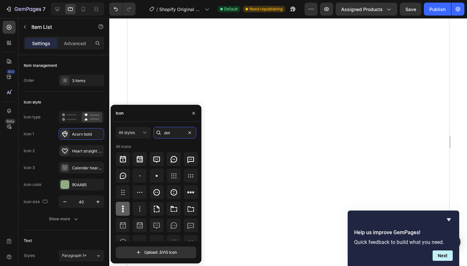
type input "dot"
click at [126, 207] on icon at bounding box center [123, 209] width 8 height 8
click at [158, 175] on icon at bounding box center [157, 176] width 8 height 8
click at [138, 179] on div at bounding box center [140, 176] width 14 height 14
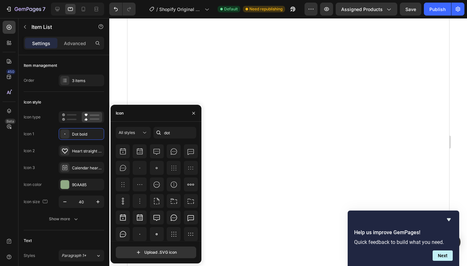
scroll to position [71, 0]
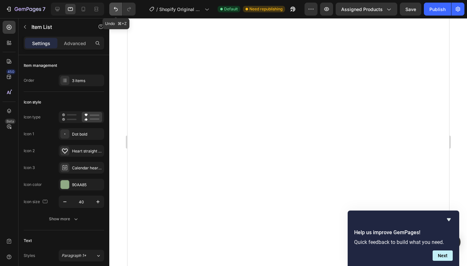
click at [114, 11] on icon "Undo/Redo" at bounding box center [116, 9] width 6 height 6
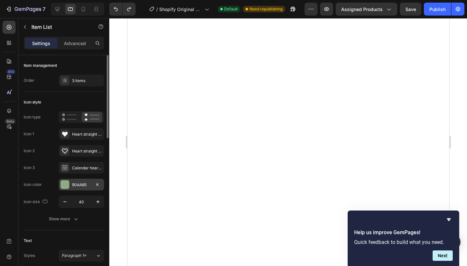
click at [64, 186] on div at bounding box center [65, 184] width 8 height 8
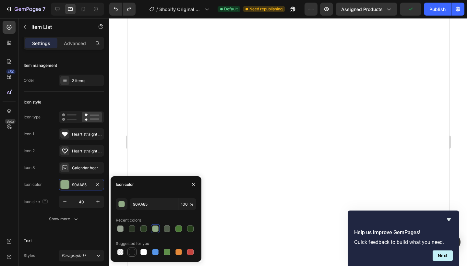
click at [131, 251] on div at bounding box center [132, 252] width 6 height 6
click at [131, 231] on div at bounding box center [132, 228] width 6 height 6
click at [178, 253] on div at bounding box center [178, 252] width 6 height 6
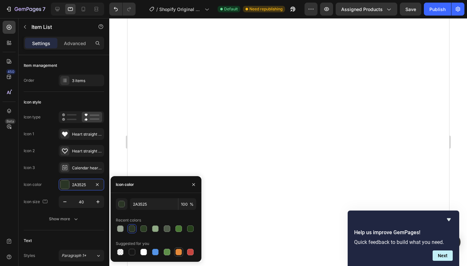
type input "E4893A"
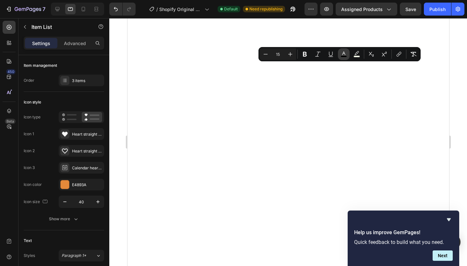
click at [346, 54] on icon "Editor contextual toolbar" at bounding box center [344, 54] width 6 height 6
type input "000000"
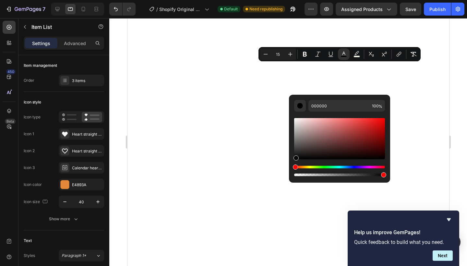
click at [296, 159] on div "Editor contextual toolbar" at bounding box center [296, 157] width 5 height 5
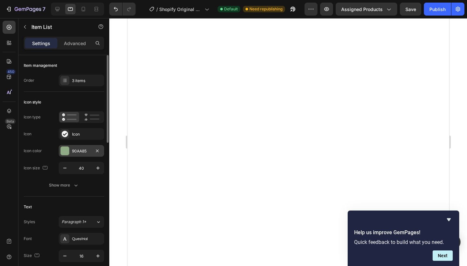
click at [64, 153] on div at bounding box center [65, 151] width 8 height 8
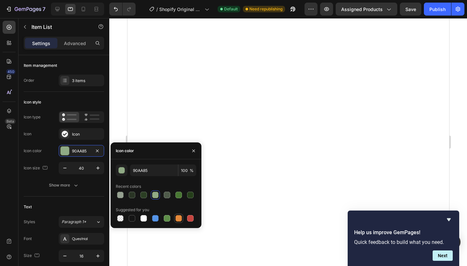
click at [177, 220] on div at bounding box center [178, 218] width 6 height 6
type input "E4893A"
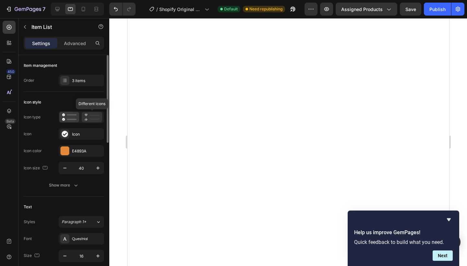
click at [94, 116] on icon at bounding box center [91, 117] width 15 height 8
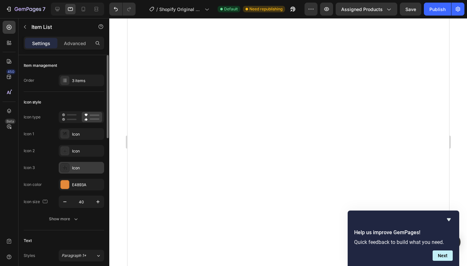
click at [88, 171] on div "Icon" at bounding box center [81, 168] width 45 height 12
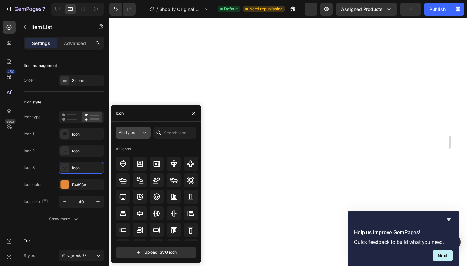
click at [130, 135] on span "All styles" at bounding box center [127, 132] width 16 height 5
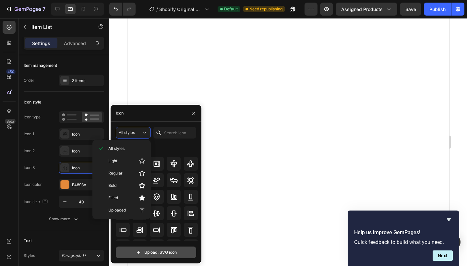
click at [152, 253] on input "file" at bounding box center [156, 252] width 80 height 11
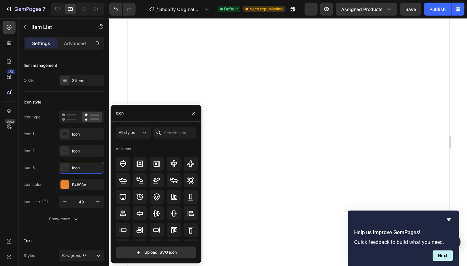
click at [158, 116] on div "Icon" at bounding box center [156, 113] width 91 height 17
click at [138, 122] on div "All styles All icons Upload .SVG icon" at bounding box center [156, 193] width 91 height 142
click at [138, 121] on div "Icon" at bounding box center [156, 113] width 91 height 17
click at [179, 135] on input "text" at bounding box center [174, 133] width 43 height 12
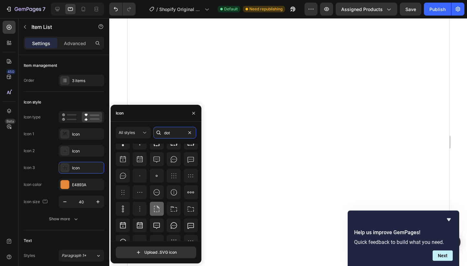
scroll to position [61, 0]
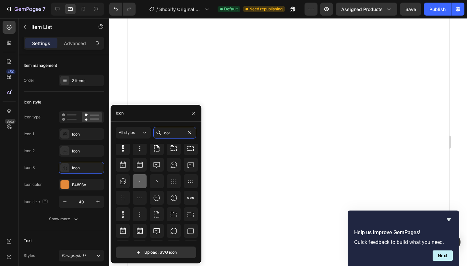
type input "dot"
click at [139, 180] on icon at bounding box center [140, 181] width 8 height 8
click at [158, 179] on icon at bounding box center [157, 181] width 8 height 8
click at [173, 199] on icon at bounding box center [174, 198] width 8 height 8
click at [170, 184] on icon at bounding box center [174, 181] width 8 height 8
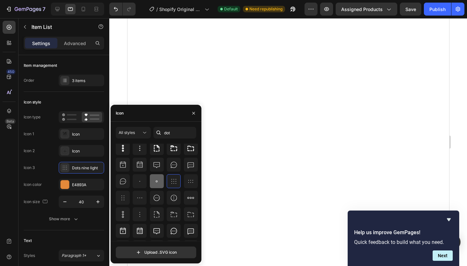
click at [156, 179] on icon at bounding box center [157, 181] width 8 height 8
click at [141, 148] on icon at bounding box center [140, 148] width 8 height 8
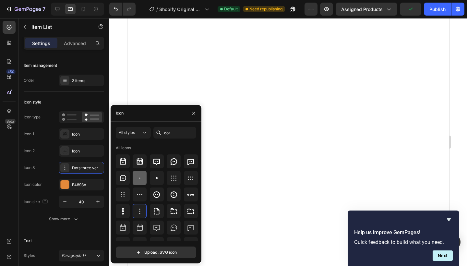
scroll to position [0, 0]
click at [141, 179] on icon at bounding box center [140, 178] width 8 height 8
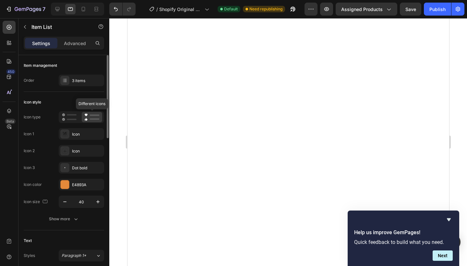
click at [87, 121] on div at bounding box center [92, 117] width 20 height 10
click at [68, 118] on icon at bounding box center [69, 117] width 15 height 8
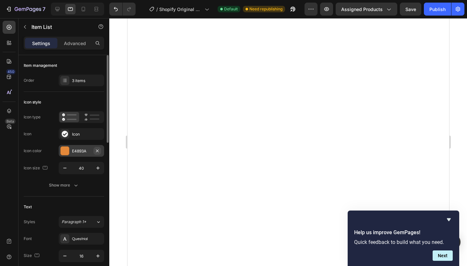
click at [99, 150] on icon "button" at bounding box center [97, 150] width 5 height 5
click at [65, 150] on icon at bounding box center [64, 150] width 5 height 5
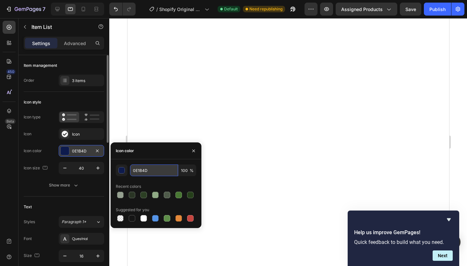
click at [152, 170] on input "0E1B4D" at bounding box center [154, 170] width 48 height 12
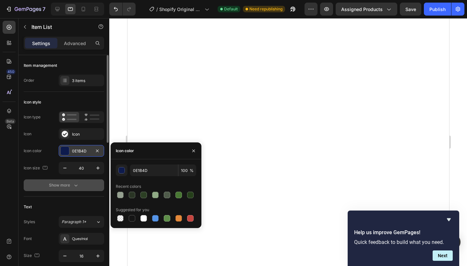
click at [77, 187] on icon "button" at bounding box center [76, 185] width 6 height 6
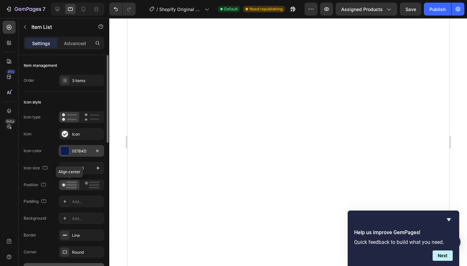
click at [70, 188] on rect at bounding box center [71, 188] width 11 height 2
click at [90, 184] on rect at bounding box center [94, 185] width 11 height 2
click at [73, 187] on rect at bounding box center [71, 188] width 11 height 2
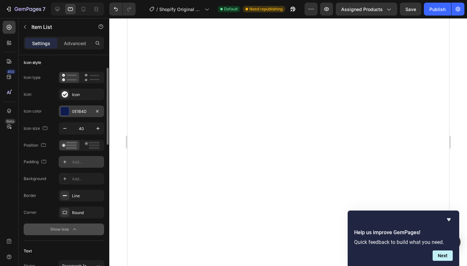
scroll to position [42, 0]
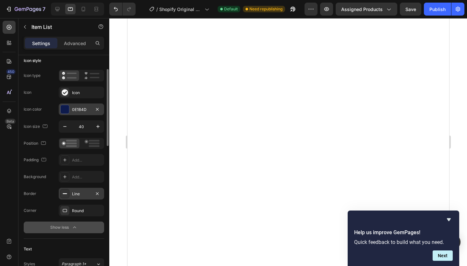
click at [86, 193] on div "Line" at bounding box center [81, 194] width 19 height 6
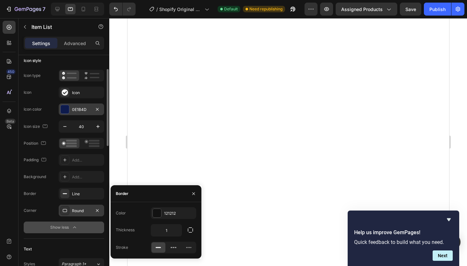
click at [83, 210] on div "Round" at bounding box center [81, 211] width 19 height 6
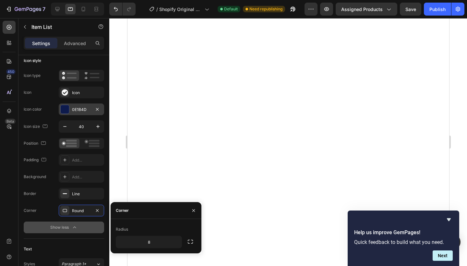
click at [67, 227] on div "Show less" at bounding box center [64, 227] width 28 height 6
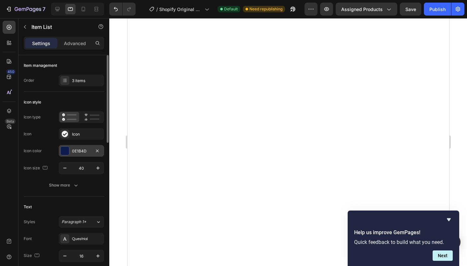
scroll to position [0, 0]
click at [96, 108] on div "Icon style Icon type Icon Icon Icon color 0E1B4D Icon size 40 Show more" at bounding box center [64, 144] width 80 height 105
click at [93, 116] on icon at bounding box center [91, 117] width 15 height 8
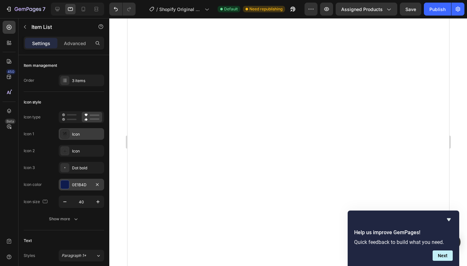
click at [85, 131] on div "Icon" at bounding box center [81, 134] width 45 height 12
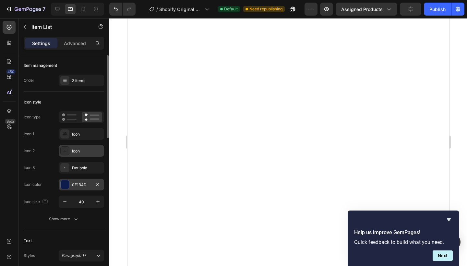
click at [90, 155] on div "Icon" at bounding box center [81, 151] width 45 height 12
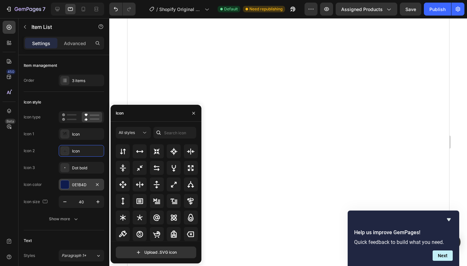
scroll to position [350, 0]
click at [94, 167] on div "Dot bold" at bounding box center [87, 168] width 30 height 6
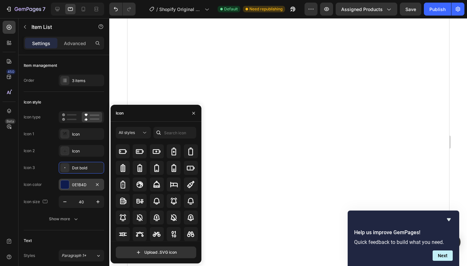
scroll to position [490, 0]
click at [68, 115] on rect at bounding box center [72, 114] width 10 height 1
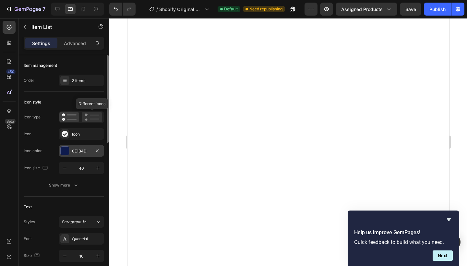
click at [94, 116] on rect at bounding box center [95, 114] width 10 height 1
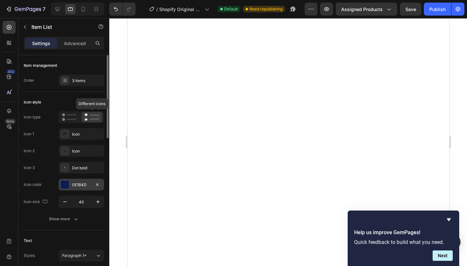
click at [94, 116] on rect at bounding box center [95, 114] width 10 height 1
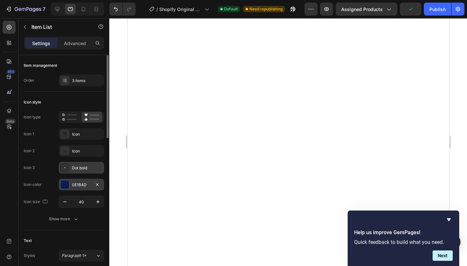
click at [73, 167] on div "Dot bold" at bounding box center [87, 168] width 30 height 6
click at [87, 174] on div "Icon type Icon 1 Icon Icon 2 Icon Icon 3 Dot bold Icon color 0E1B4D Icon size 40" at bounding box center [64, 159] width 80 height 97
click at [87, 118] on icon at bounding box center [91, 117] width 15 height 8
click at [70, 122] on div at bounding box center [81, 117] width 45 height 12
click at [70, 120] on rect at bounding box center [72, 119] width 10 height 1
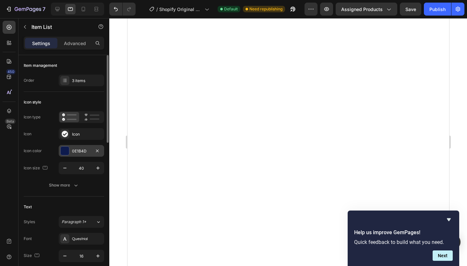
click at [90, 122] on div at bounding box center [81, 117] width 45 height 12
click at [92, 118] on rect at bounding box center [95, 118] width 10 height 1
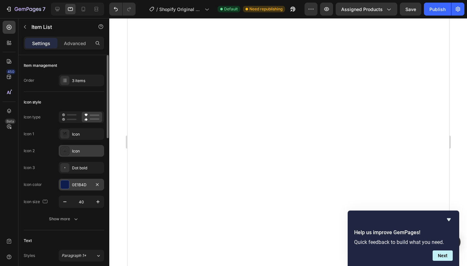
click at [82, 146] on div "Icon" at bounding box center [81, 151] width 45 height 12
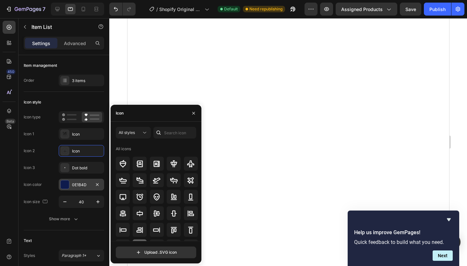
scroll to position [62, 0]
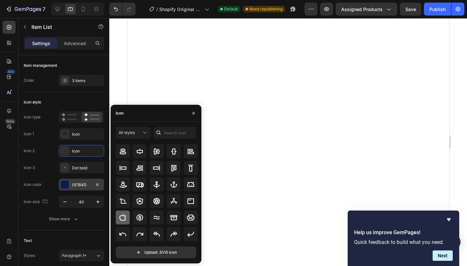
click at [120, 217] on icon at bounding box center [122, 217] width 6 height 7
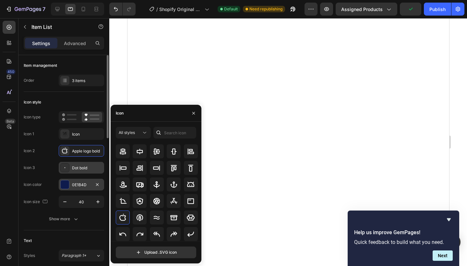
click at [89, 165] on div "Dot bold" at bounding box center [87, 168] width 30 height 6
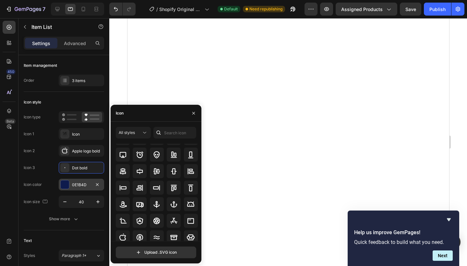
scroll to position [0, 0]
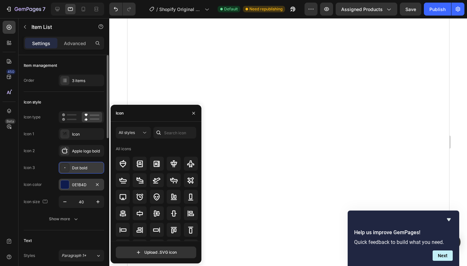
click at [84, 165] on div "Dot bold" at bounding box center [87, 168] width 30 height 6
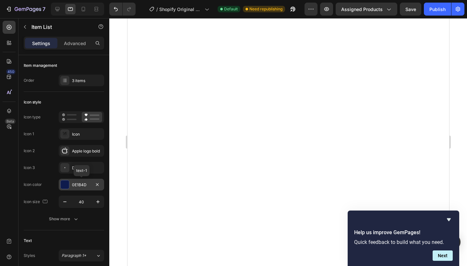
click at [83, 185] on div "0E1B4D" at bounding box center [81, 185] width 19 height 6
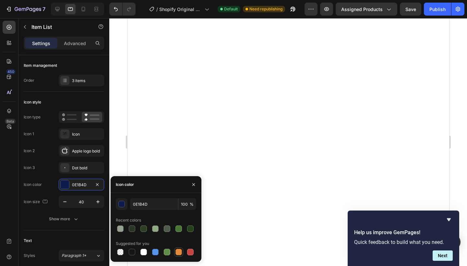
click at [177, 252] on div at bounding box center [178, 252] width 6 height 6
type input "E4893A"
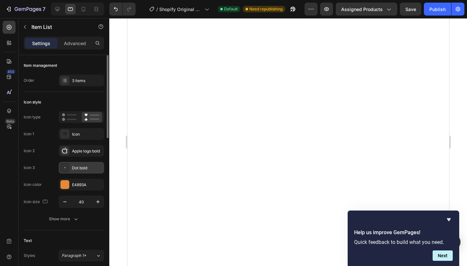
click at [88, 165] on div "Dot bold" at bounding box center [87, 168] width 30 height 6
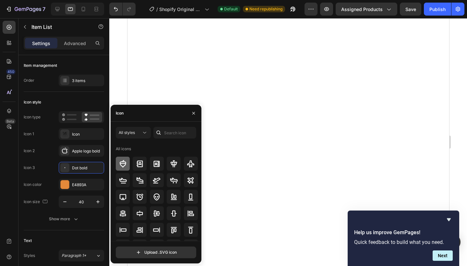
click at [119, 162] on icon at bounding box center [123, 164] width 8 height 8
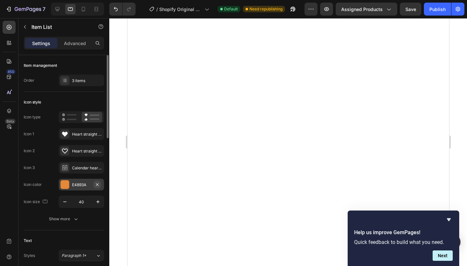
click at [97, 185] on icon "button" at bounding box center [97, 184] width 3 height 3
click at [96, 183] on icon "button" at bounding box center [97, 184] width 5 height 5
click at [77, 152] on div "Apple logo bold" at bounding box center [87, 151] width 30 height 6
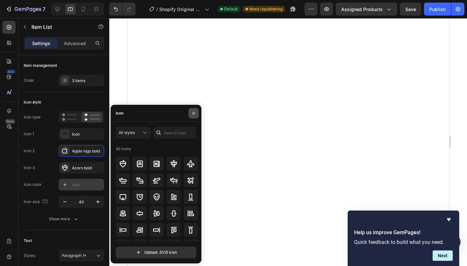
click at [193, 114] on icon "button" at bounding box center [193, 113] width 3 height 3
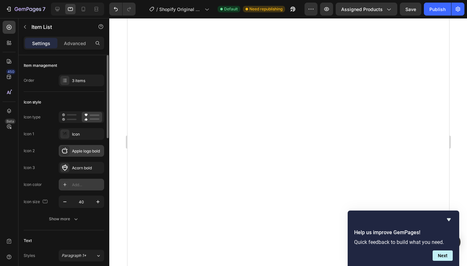
click at [81, 153] on div "Apple logo bold" at bounding box center [87, 151] width 30 height 6
click at [29, 153] on div "Icon 2" at bounding box center [29, 151] width 11 height 6
click at [86, 131] on div "Icon" at bounding box center [81, 134] width 45 height 12
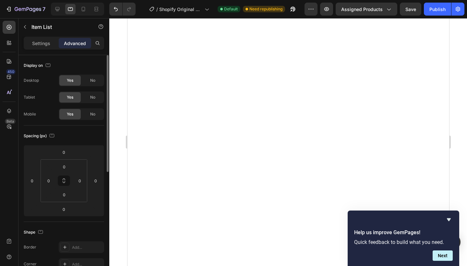
type input "100%"
click at [92, 96] on span "No" at bounding box center [92, 97] width 5 height 6
click at [71, 99] on span "Yes" at bounding box center [70, 97] width 6 height 6
click at [88, 111] on div "No" at bounding box center [92, 114] width 21 height 10
click at [73, 115] on span "Yes" at bounding box center [70, 114] width 6 height 6
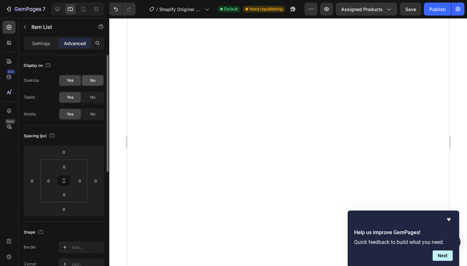
click at [93, 79] on span "No" at bounding box center [92, 81] width 5 height 6
click at [77, 79] on div "Yes" at bounding box center [69, 80] width 21 height 10
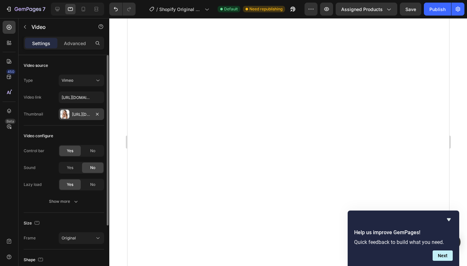
click at [78, 118] on div "Https://cdn.Shopify.Com/s/files/1/0990/1853/9347/files/gempages_586180354092565…" at bounding box center [81, 114] width 45 height 12
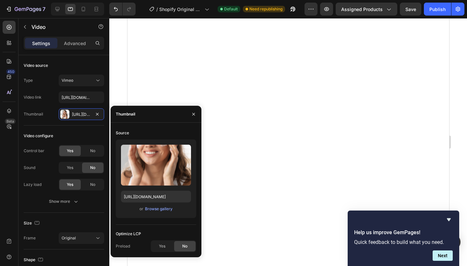
click at [142, 209] on span "or" at bounding box center [141, 209] width 4 height 8
click at [153, 209] on div "Browse gallery" at bounding box center [159, 209] width 28 height 6
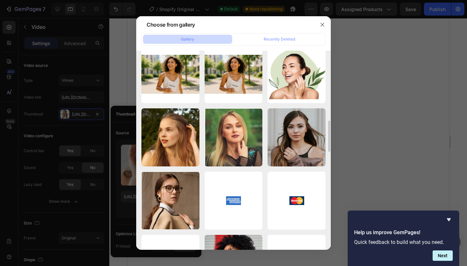
scroll to position [451, 0]
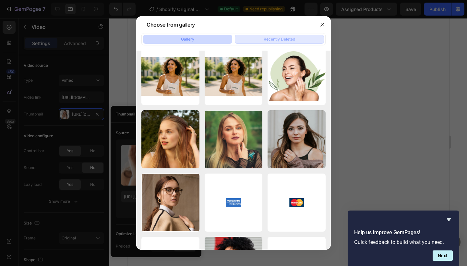
click at [291, 41] on div "Recently Deleted" at bounding box center [279, 39] width 31 height 6
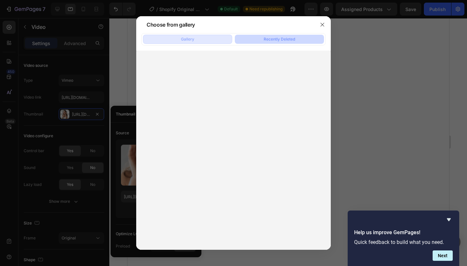
click at [187, 40] on div "Gallery" at bounding box center [187, 39] width 13 height 6
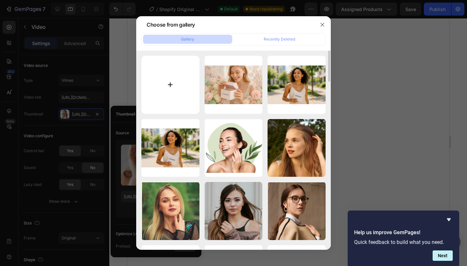
click at [176, 86] on input "file" at bounding box center [170, 85] width 58 height 58
type input "C:\fakepath\lumiskin--2.png"
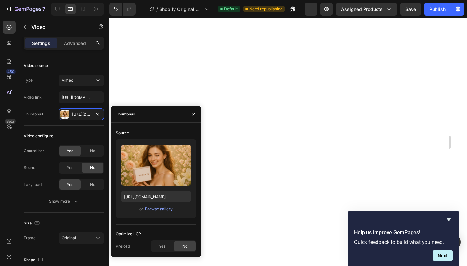
type input "https://cdn.shopify.com/s/files/1/0990/1853/9347/files/gempages_586180354092565…"
click at [193, 114] on icon "button" at bounding box center [193, 114] width 3 height 3
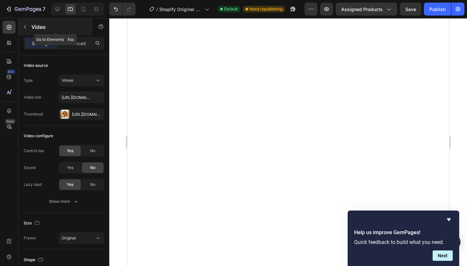
click at [24, 29] on icon "button" at bounding box center [24, 26] width 5 height 5
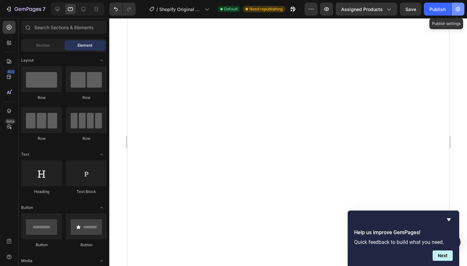
click at [454, 10] on button "button" at bounding box center [457, 9] width 13 height 13
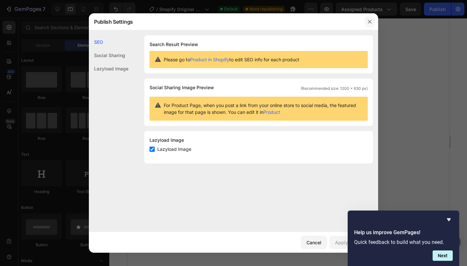
click at [369, 21] on icon "button" at bounding box center [369, 21] width 5 height 5
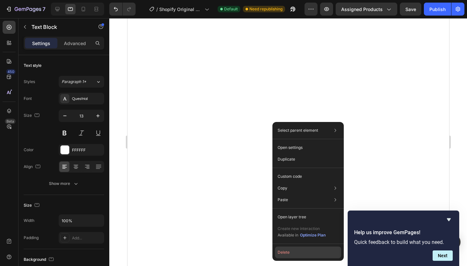
click at [284, 253] on button "Delete" at bounding box center [308, 252] width 66 height 12
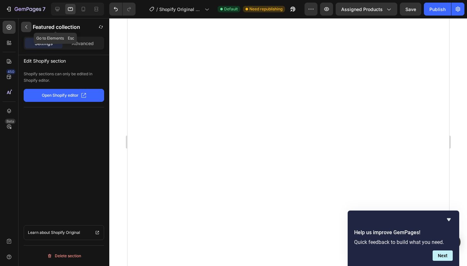
click at [23, 26] on button "button" at bounding box center [26, 27] width 10 height 10
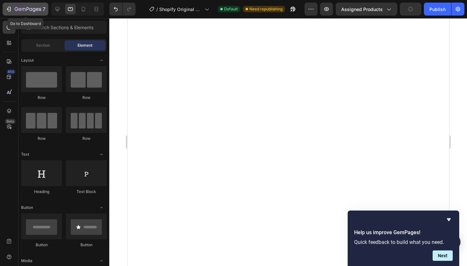
click at [8, 9] on icon "button" at bounding box center [8, 9] width 3 height 2
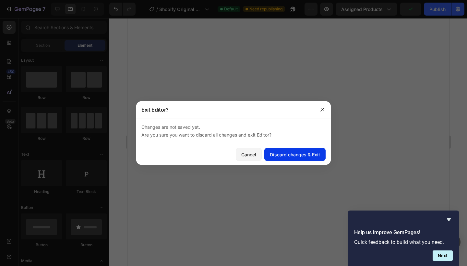
click at [291, 160] on button "Discard changes & Exit" at bounding box center [294, 154] width 61 height 13
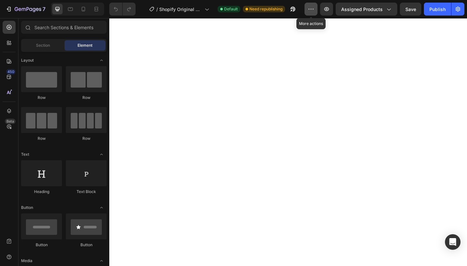
click at [312, 8] on icon "button" at bounding box center [311, 9] width 6 height 6
click at [389, 9] on icon "button" at bounding box center [388, 9] width 6 height 6
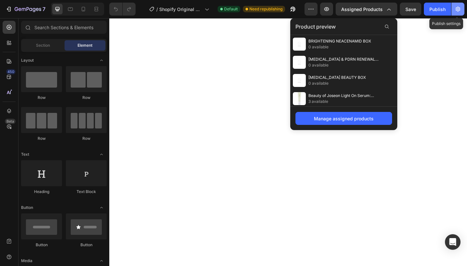
click at [462, 9] on button "button" at bounding box center [457, 9] width 13 height 13
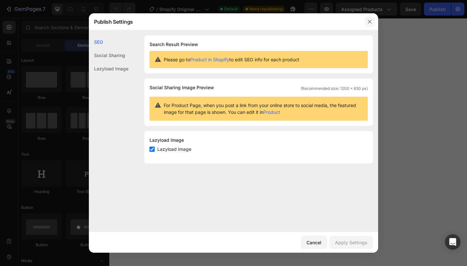
click at [369, 23] on icon "button" at bounding box center [369, 21] width 5 height 5
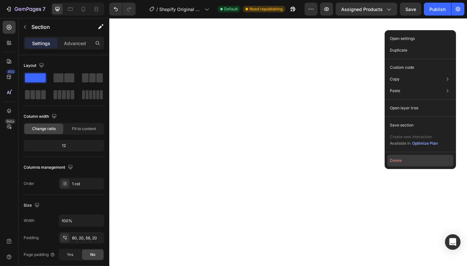
click at [395, 162] on button "Delete" at bounding box center [420, 161] width 66 height 12
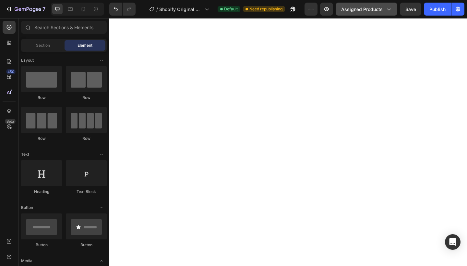
click at [376, 11] on span "Assigned Products" at bounding box center [362, 9] width 42 height 7
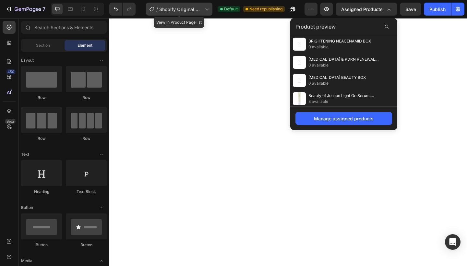
click at [185, 9] on span "Shopify Original Product Template" at bounding box center [180, 9] width 43 height 7
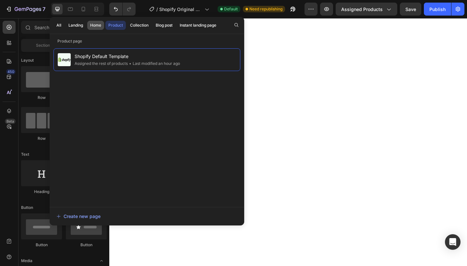
click at [99, 26] on div "Home" at bounding box center [95, 25] width 11 height 6
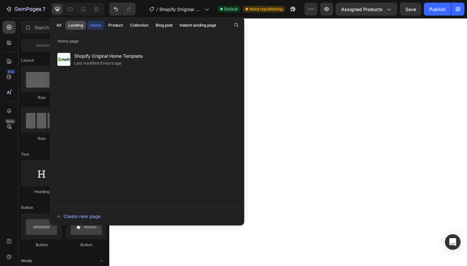
click at [79, 25] on div "Landing" at bounding box center [75, 25] width 15 height 6
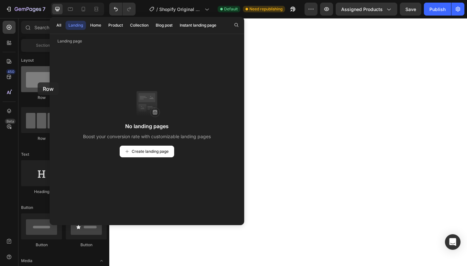
click at [38, 82] on div at bounding box center [41, 79] width 41 height 26
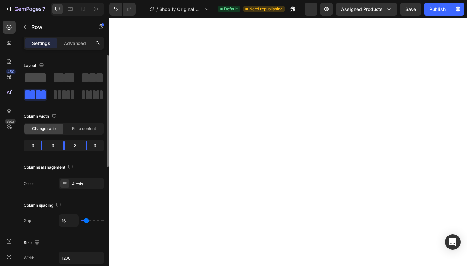
click at [43, 79] on span at bounding box center [35, 77] width 21 height 9
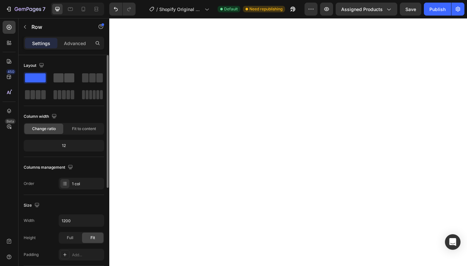
click at [63, 79] on span at bounding box center [59, 77] width 10 height 9
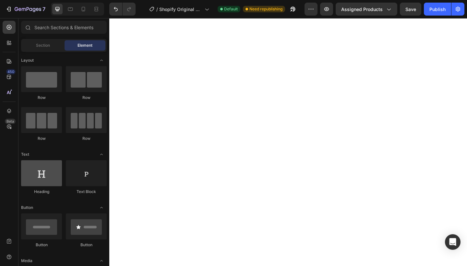
click at [37, 177] on div at bounding box center [41, 173] width 41 height 26
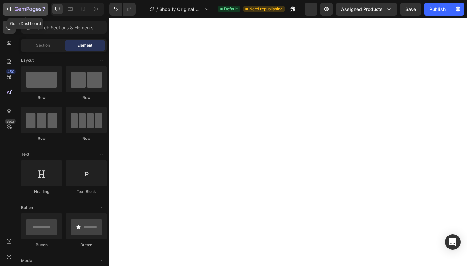
click at [10, 9] on icon "button" at bounding box center [9, 9] width 6 height 6
click at [11, 113] on icon at bounding box center [9, 111] width 6 height 6
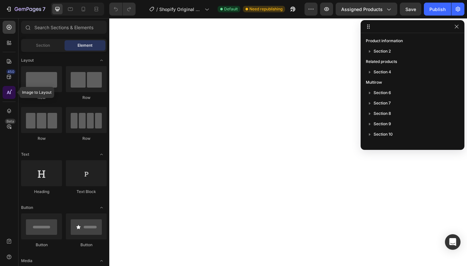
click at [7, 91] on icon at bounding box center [9, 92] width 6 height 6
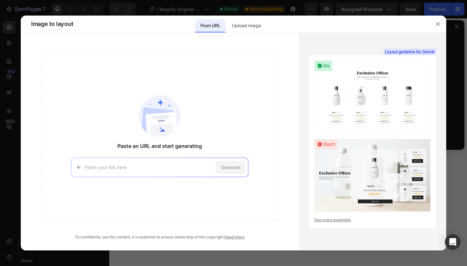
click at [325, 122] on img at bounding box center [372, 96] width 116 height 73
click at [377, 82] on img at bounding box center [372, 96] width 116 height 73
click at [169, 161] on div "Generate" at bounding box center [159, 167] width 177 height 19
click at [439, 22] on icon "button" at bounding box center [437, 23] width 5 height 5
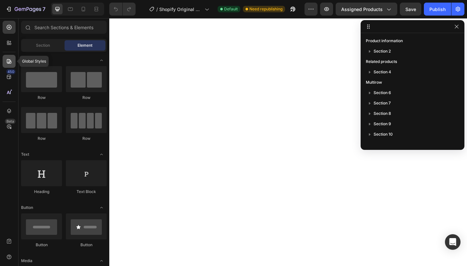
click at [9, 63] on icon at bounding box center [9, 61] width 5 height 5
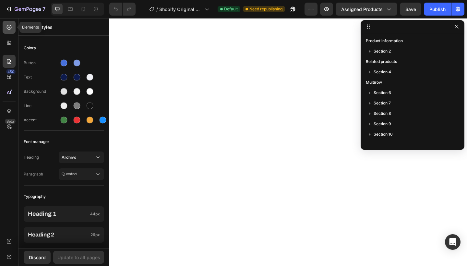
click at [10, 28] on icon at bounding box center [9, 27] width 6 height 6
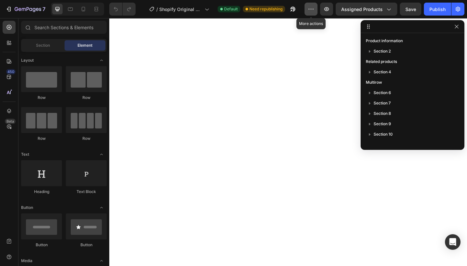
click at [314, 10] on icon "button" at bounding box center [311, 9] width 6 height 6
click at [351, 11] on span "Assigned Products" at bounding box center [362, 9] width 42 height 7
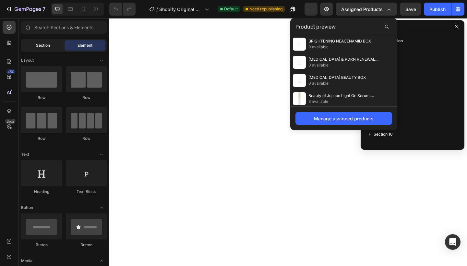
click at [48, 47] on span "Section" at bounding box center [43, 45] width 14 height 6
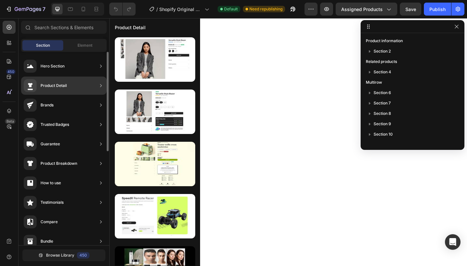
click at [70, 88] on div "Product Detail" at bounding box center [64, 86] width 86 height 18
click at [99, 88] on icon at bounding box center [101, 85] width 6 height 6
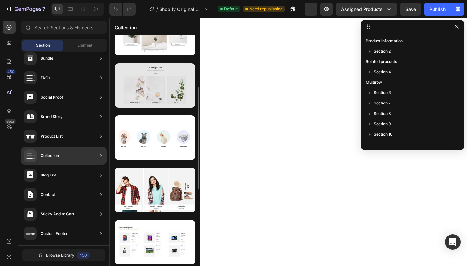
scroll to position [133, 0]
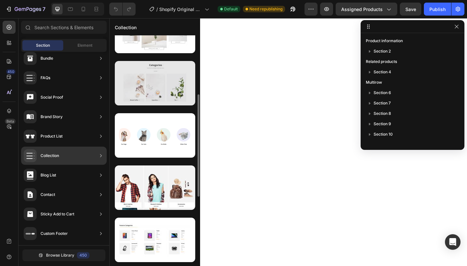
click at [164, 90] on div at bounding box center [155, 83] width 80 height 44
click at [152, 76] on div at bounding box center [155, 83] width 80 height 44
click at [152, 95] on div at bounding box center [155, 83] width 80 height 44
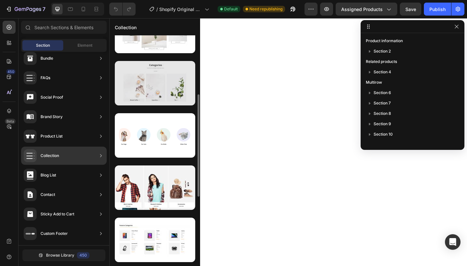
click at [152, 95] on div at bounding box center [155, 83] width 80 height 44
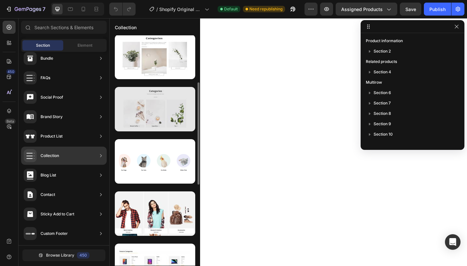
scroll to position [107, 0]
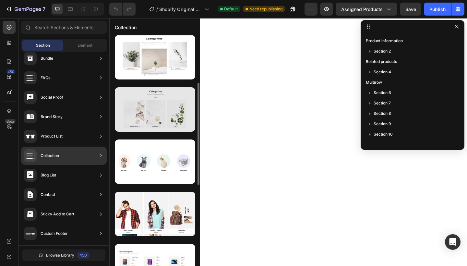
click at [152, 95] on div at bounding box center [155, 109] width 80 height 44
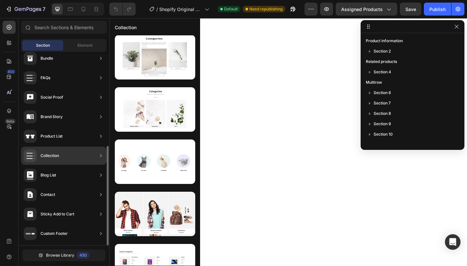
click at [99, 157] on icon at bounding box center [101, 155] width 6 height 6
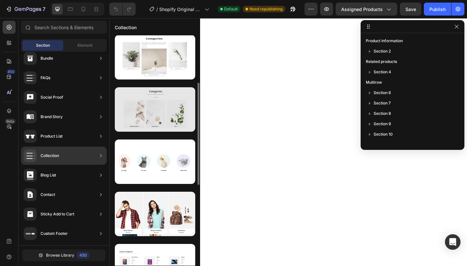
click at [157, 121] on div at bounding box center [155, 109] width 80 height 44
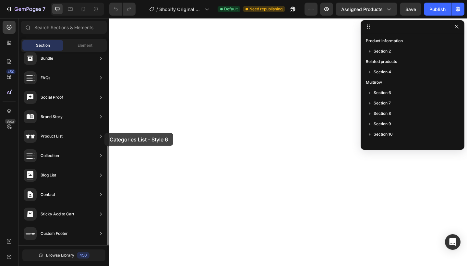
scroll to position [27, 0]
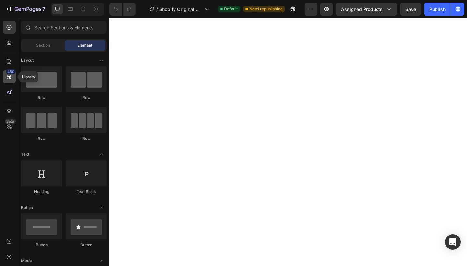
click at [7, 76] on icon at bounding box center [9, 77] width 4 height 4
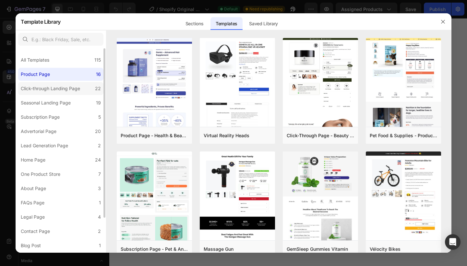
click at [40, 87] on div "Click-through Landing Page" at bounding box center [50, 89] width 59 height 8
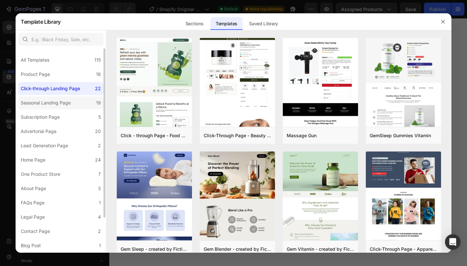
click at [45, 105] on div "Seasonal Landing Page" at bounding box center [46, 103] width 50 height 8
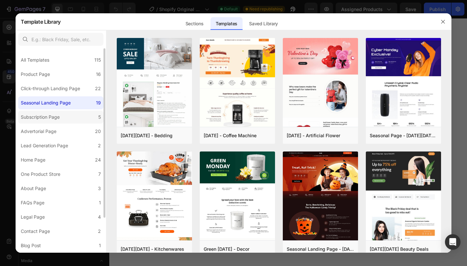
click at [46, 119] on div "Subscription Page" at bounding box center [40, 117] width 39 height 8
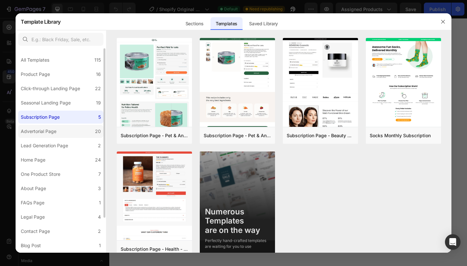
click at [44, 132] on div "Advertorial Page" at bounding box center [39, 131] width 36 height 8
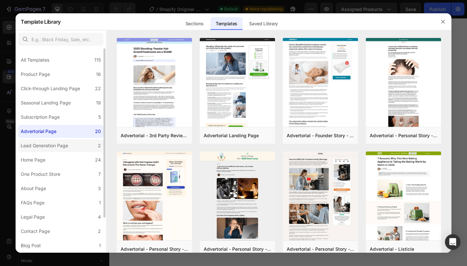
click at [42, 150] on label "Lead Generation Page 2" at bounding box center [60, 145] width 85 height 13
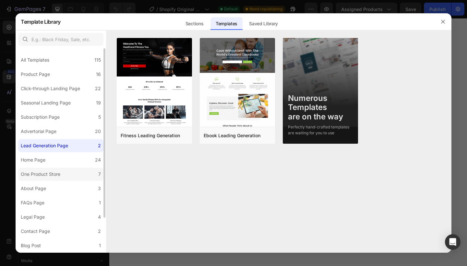
click at [36, 175] on div "One Product Store" at bounding box center [41, 174] width 40 height 8
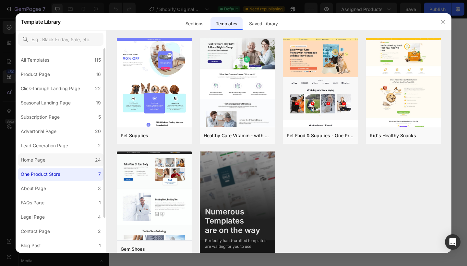
click at [37, 163] on div "Home Page" at bounding box center [33, 160] width 25 height 8
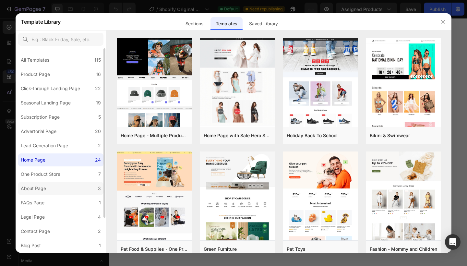
click at [35, 186] on div "About Page" at bounding box center [33, 189] width 25 height 8
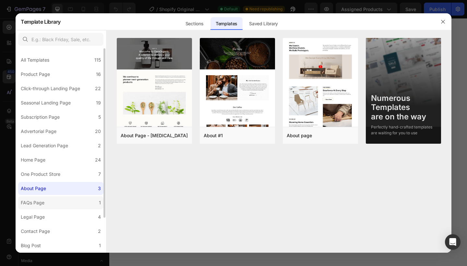
click at [35, 200] on div "FAQs Page" at bounding box center [33, 203] width 24 height 8
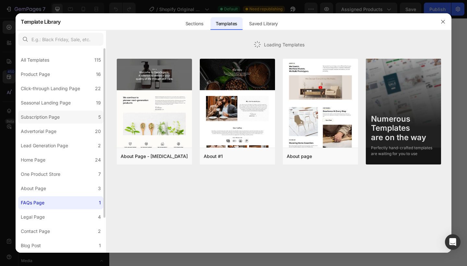
click at [52, 114] on div "Subscription Page" at bounding box center [40, 117] width 39 height 8
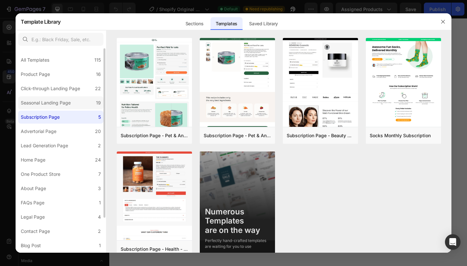
click at [53, 102] on div "Seasonal Landing Page" at bounding box center [46, 103] width 50 height 8
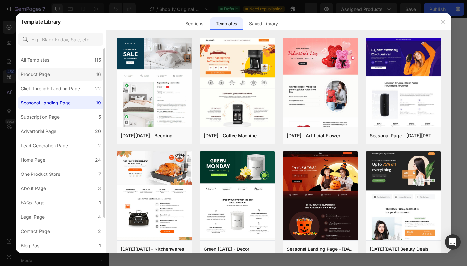
click at [54, 77] on label "Product Page 16" at bounding box center [60, 74] width 85 height 13
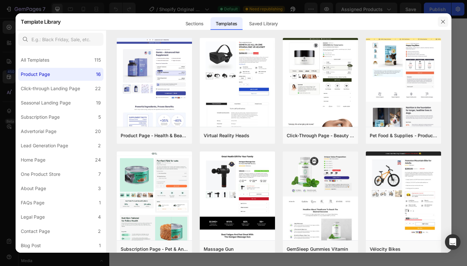
click at [441, 23] on icon "button" at bounding box center [442, 21] width 5 height 5
